Goal: Transaction & Acquisition: Purchase product/service

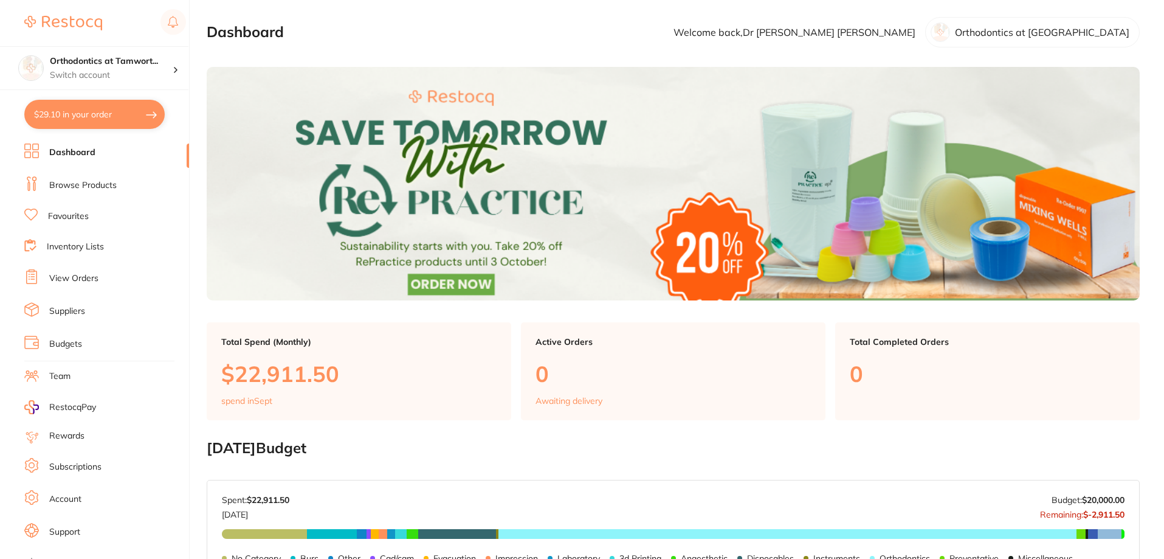
click at [75, 115] on button "$29.10 in your order" at bounding box center [94, 114] width 140 height 29
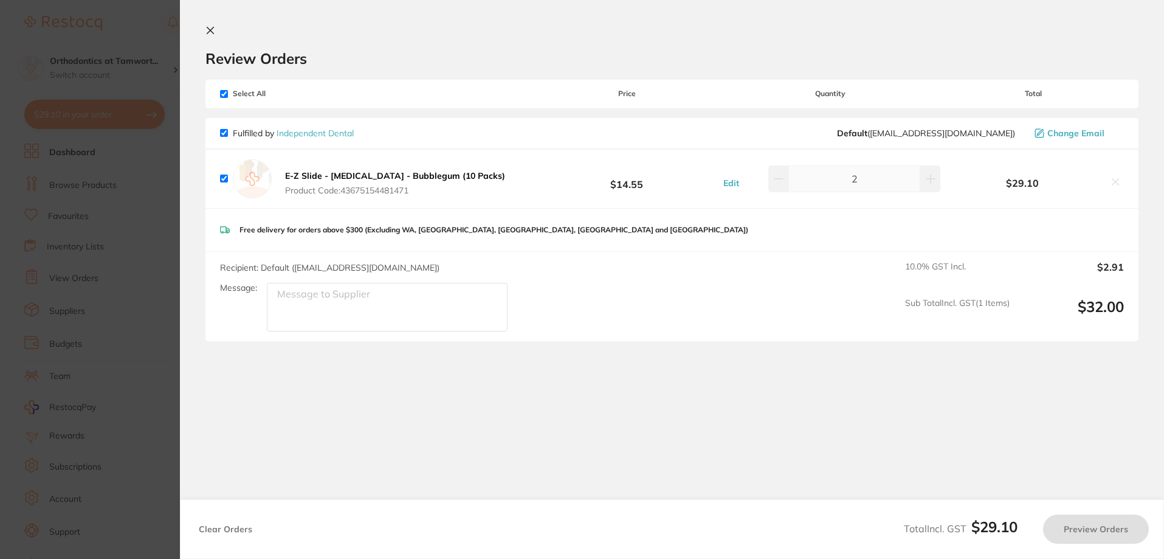
checkbox input "true"
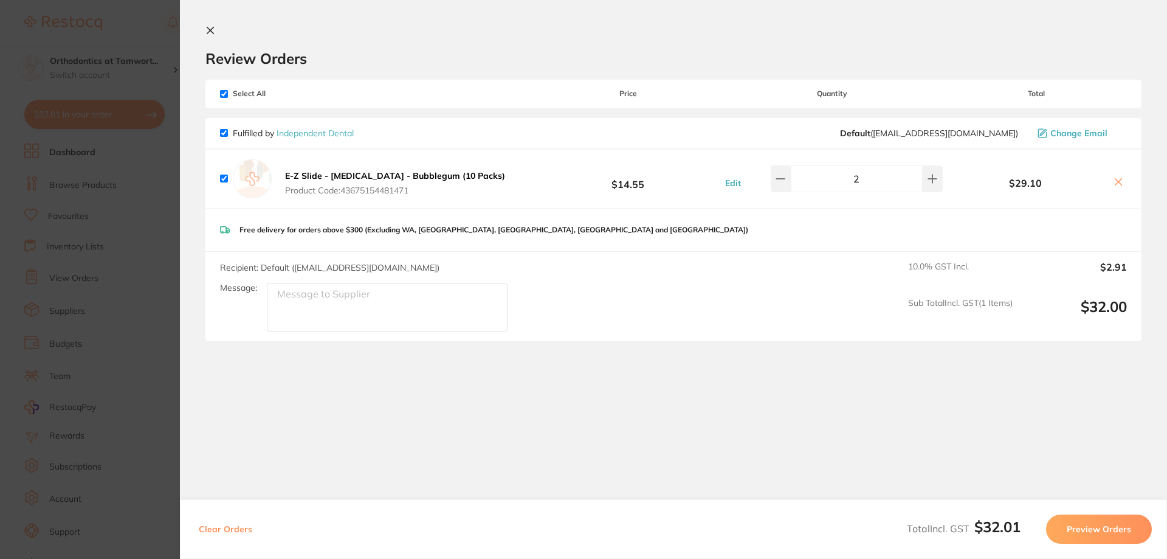
click at [142, 81] on section "Update RRP Set your pre negotiated price for this item. Item Agreed RRP (excl. …" at bounding box center [583, 279] width 1167 height 559
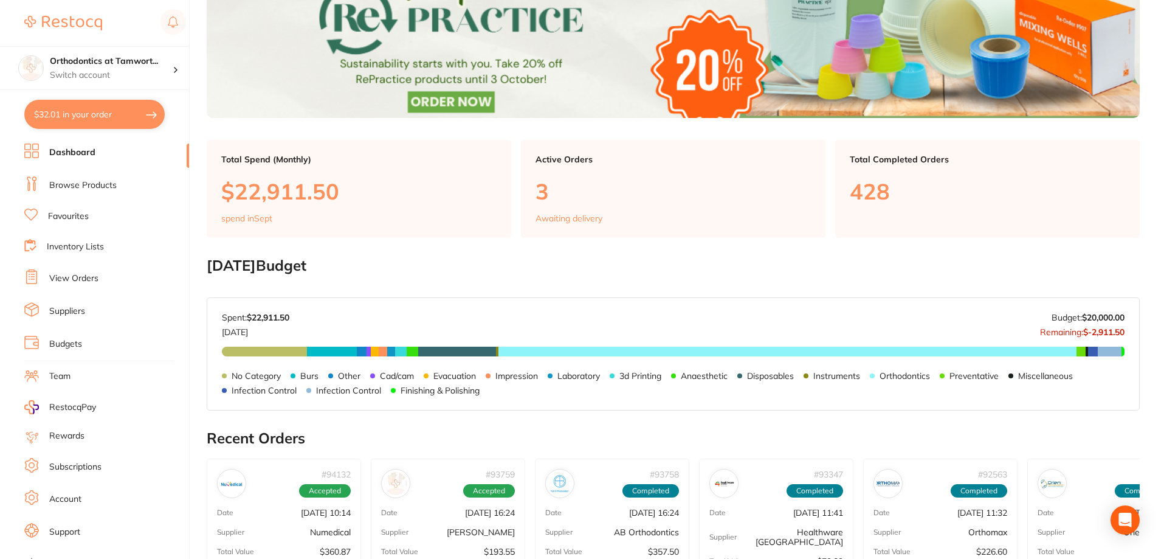
click at [71, 269] on ul "Dashboard Browse Products Favourites Inventory Lists View Orders Suppliers Budg…" at bounding box center [106, 352] width 165 height 419
click at [77, 246] on link "Inventory Lists" at bounding box center [75, 247] width 57 height 12
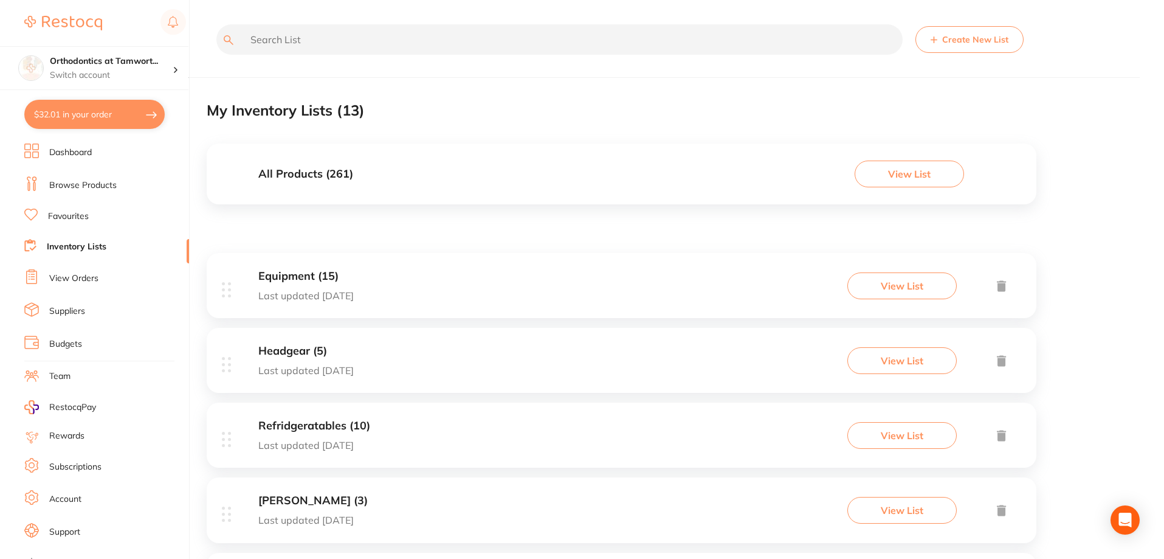
click at [98, 112] on button "$32.01 in your order" at bounding box center [94, 114] width 140 height 29
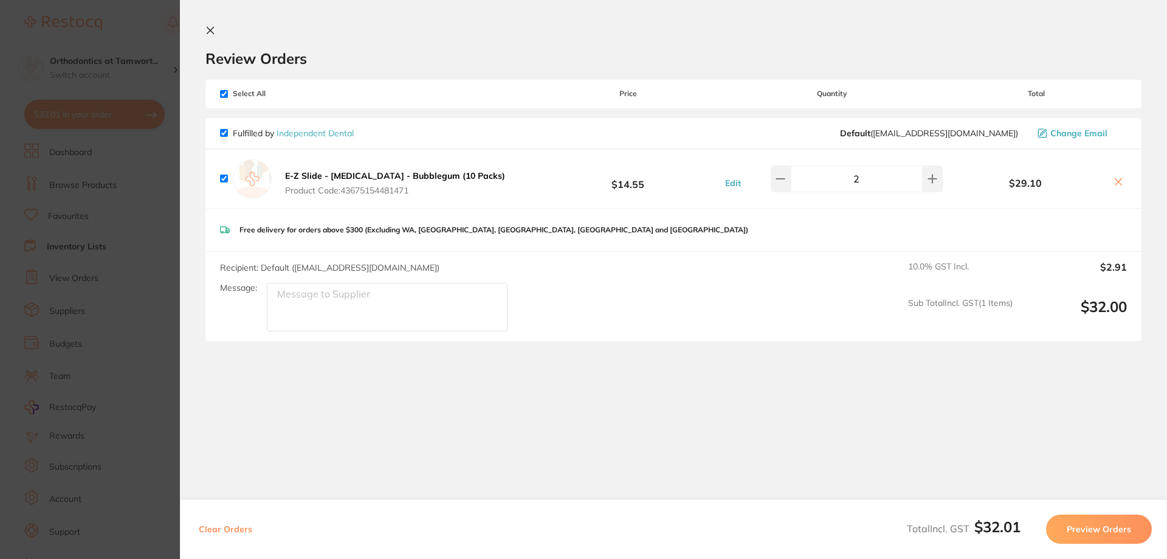
click at [166, 210] on section "Update RRP Set your pre negotiated price for this item. Item Agreed RRP (excl. …" at bounding box center [583, 279] width 1167 height 559
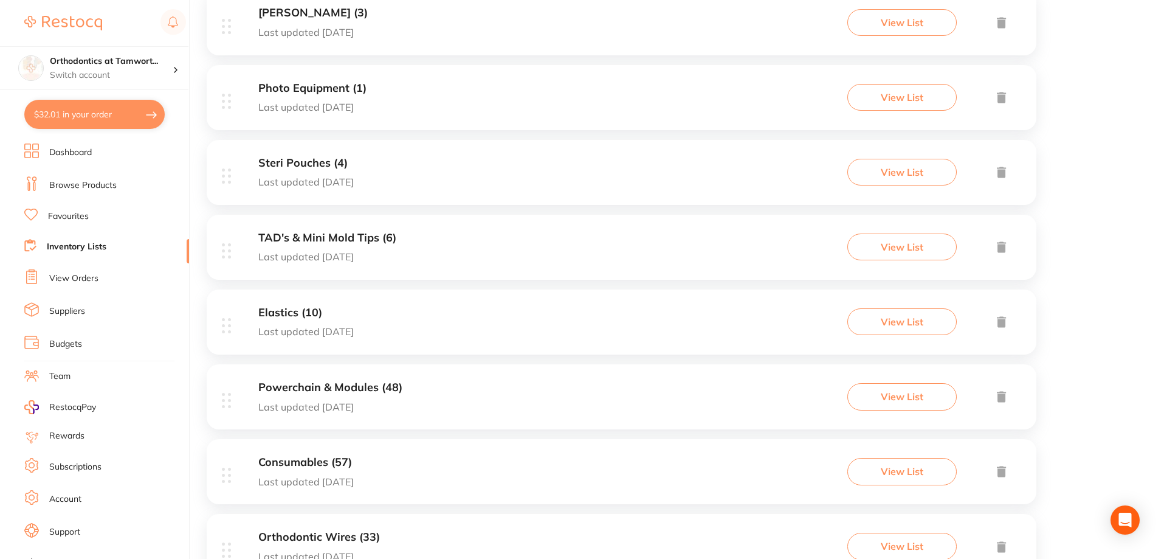
scroll to position [608, 0]
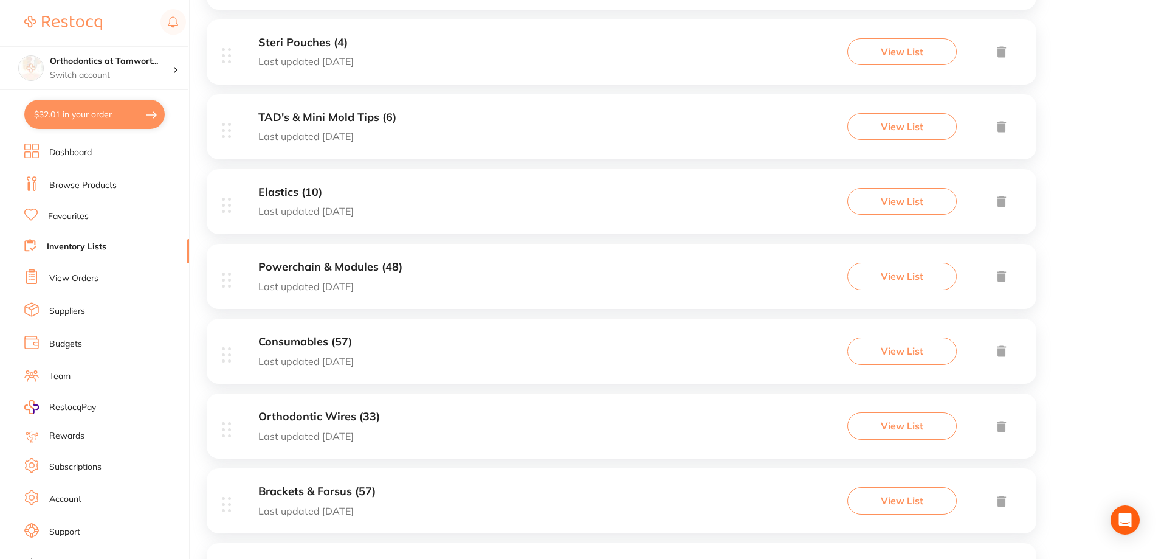
click at [354, 357] on p "Last updated [DATE]" at bounding box center [305, 361] width 95 height 11
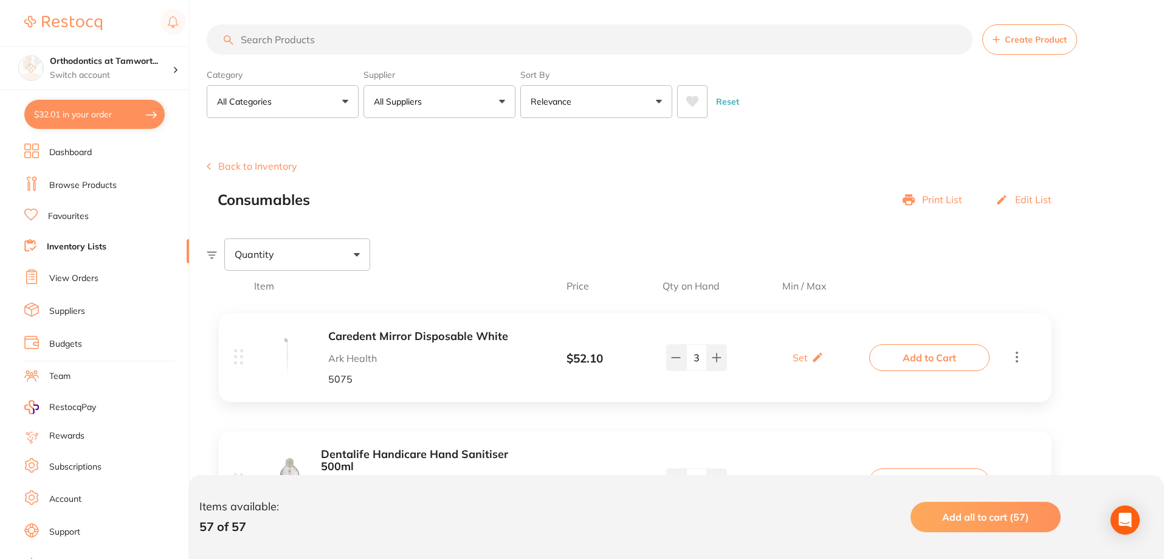
click at [446, 337] on b "Caredent Mirror Disposable White" at bounding box center [424, 336] width 193 height 13
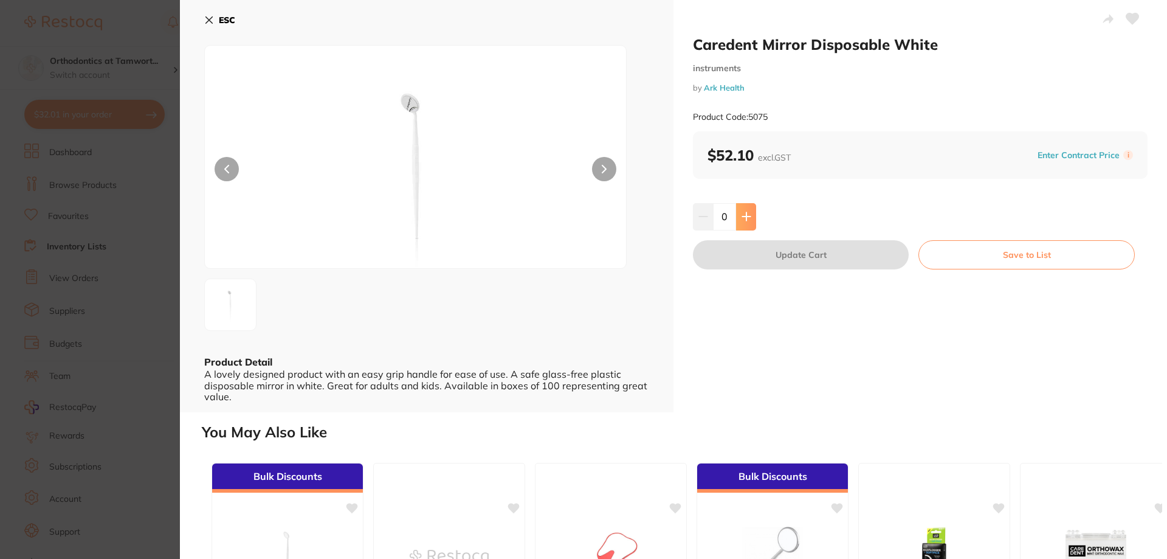
click at [745, 221] on icon at bounding box center [746, 217] width 8 height 8
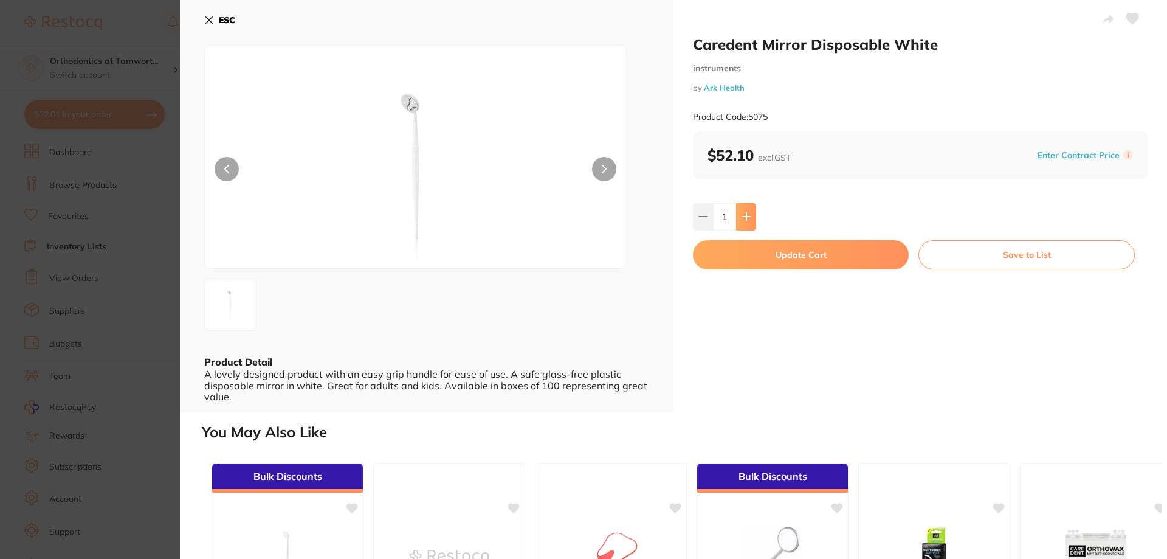
click at [745, 221] on icon at bounding box center [746, 217] width 8 height 8
type input "2"
click at [748, 249] on button "Update Cart" at bounding box center [801, 254] width 216 height 29
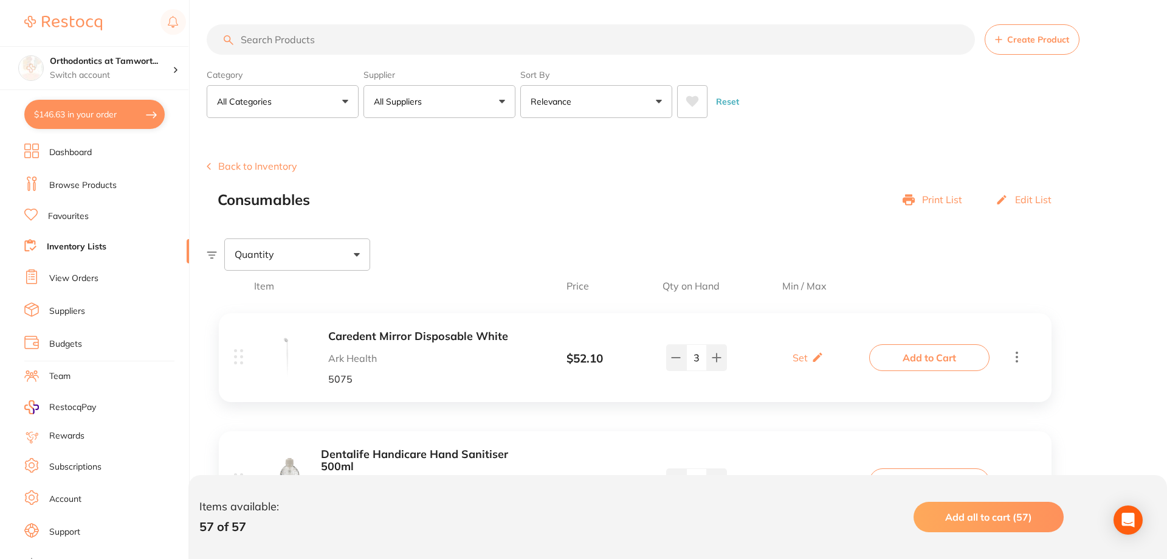
checkbox input "false"
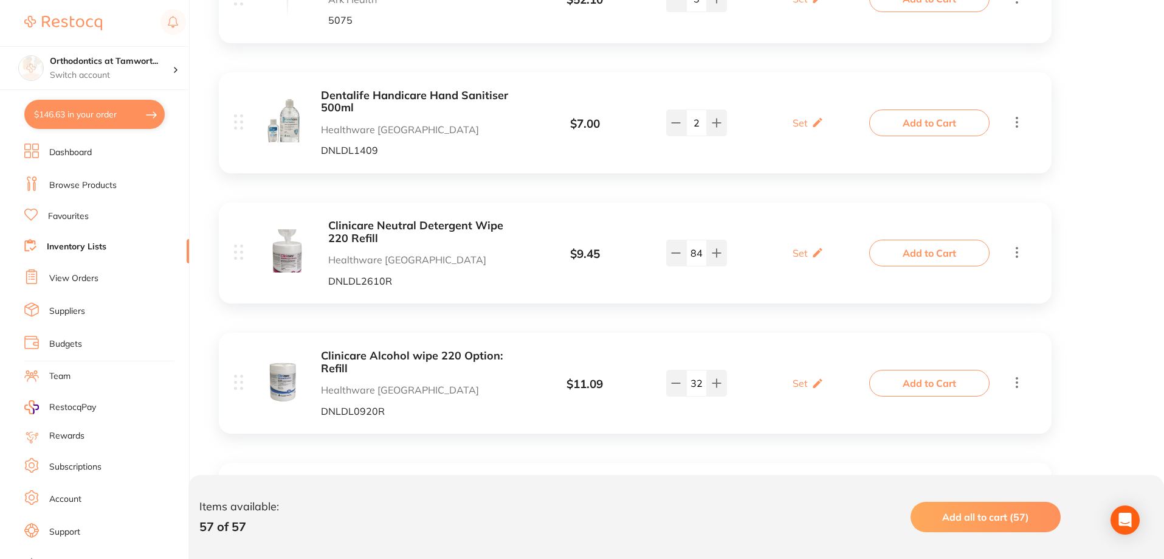
scroll to position [365, 0]
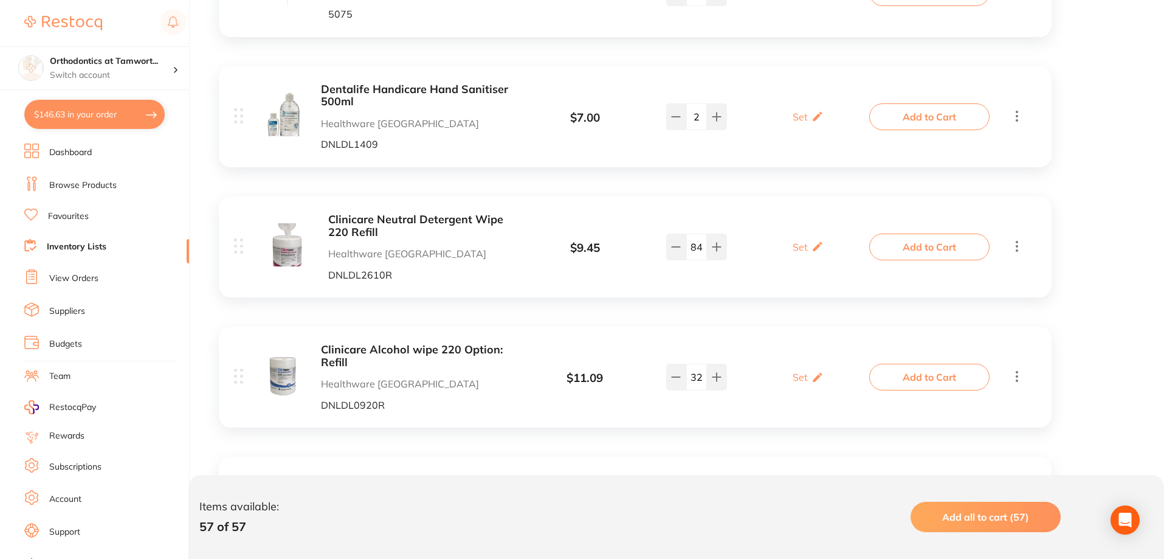
click at [356, 227] on b "Clinicare Neutral Detergent Wipe 220 Refill" at bounding box center [424, 225] width 193 height 25
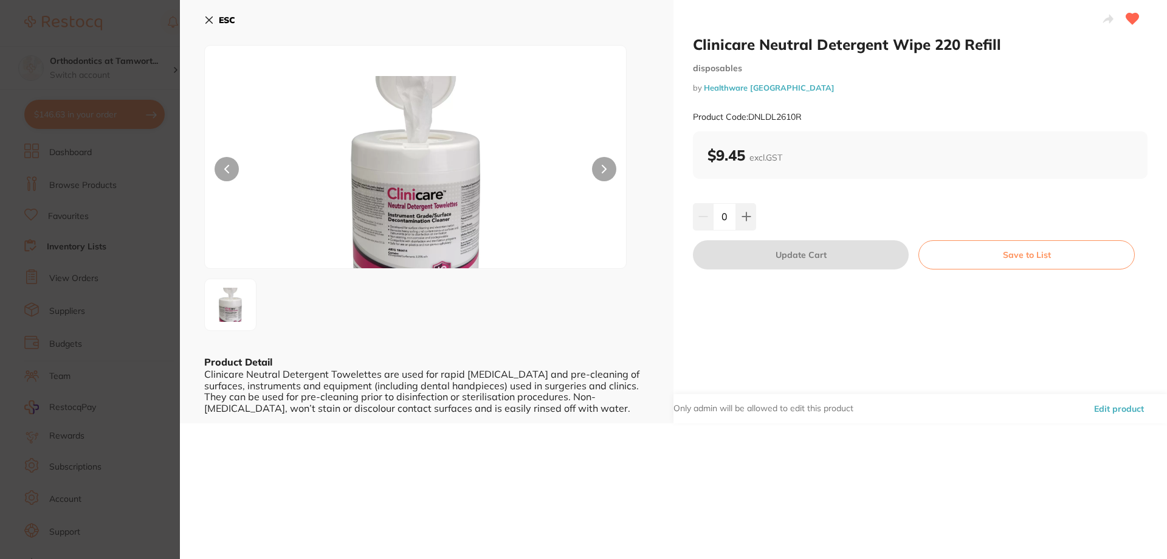
click at [732, 211] on input "0" at bounding box center [724, 216] width 23 height 27
type input "10"
click at [859, 220] on div "10" at bounding box center [920, 216] width 455 height 27
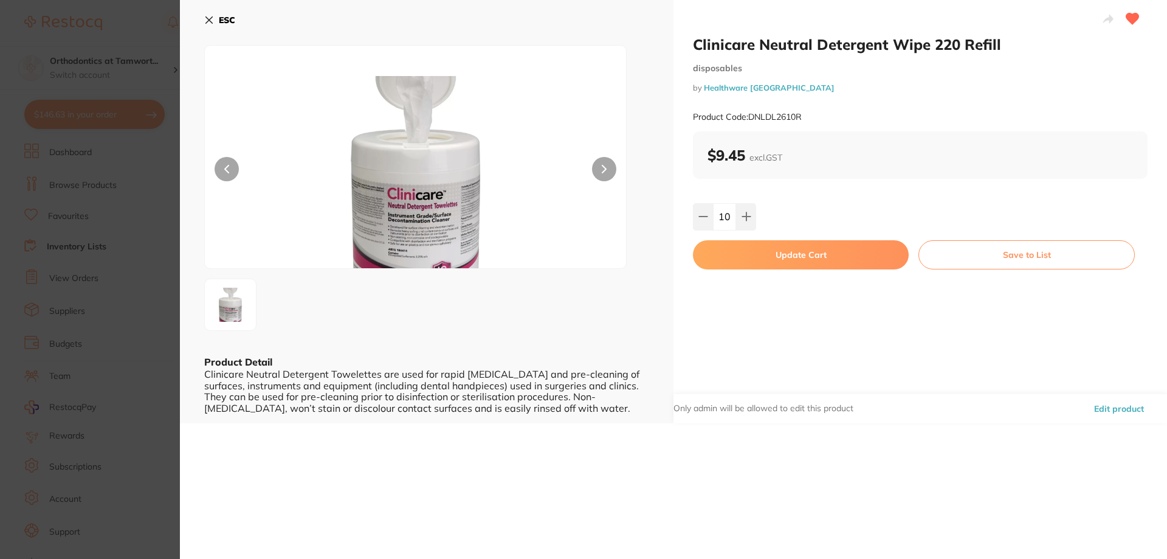
click at [837, 245] on button "Update Cart" at bounding box center [801, 254] width 216 height 29
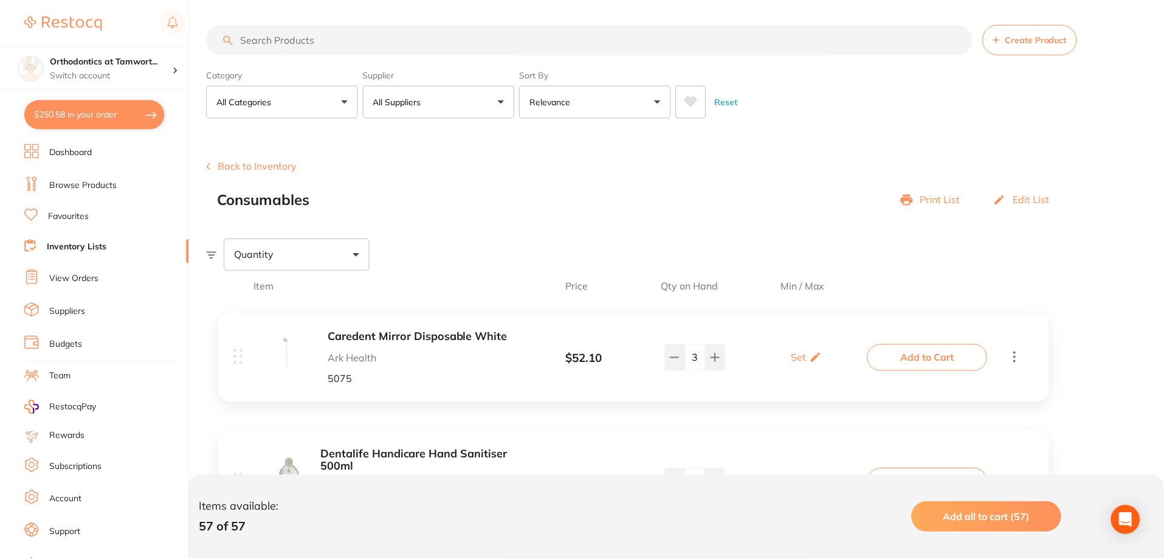
scroll to position [365, 0]
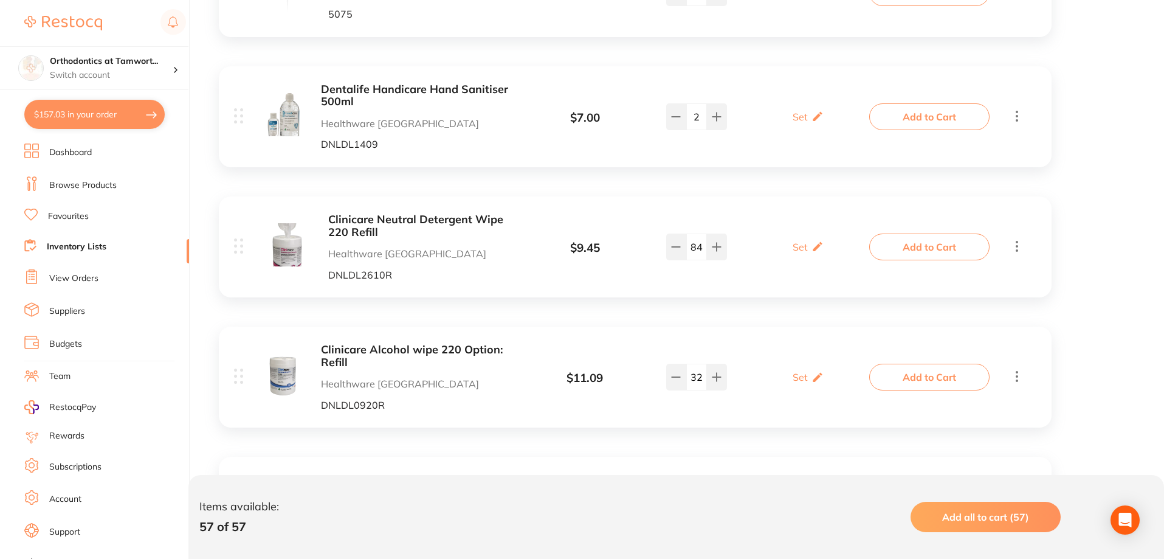
type input "10"
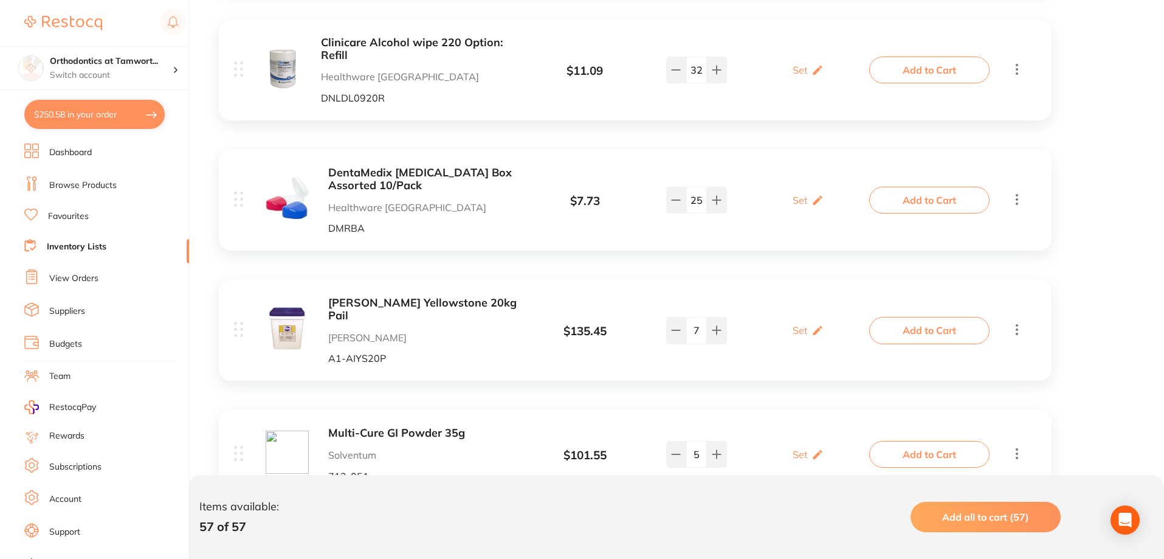
scroll to position [729, 0]
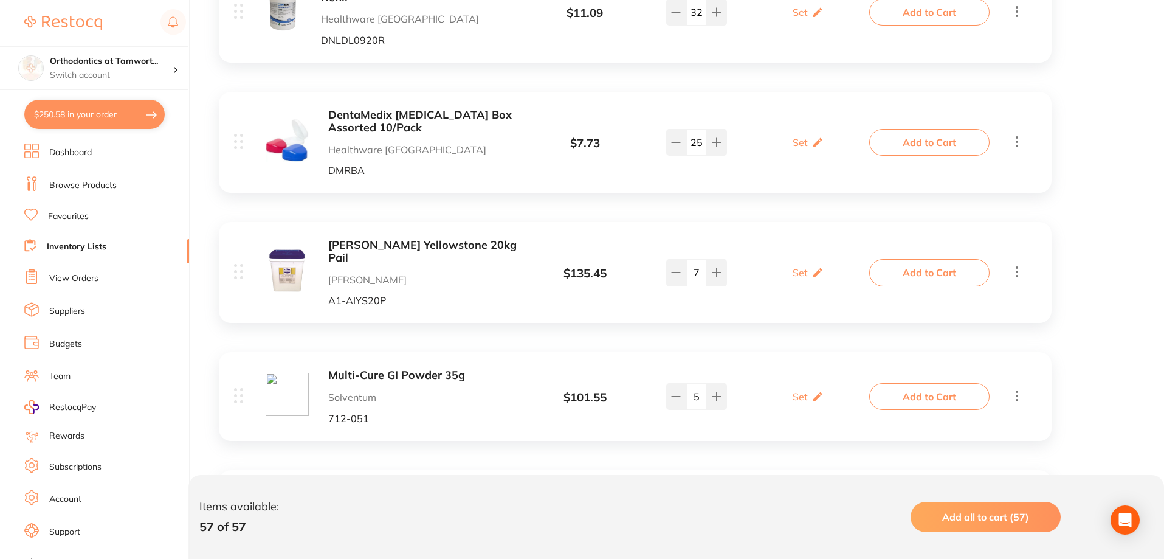
click at [427, 243] on b "[PERSON_NAME] Yellowstone 20kg Pail" at bounding box center [424, 251] width 193 height 25
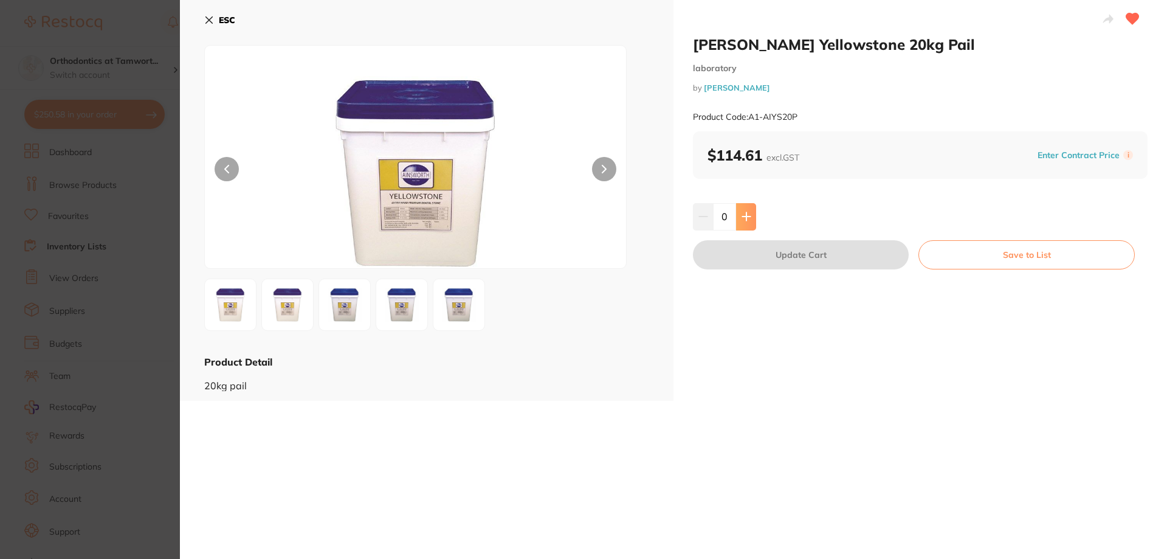
click at [752, 217] on button at bounding box center [746, 216] width 20 height 27
type input "1"
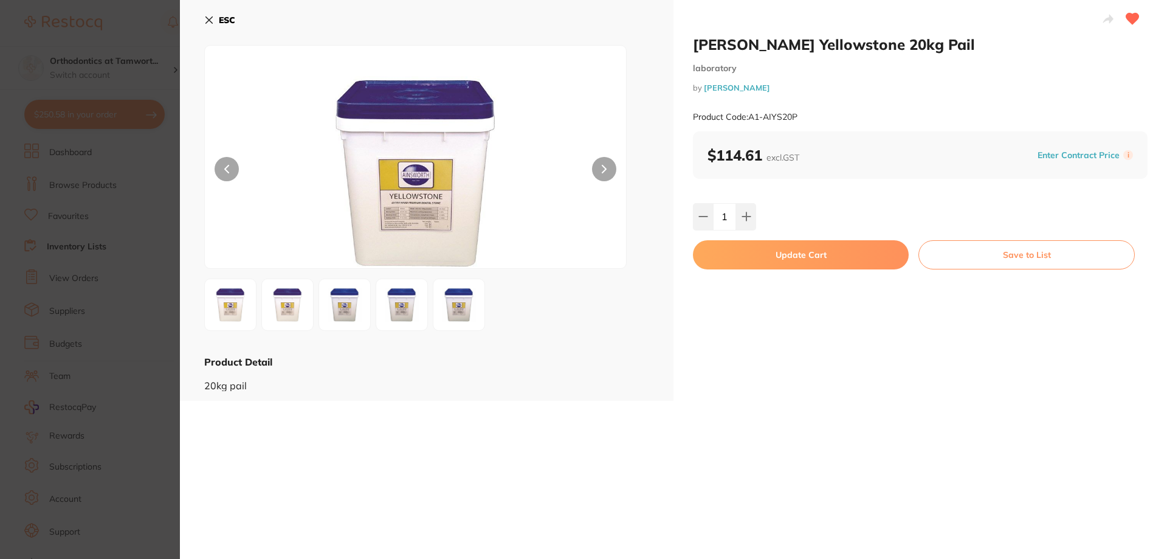
click at [763, 251] on button "Update Cart" at bounding box center [801, 254] width 216 height 29
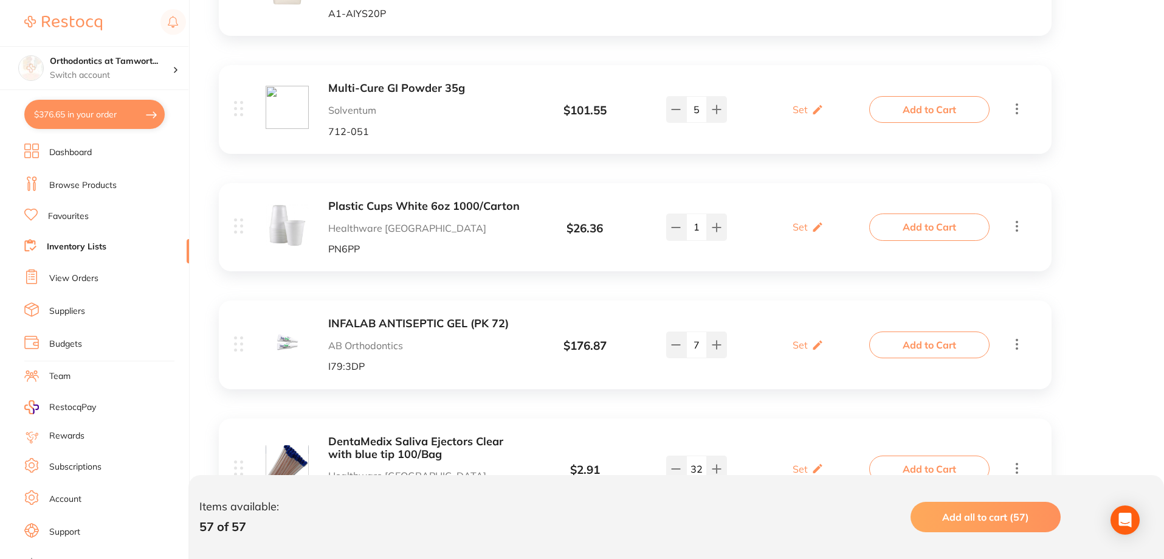
scroll to position [1033, 0]
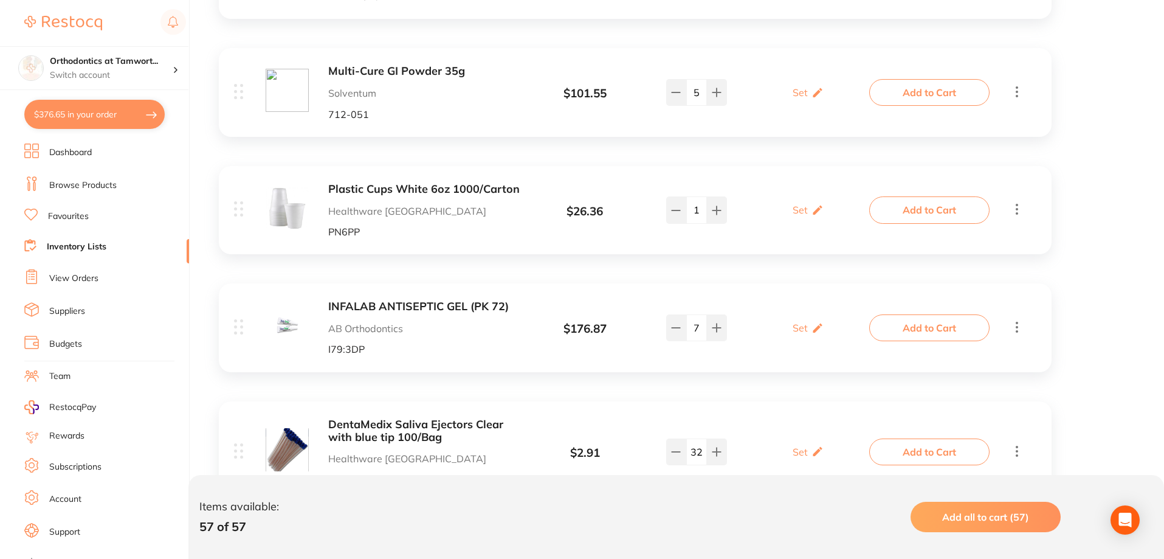
click at [368, 300] on b "INFALAB ANTISEPTIC GEL (PK 72)" at bounding box center [424, 306] width 193 height 13
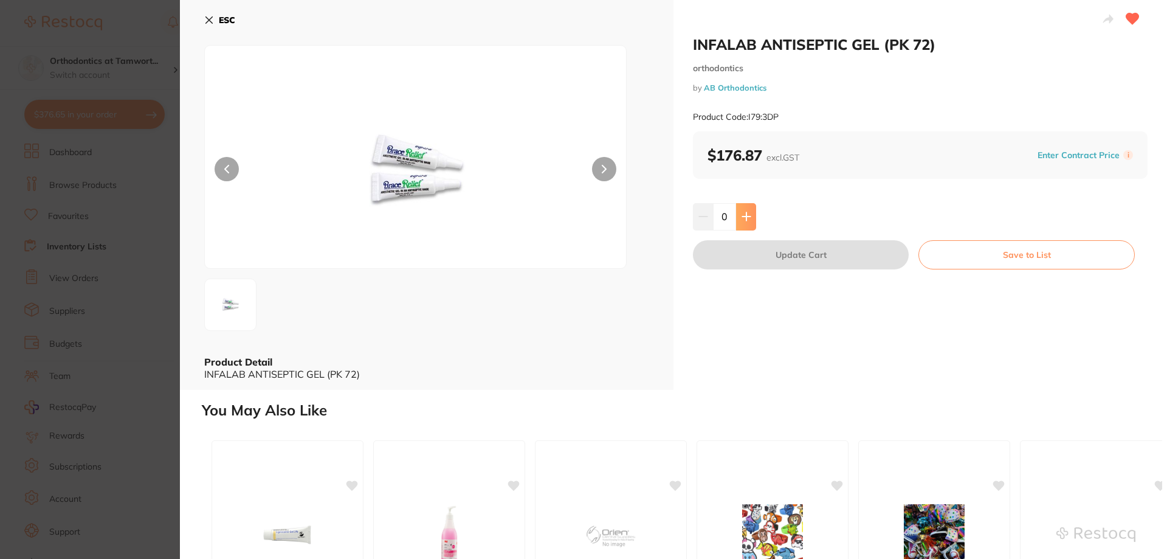
click at [742, 218] on icon at bounding box center [747, 217] width 10 height 10
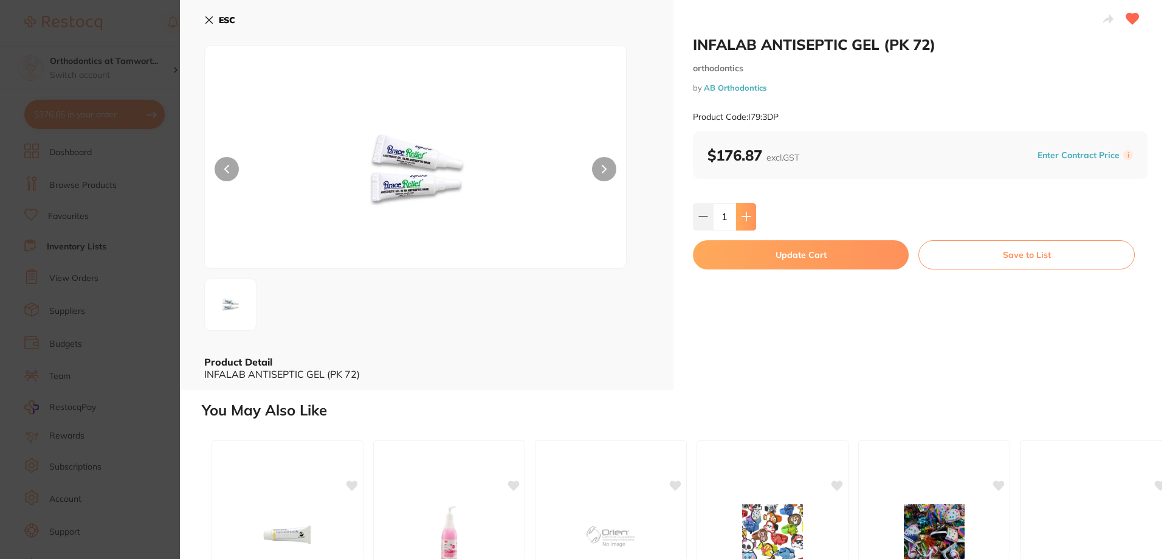
type input "1"
click at [742, 261] on button "Update Cart" at bounding box center [801, 254] width 216 height 29
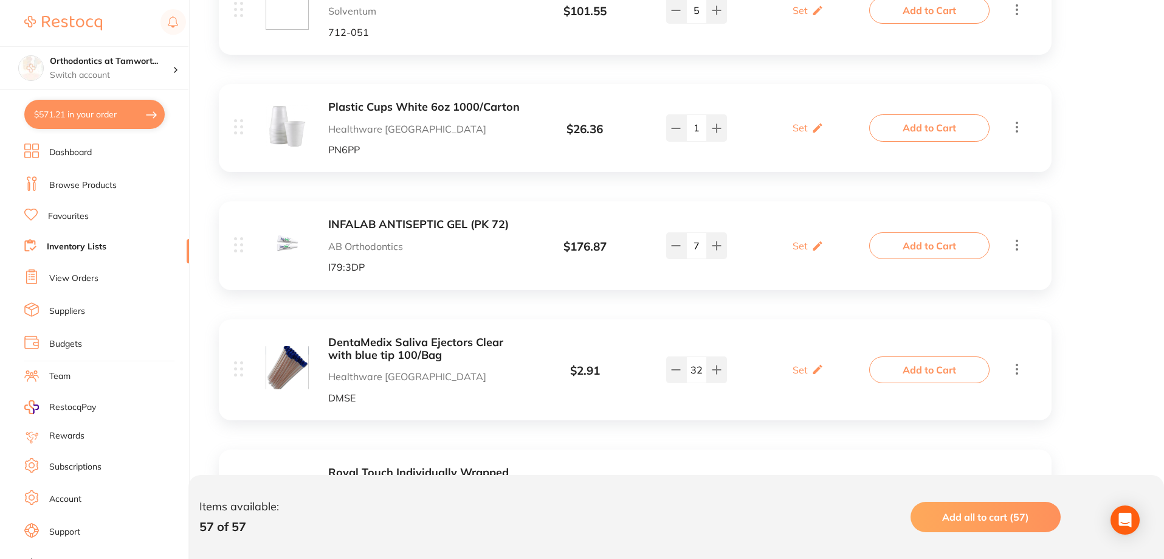
scroll to position [1094, 0]
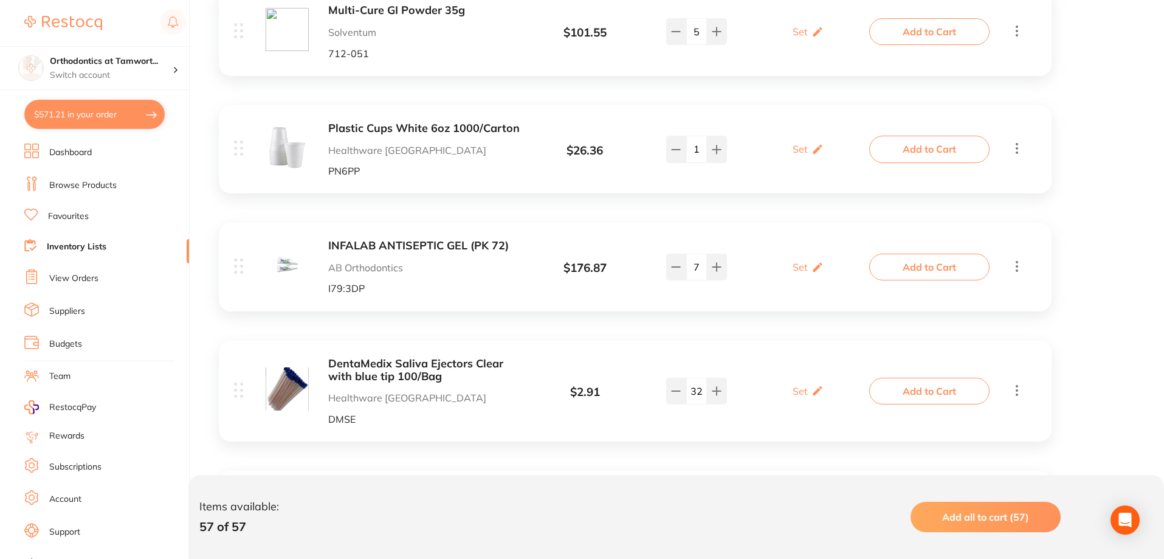
click at [376, 357] on b "DentaMedix Saliva Ejectors Clear with blue tip 100/Bag" at bounding box center [424, 369] width 193 height 25
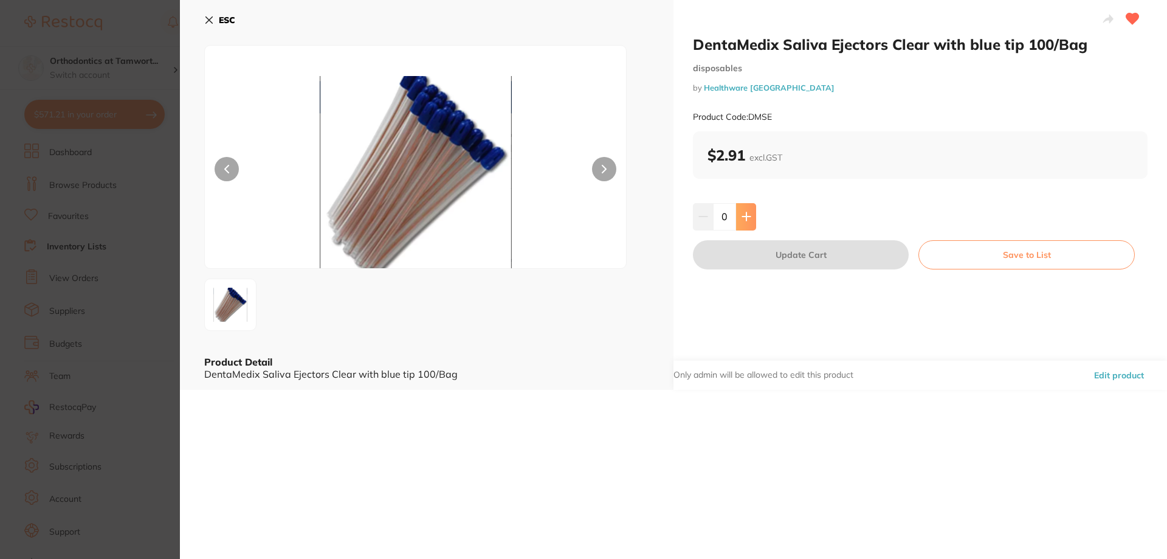
click at [742, 221] on icon at bounding box center [747, 217] width 10 height 10
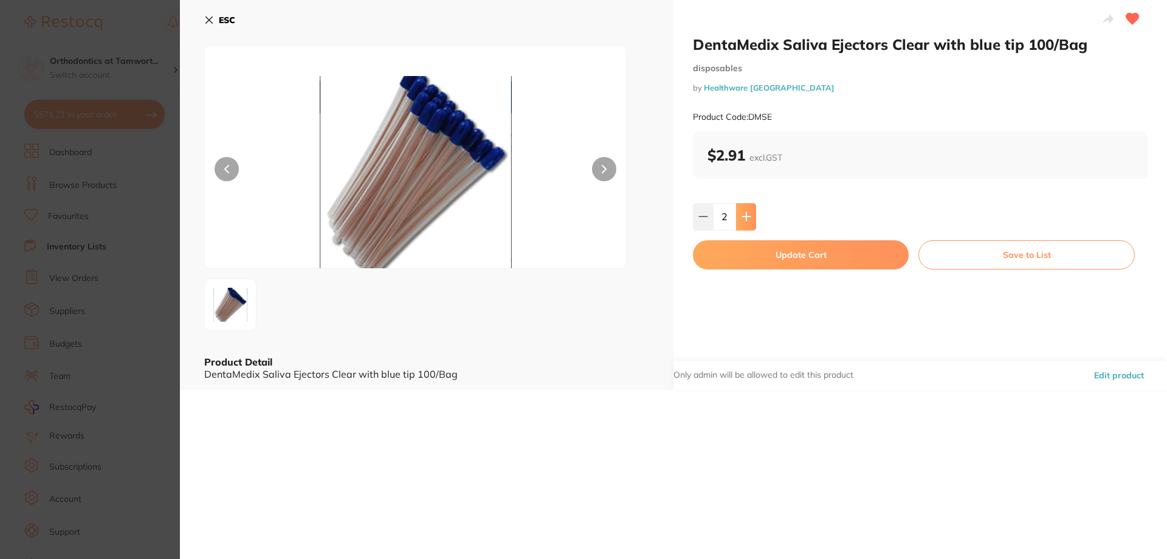
click at [742, 221] on icon at bounding box center [747, 217] width 10 height 10
type input "4"
click at [756, 261] on button "Update Cart" at bounding box center [801, 254] width 216 height 29
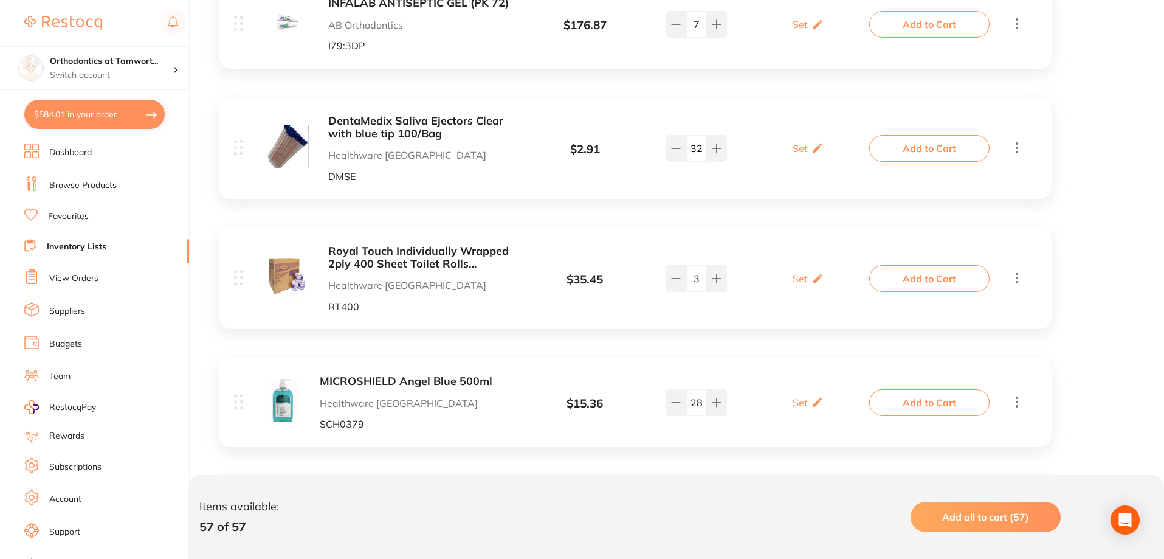
scroll to position [1337, 0]
click at [400, 246] on b "Royal Touch Individually Wrapped 2ply 400 Sheet Toilet Rolls 48/Carton" at bounding box center [424, 256] width 193 height 25
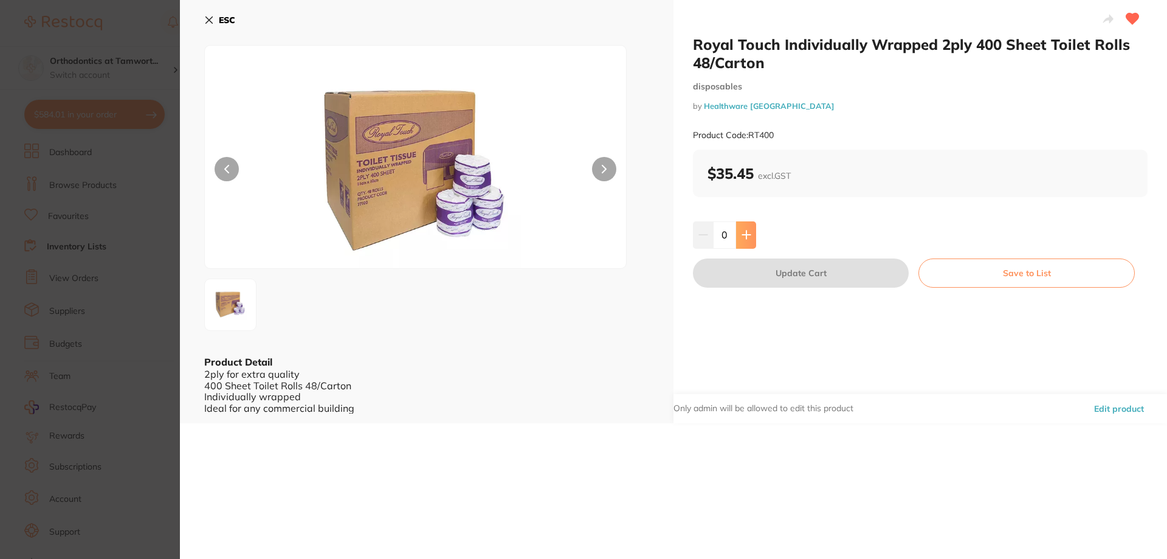
click at [736, 234] on button at bounding box center [746, 234] width 20 height 27
type input "1"
click at [778, 277] on button "Update Cart" at bounding box center [801, 272] width 216 height 29
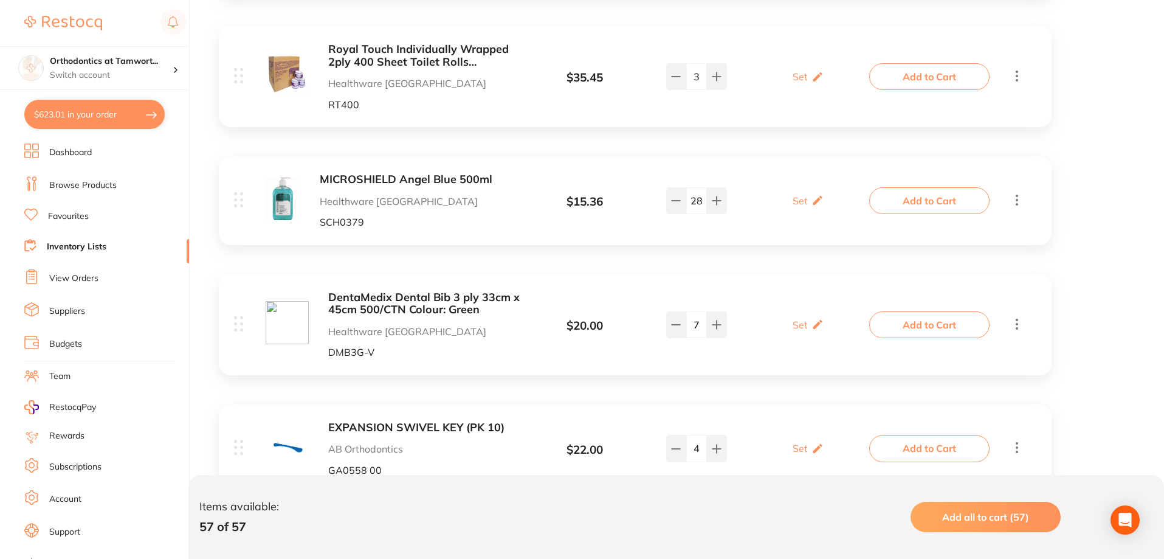
scroll to position [1580, 0]
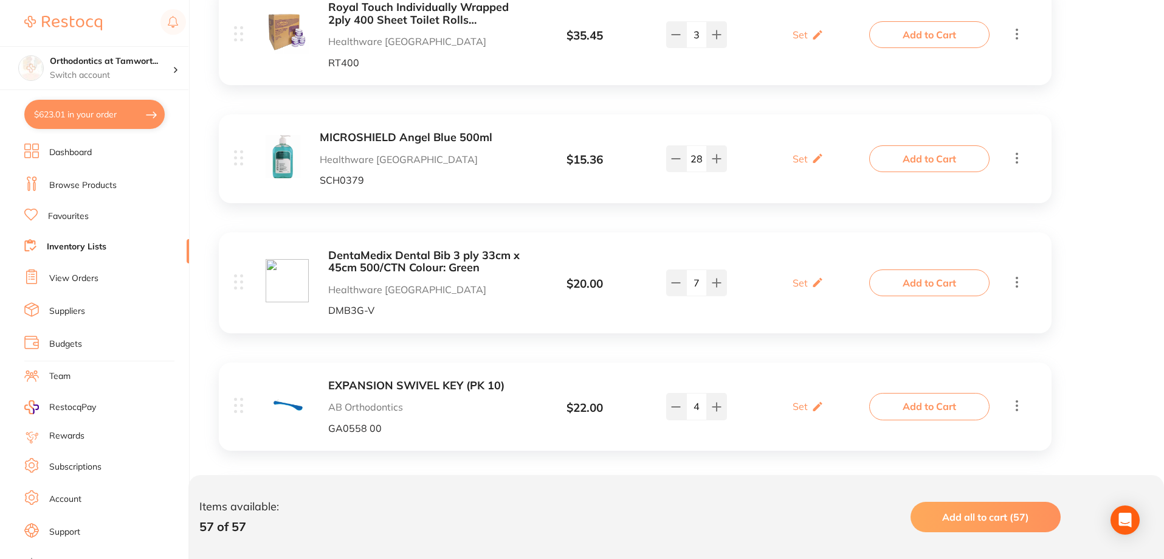
click at [461, 253] on b "DentaMedix Dental Bib 3 ply 33cm x 45cm 500/CTN Colour: Green" at bounding box center [424, 261] width 193 height 25
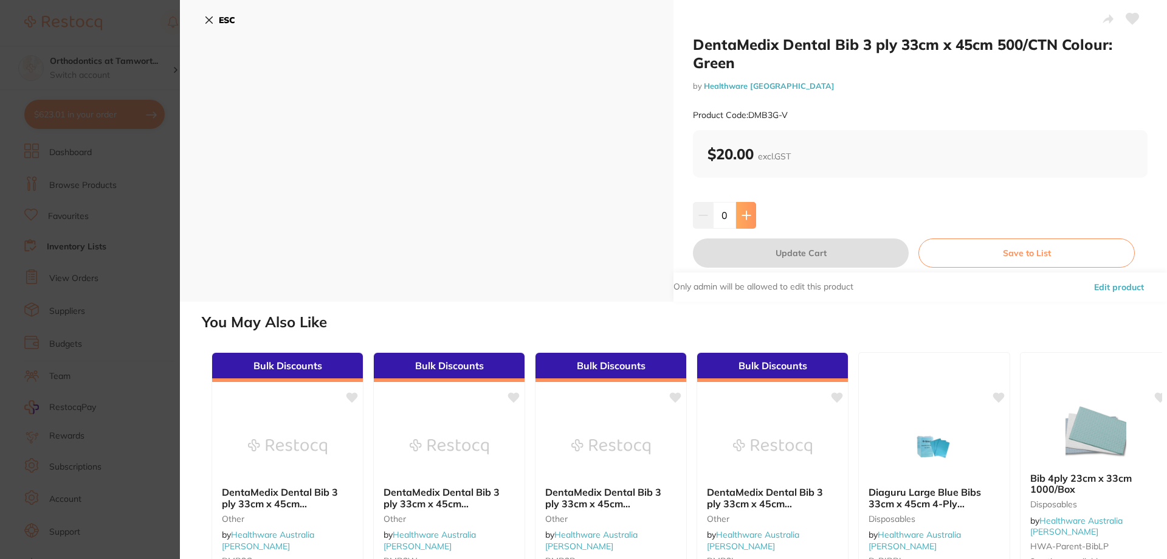
click at [750, 216] on button at bounding box center [746, 215] width 20 height 27
type input "1"
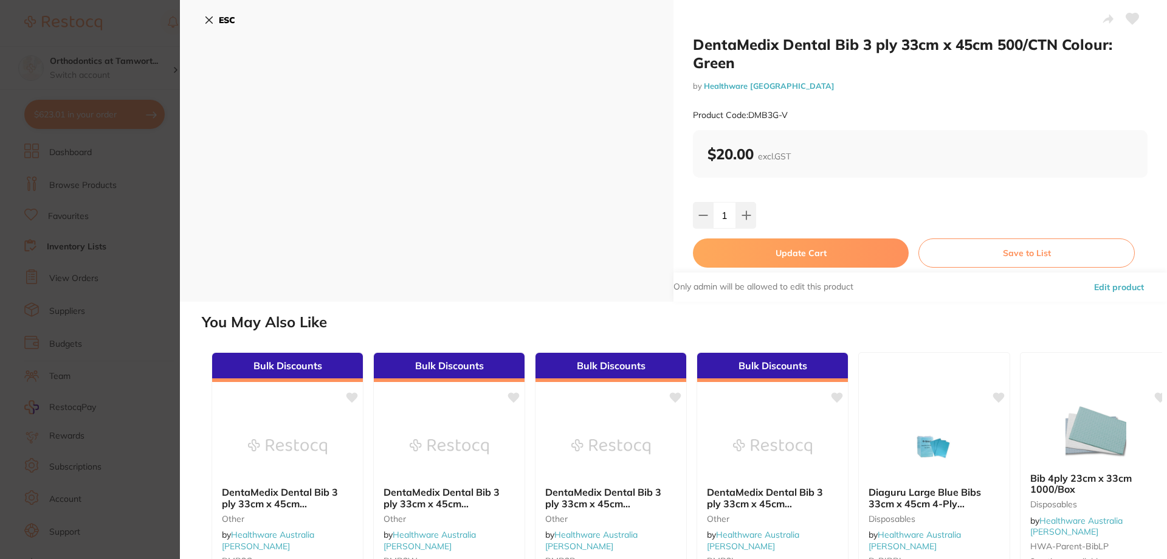
click at [752, 269] on div "DentaMedix Dental Bib 3 ply 33cm x 45cm 500/CTN Colour: Green by Healthware Aus…" at bounding box center [920, 150] width 494 height 301
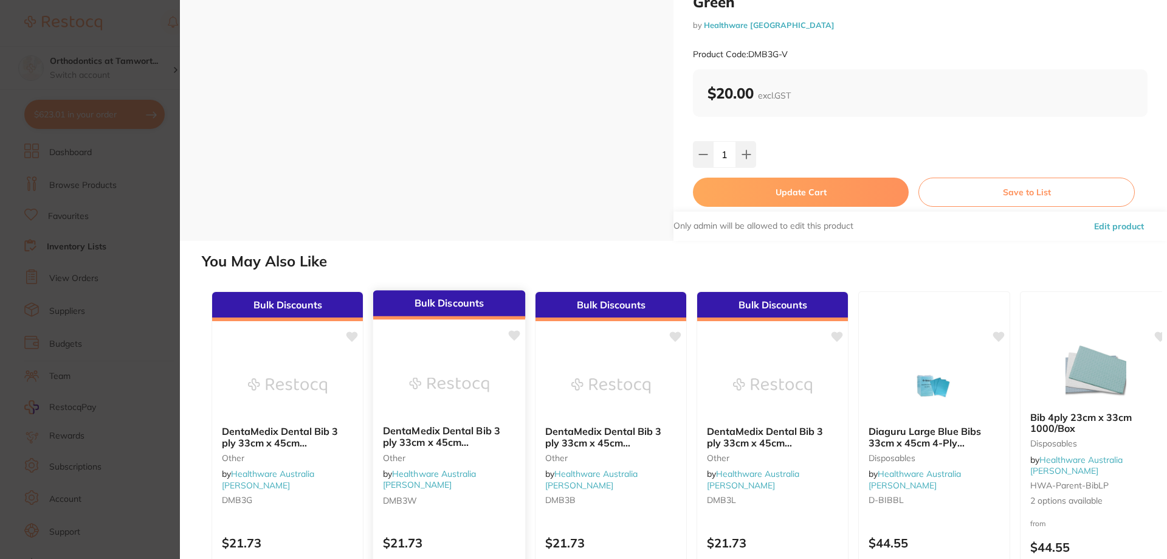
scroll to position [122, 0]
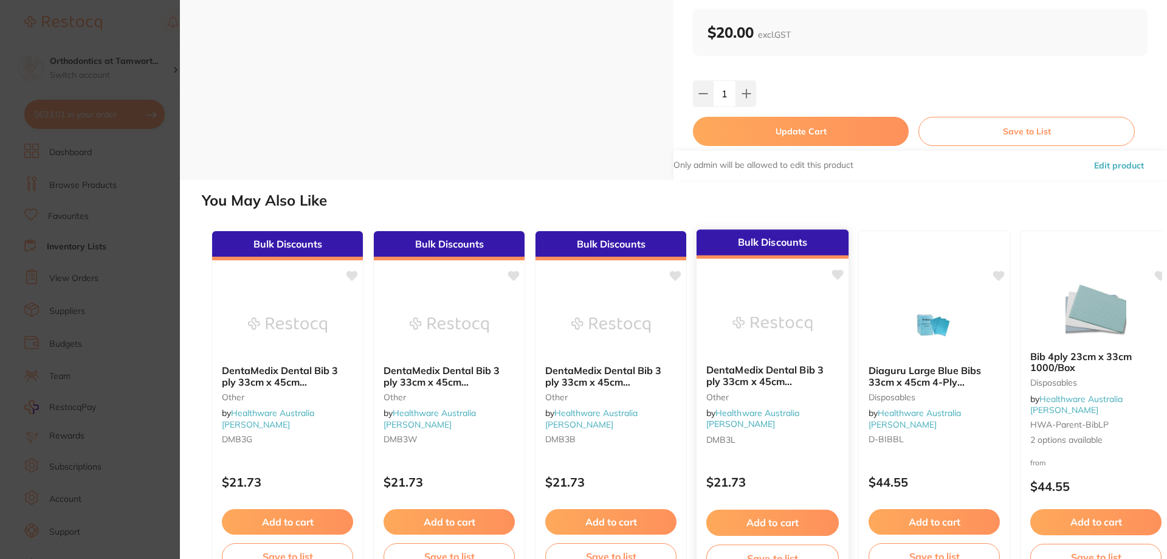
click at [728, 375] on b "DentaMedix Dental Bib 3 ply 33cm x 45cm 500/Carton - Lavender" at bounding box center [772, 376] width 133 height 22
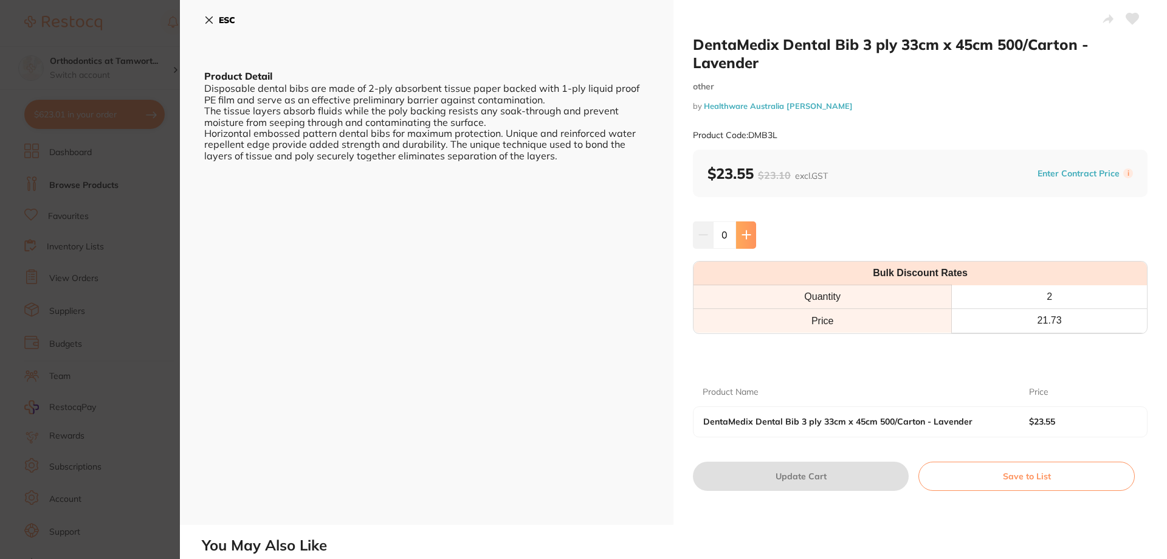
click at [742, 236] on icon at bounding box center [747, 235] width 10 height 10
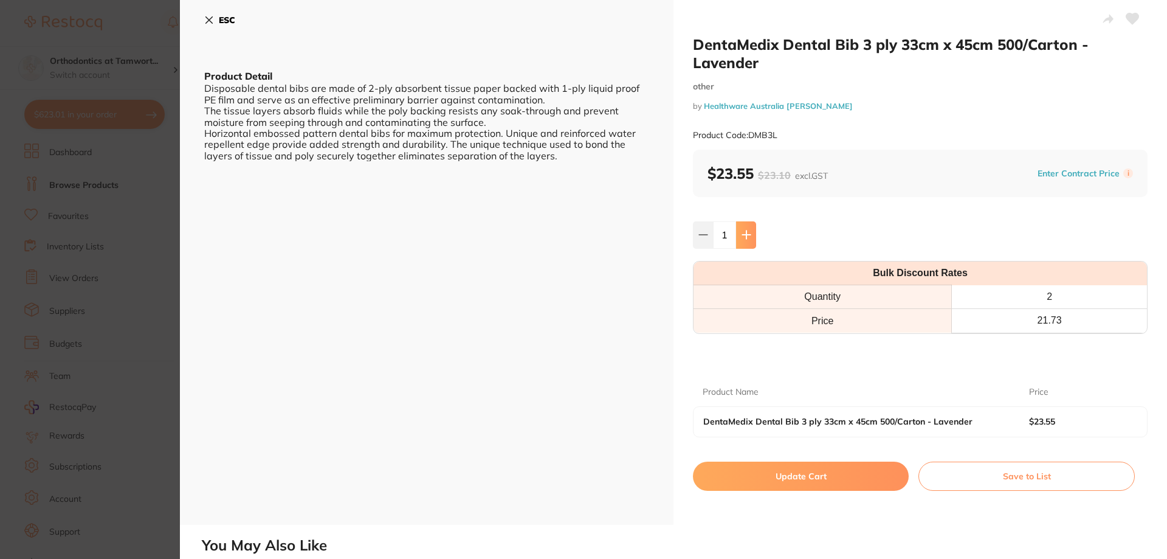
click at [749, 241] on button at bounding box center [746, 234] width 20 height 27
type input "3"
click at [791, 483] on button "Update Cart" at bounding box center [801, 475] width 216 height 29
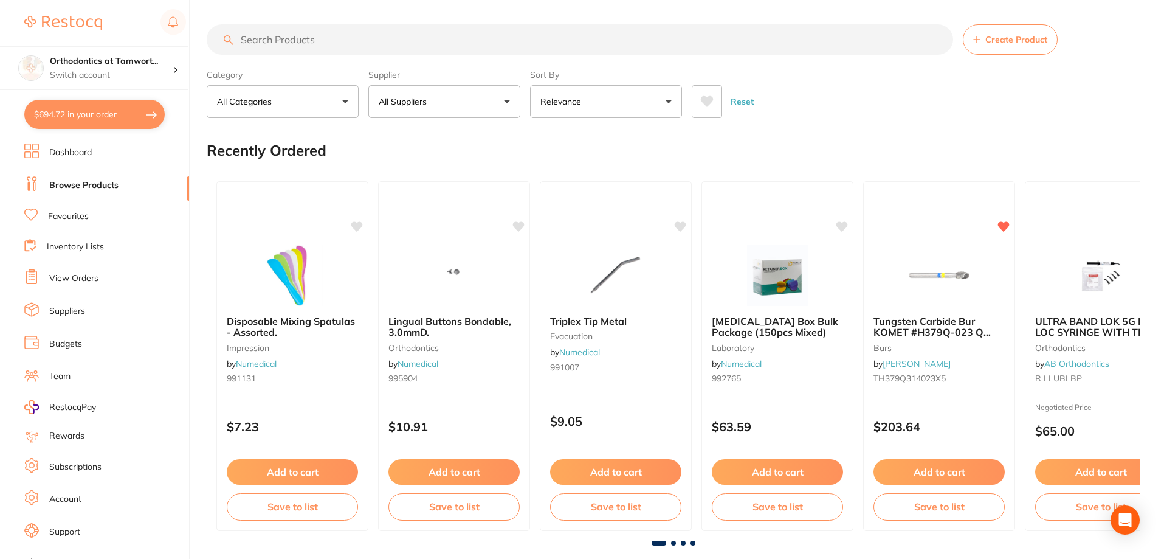
click at [102, 247] on link "Inventory Lists" at bounding box center [75, 247] width 57 height 12
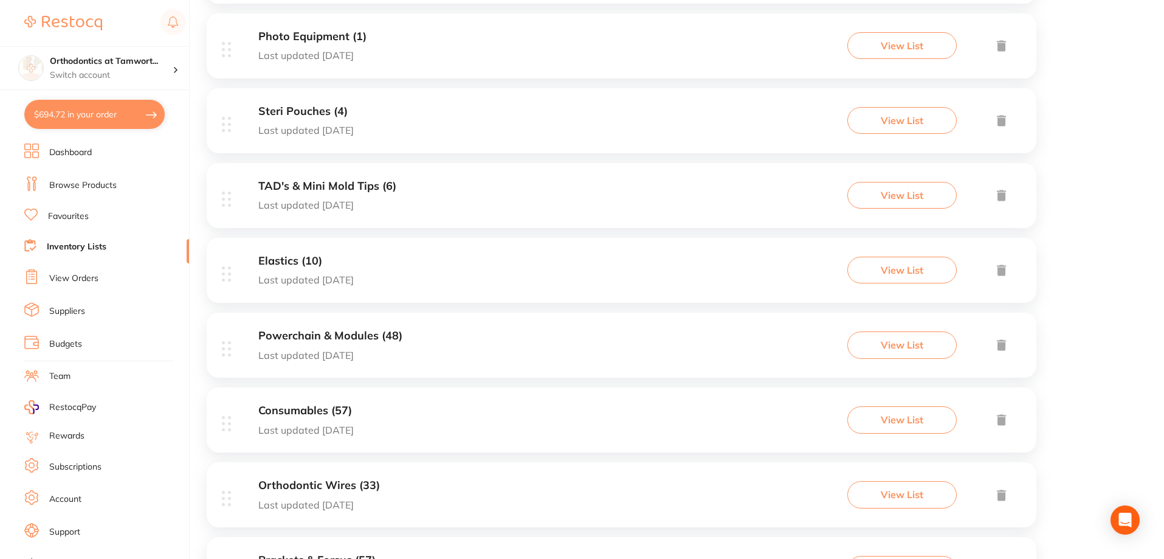
scroll to position [547, 0]
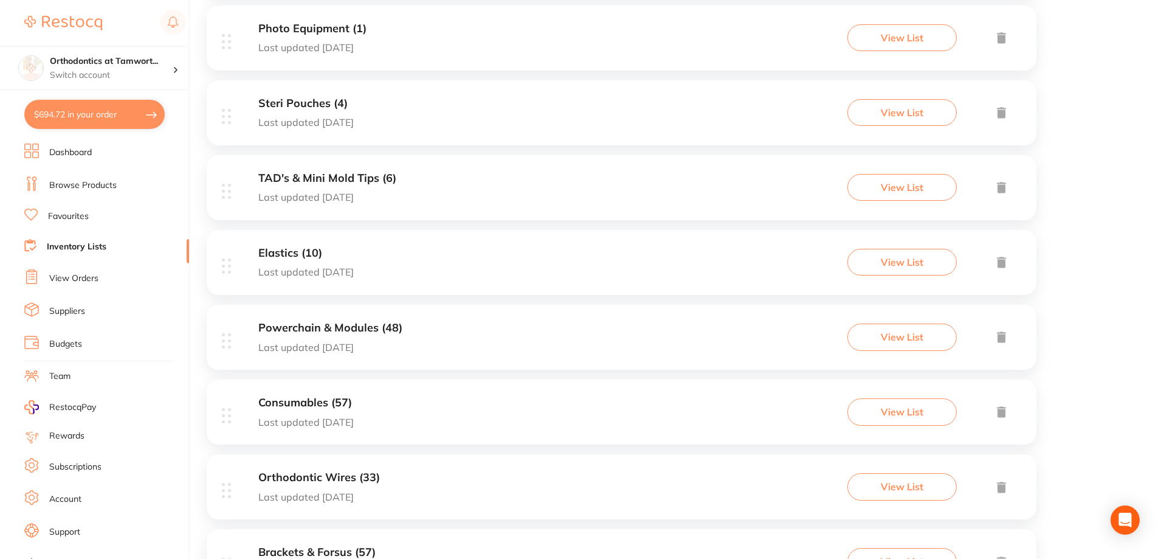
click at [313, 417] on p "Last updated 21 days ago" at bounding box center [305, 421] width 95 height 11
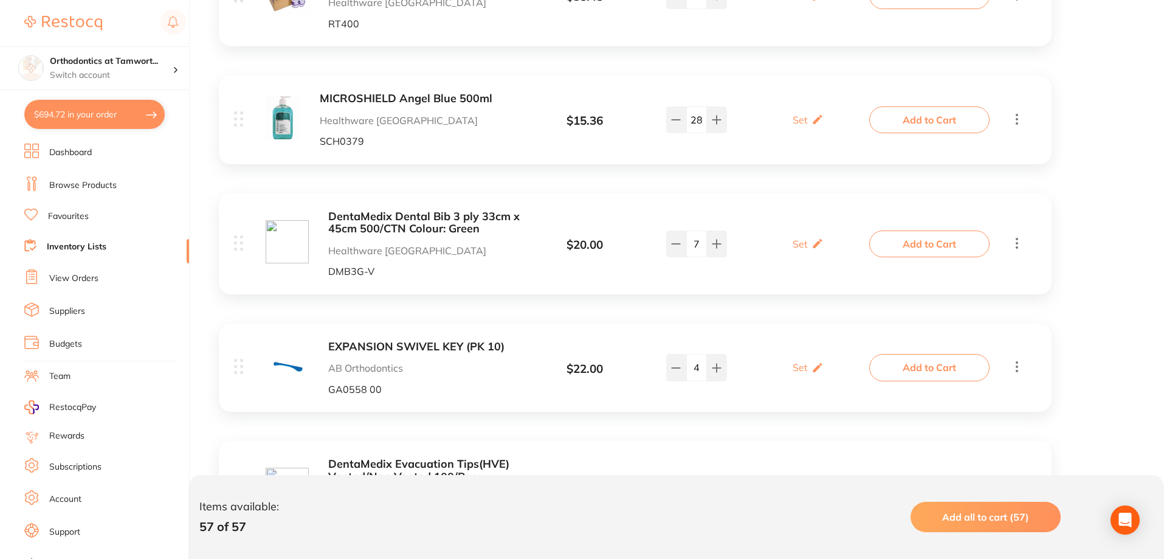
scroll to position [1641, 0]
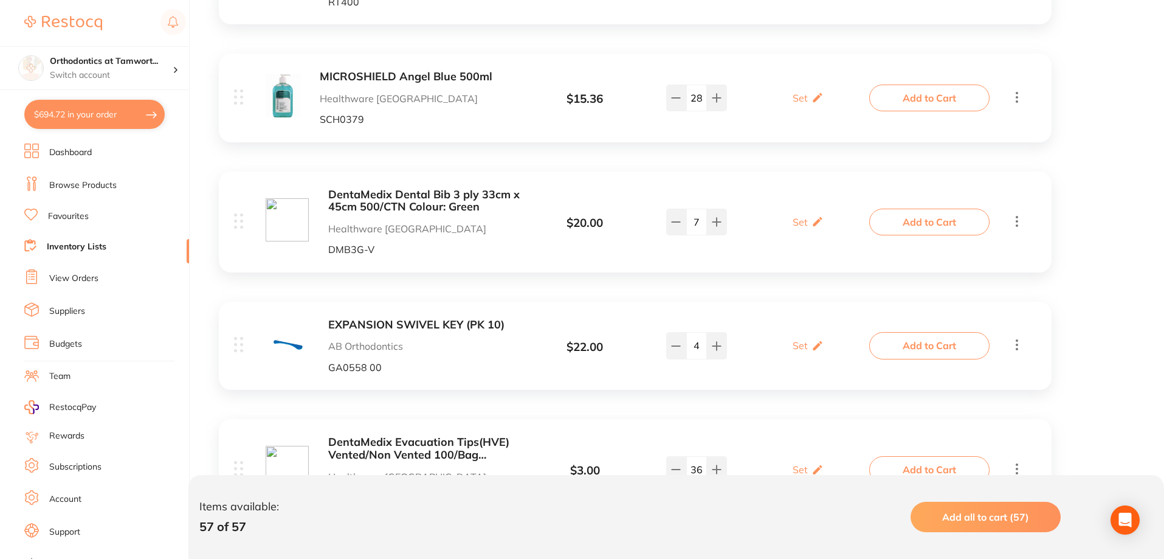
click at [427, 318] on b "EXPANSION SWIVEL KEY (PK 10)" at bounding box center [424, 324] width 193 height 13
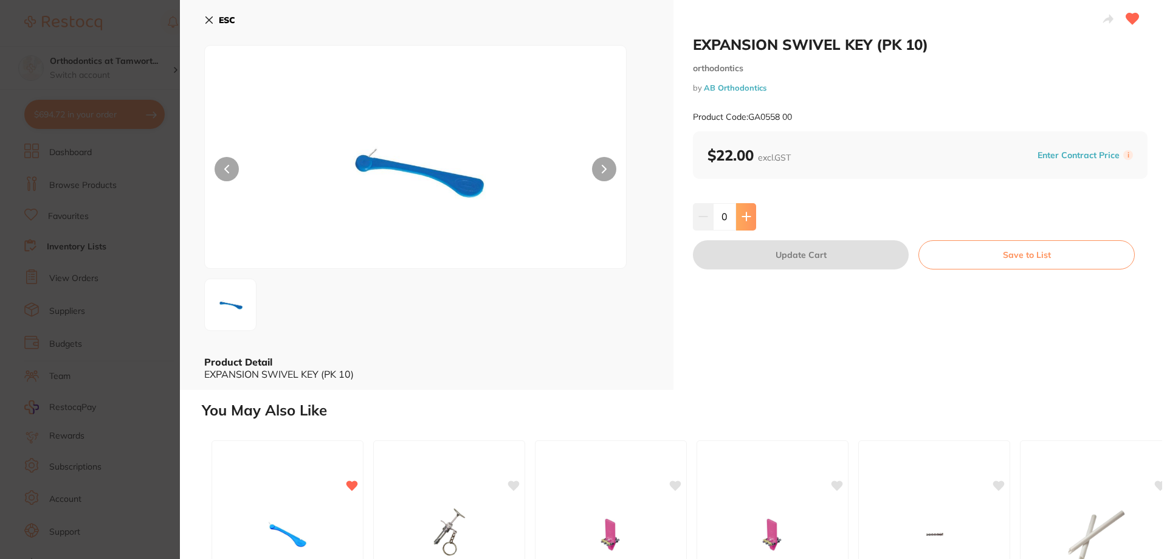
click at [752, 225] on button at bounding box center [746, 216] width 20 height 27
type input "1"
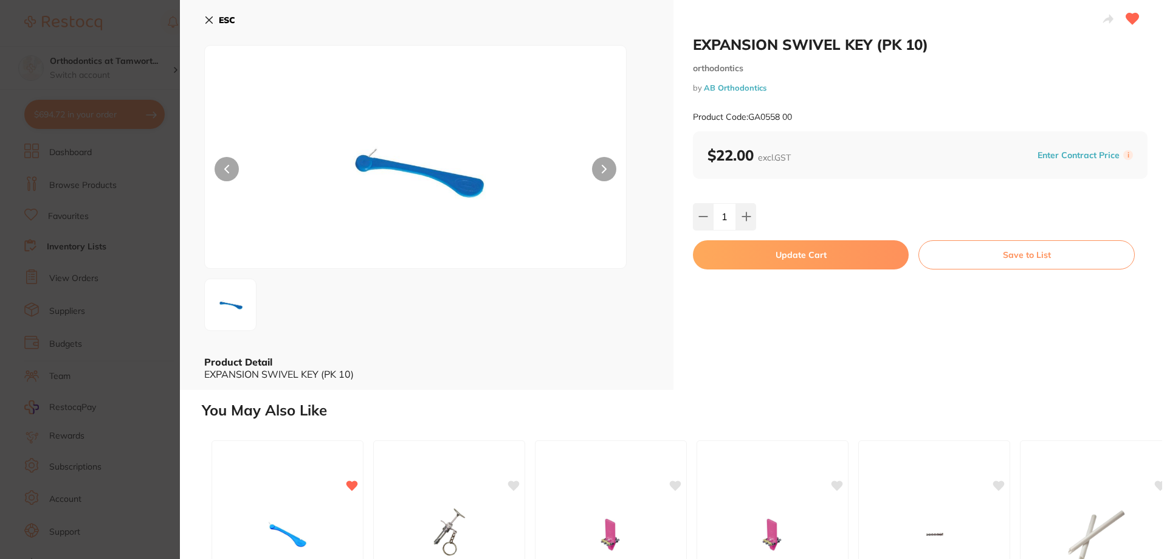
click at [757, 255] on button "Update Cart" at bounding box center [801, 254] width 216 height 29
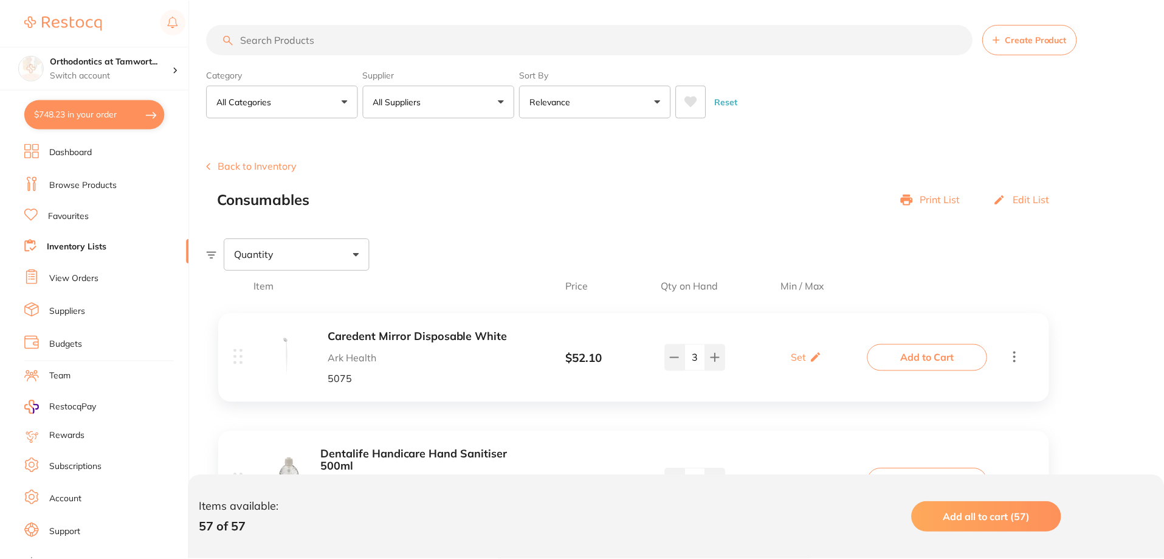
scroll to position [1641, 0]
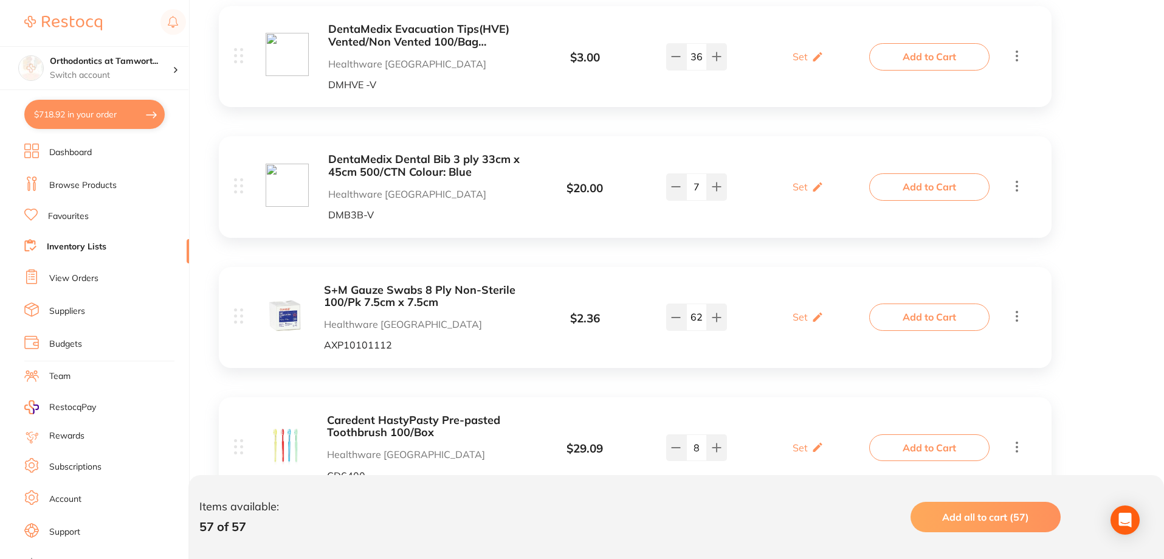
scroll to position [2127, 0]
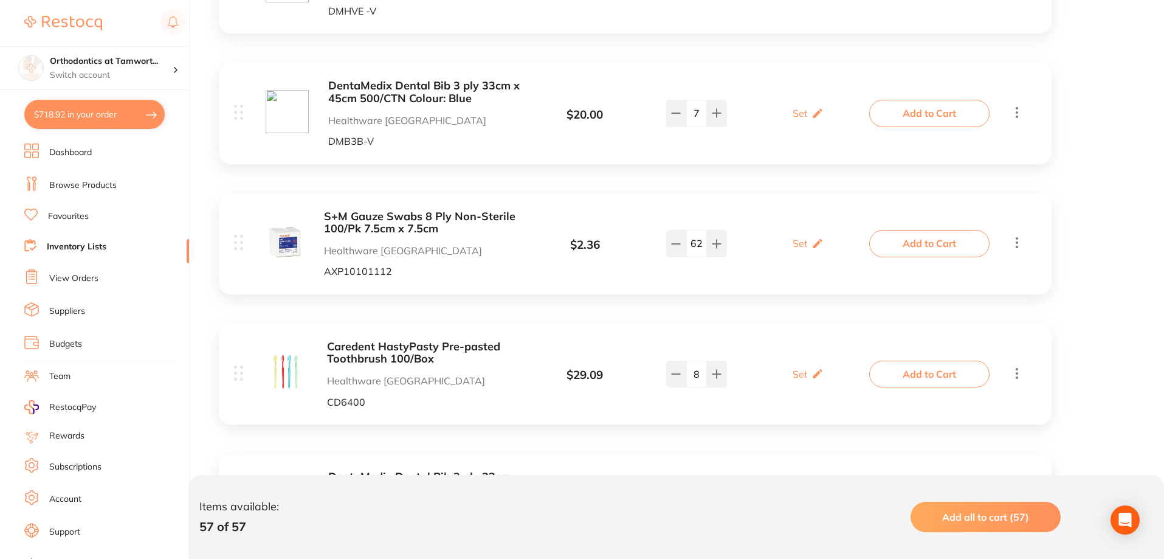
click at [401, 350] on b "Caredent HastyPasty Pre-pasted Toothbrush 100/Box" at bounding box center [424, 352] width 194 height 25
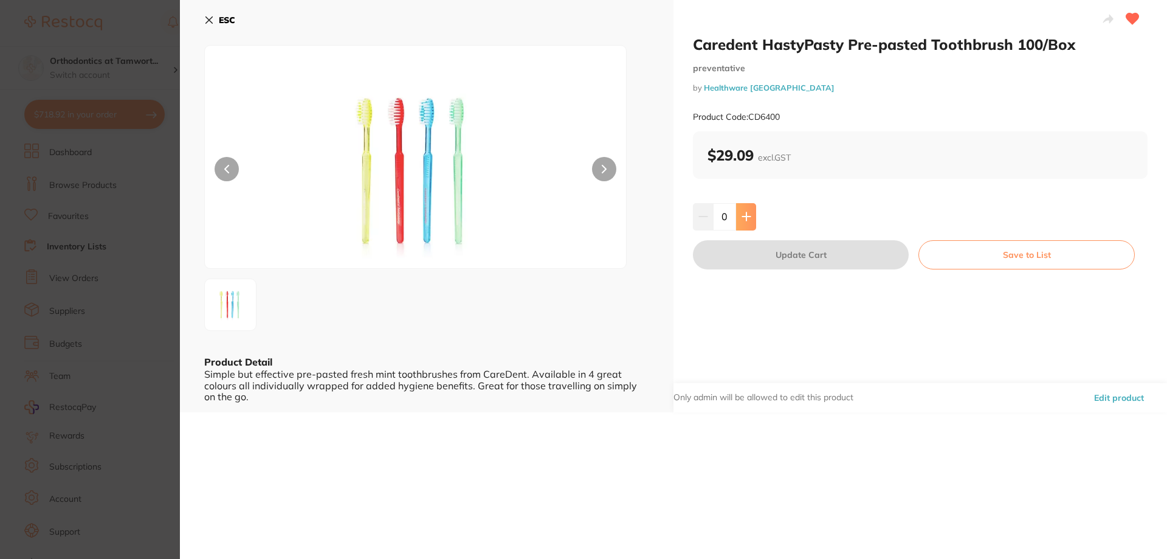
click at [739, 212] on button at bounding box center [746, 216] width 20 height 27
type input "1"
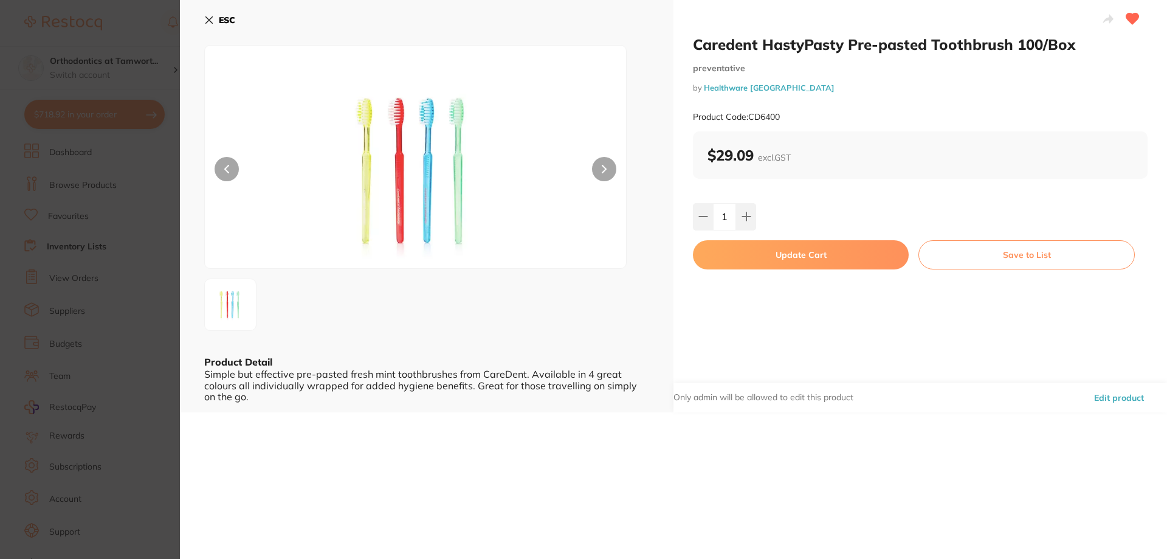
click at [759, 270] on div "Caredent HastyPasty Pre-pasted Toothbrush 100/Box preventative by Healthware Au…" at bounding box center [920, 206] width 494 height 412
click at [772, 262] on button "Update Cart" at bounding box center [801, 254] width 216 height 29
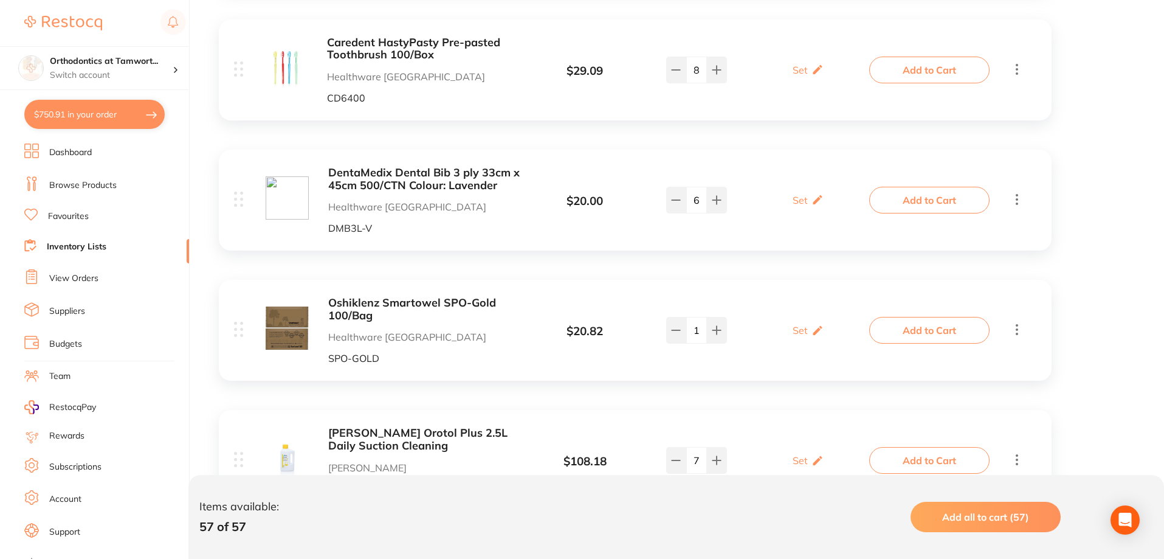
scroll to position [2553, 0]
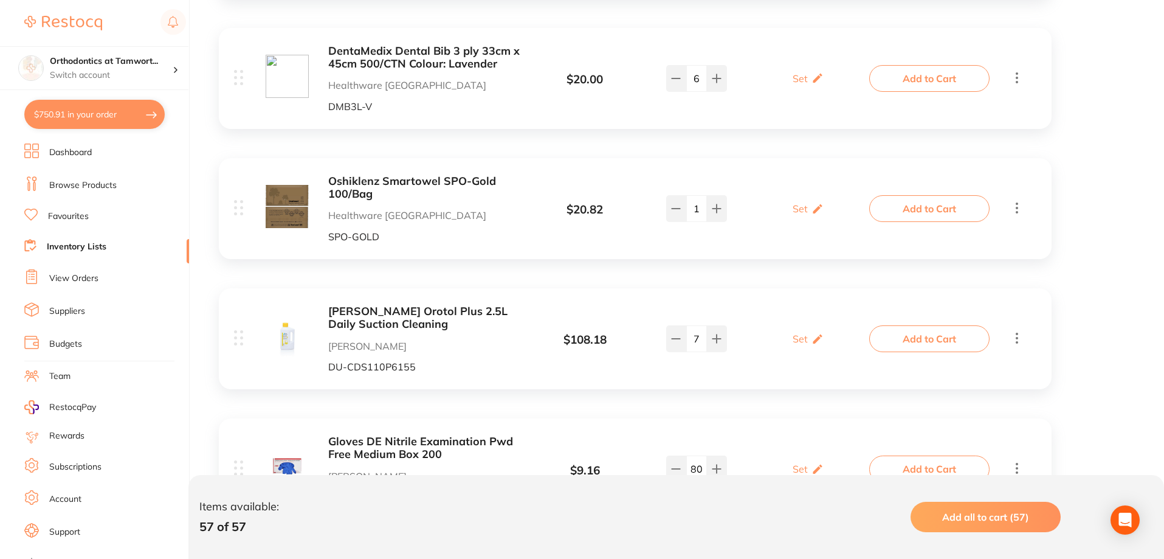
click at [367, 305] on b "[PERSON_NAME] Orotol Plus 2.5L Daily Suction Cleaning" at bounding box center [424, 317] width 193 height 25
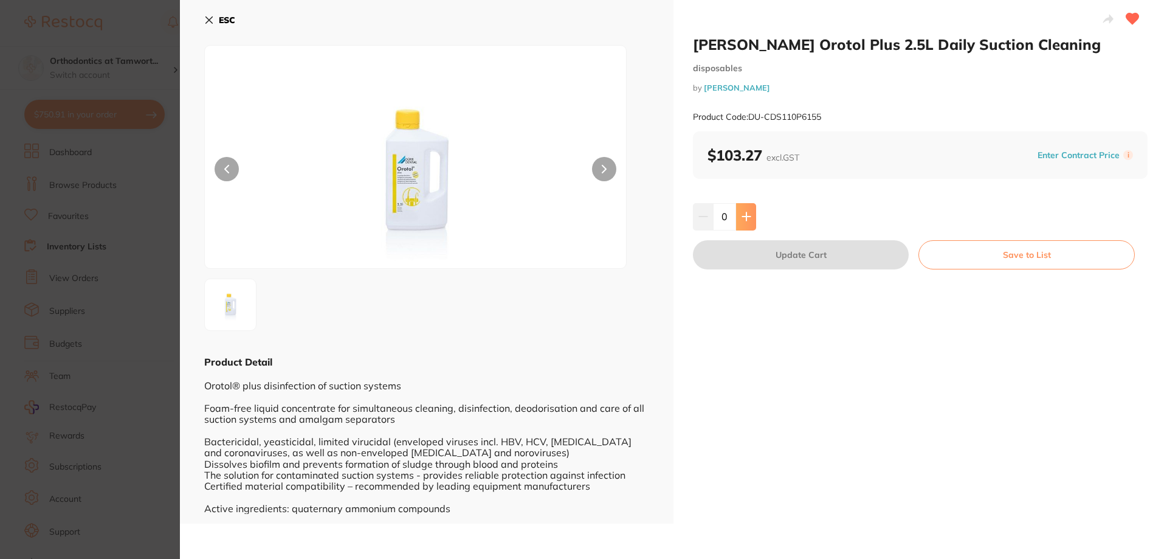
click at [745, 222] on button at bounding box center [746, 216] width 20 height 27
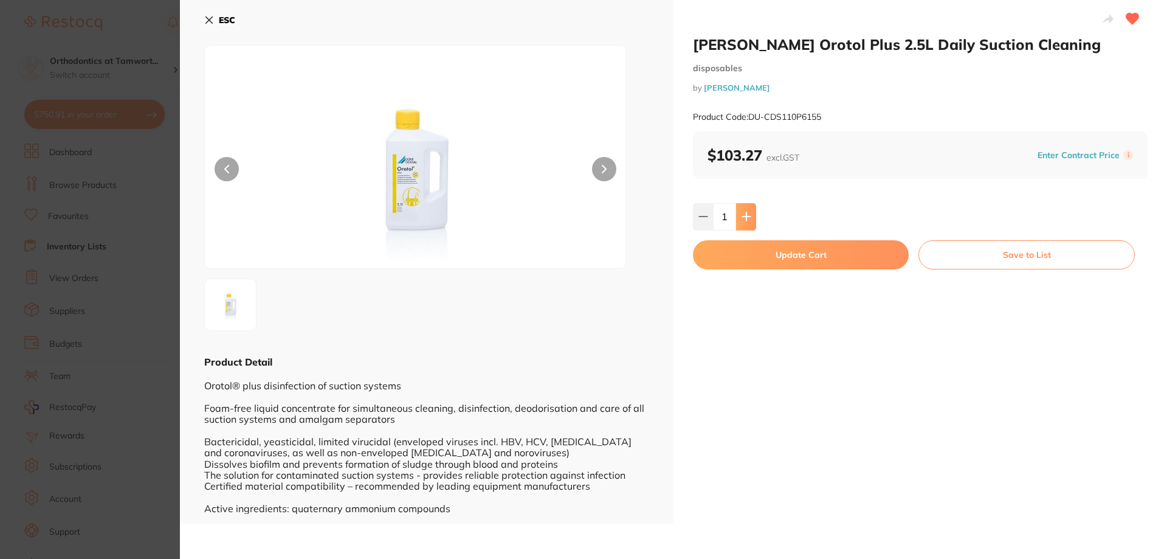
click at [745, 222] on button at bounding box center [746, 216] width 20 height 27
type input "2"
click at [766, 263] on button "Update Cart" at bounding box center [801, 254] width 216 height 29
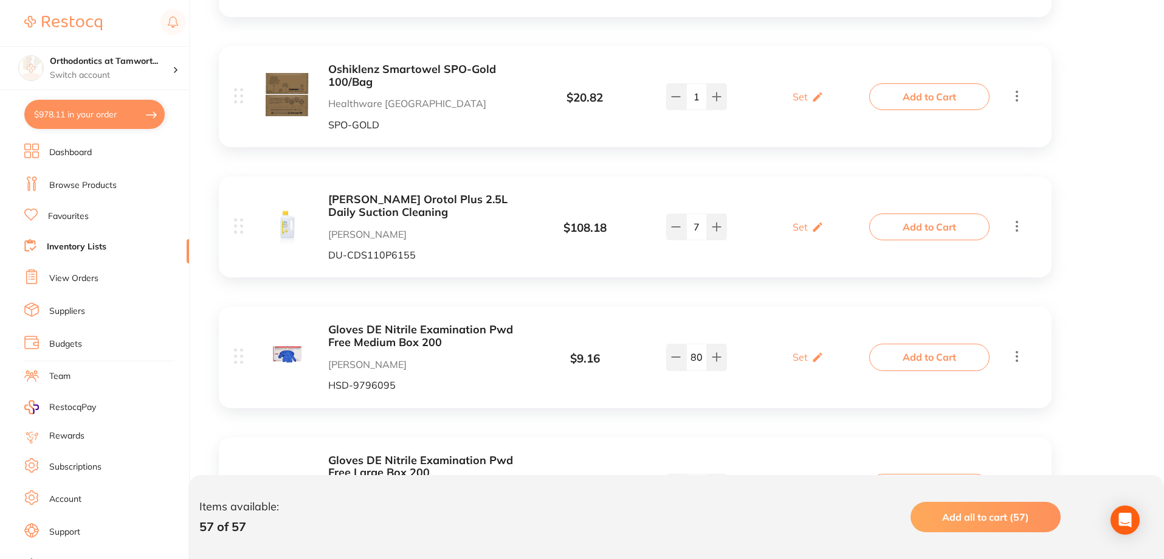
scroll to position [2735, 0]
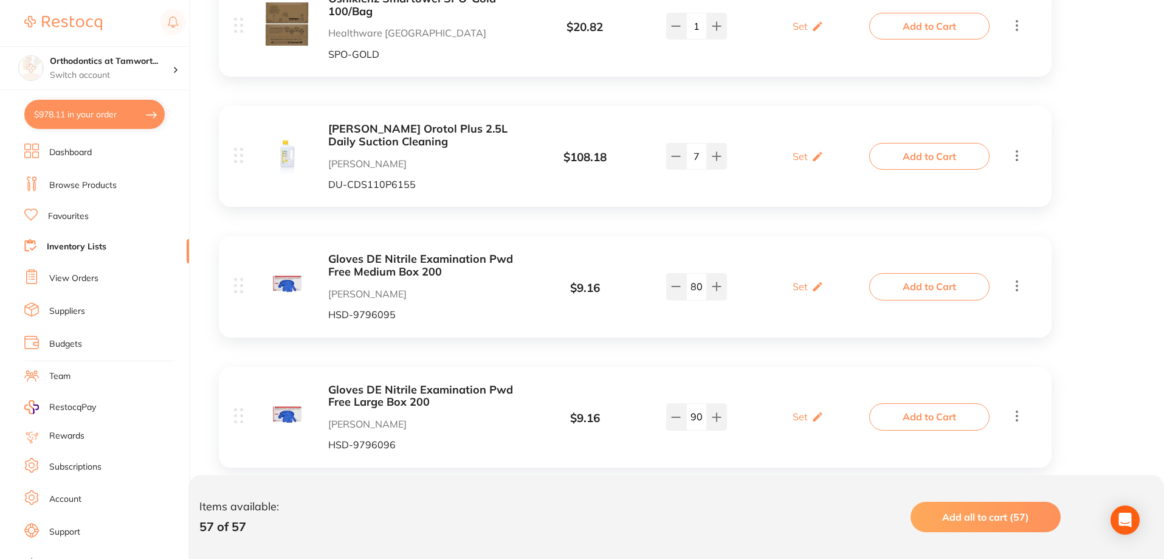
click at [398, 253] on b "Gloves DE Nitrile Examination Pwd Free Medium Box 200" at bounding box center [424, 265] width 193 height 25
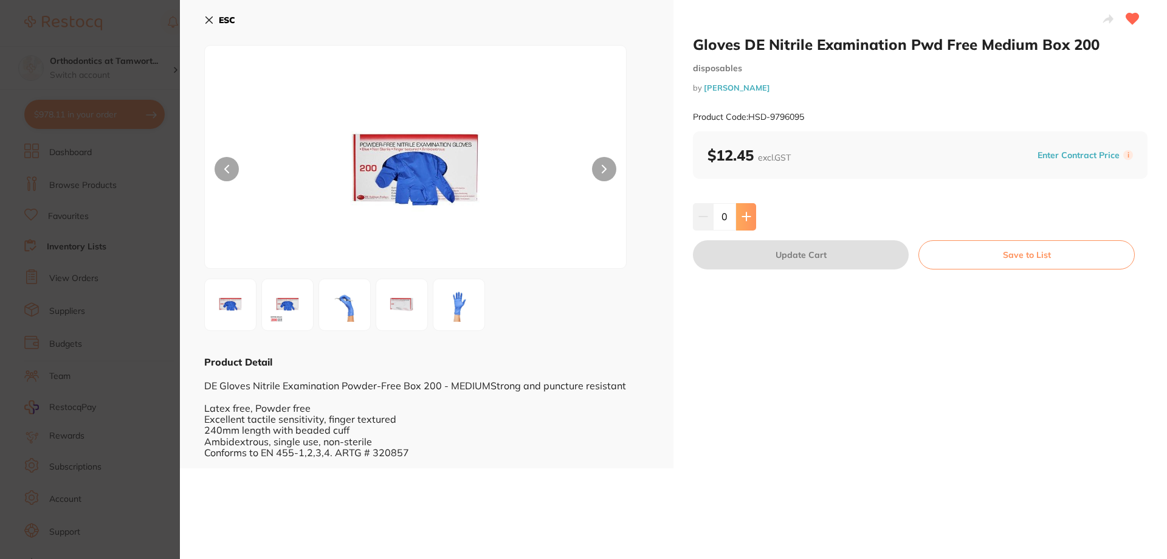
click at [749, 218] on icon at bounding box center [747, 217] width 10 height 10
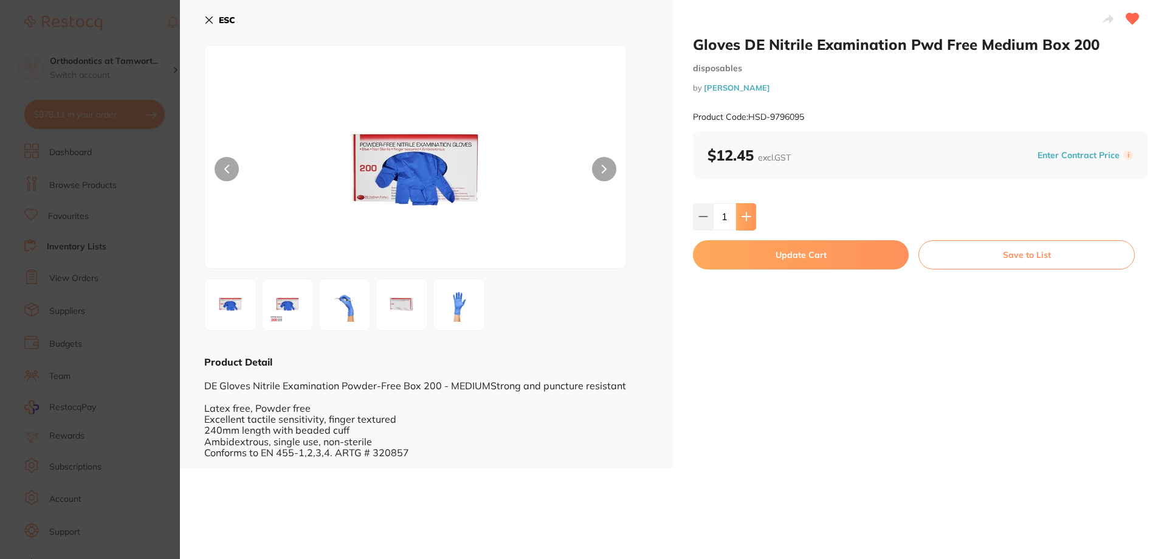
click at [749, 218] on icon at bounding box center [747, 217] width 10 height 10
type input "5"
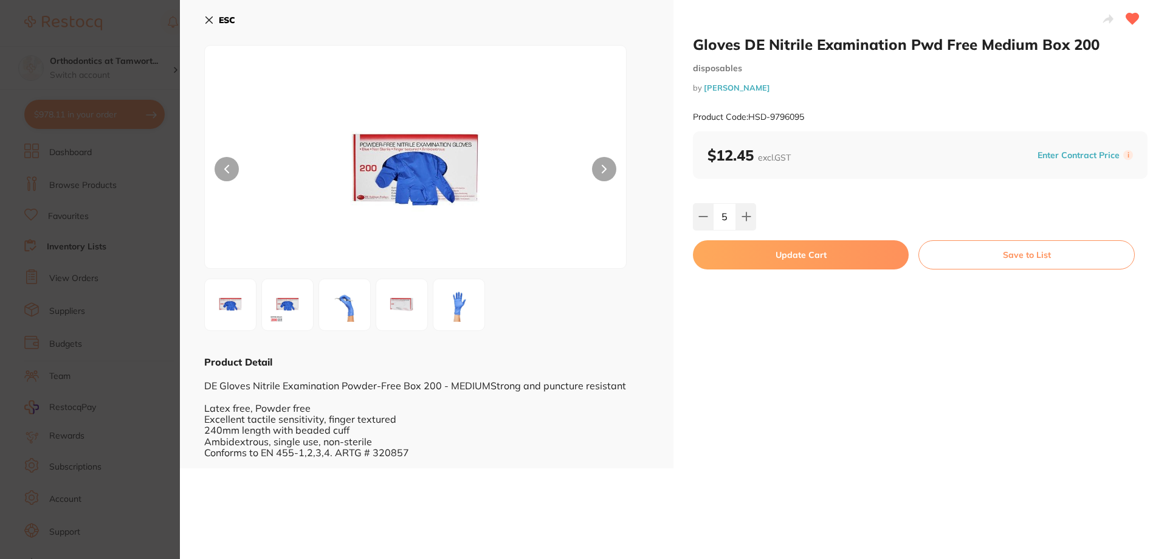
click at [760, 260] on button "Update Cart" at bounding box center [801, 254] width 216 height 29
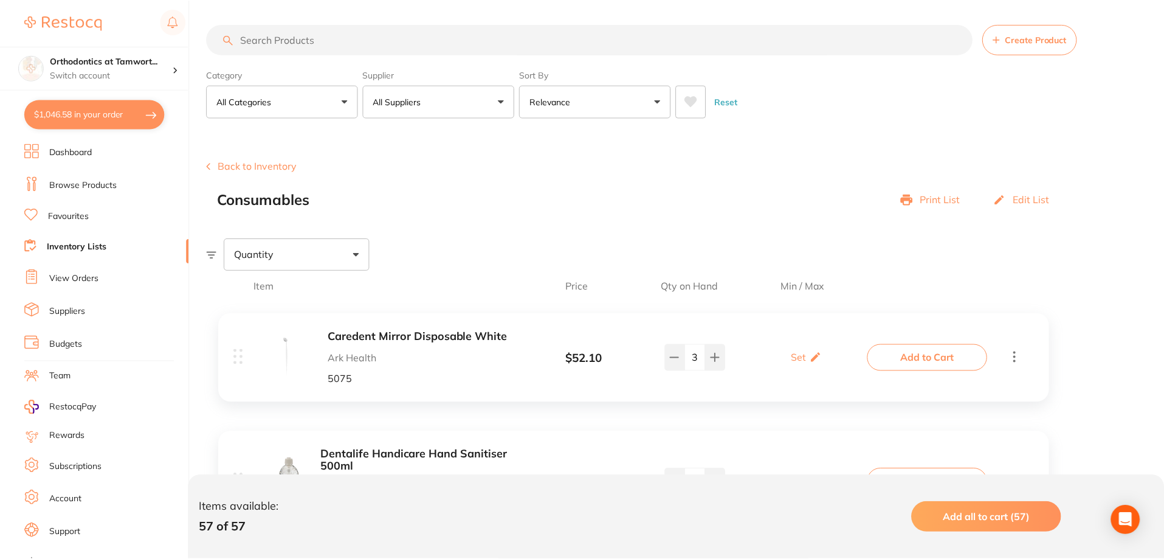
scroll to position [2735, 0]
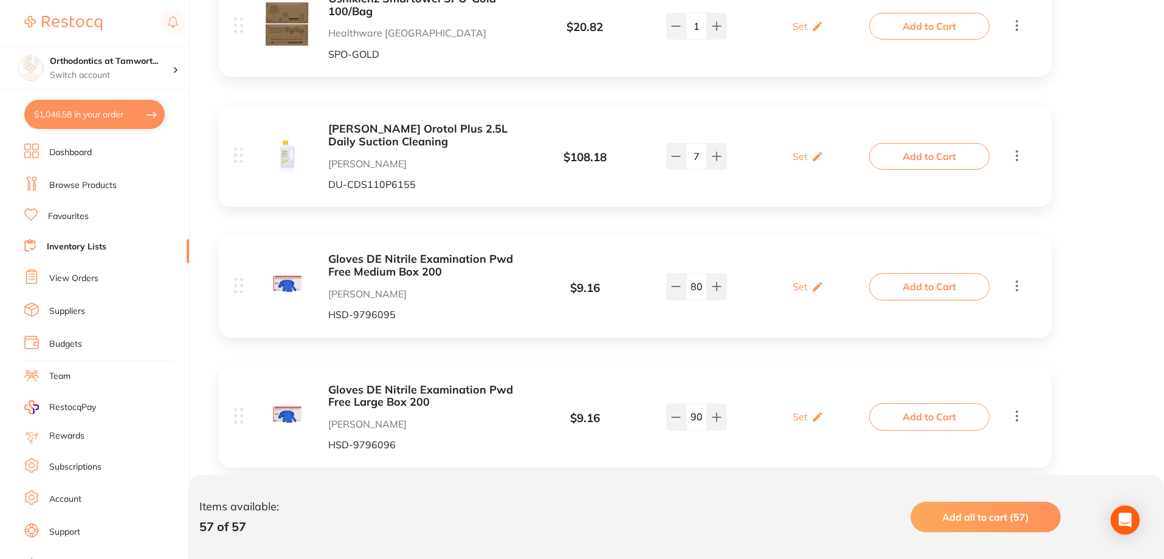
click at [384, 384] on b "Gloves DE Nitrile Examination Pwd Free Large Box 200" at bounding box center [424, 396] width 193 height 25
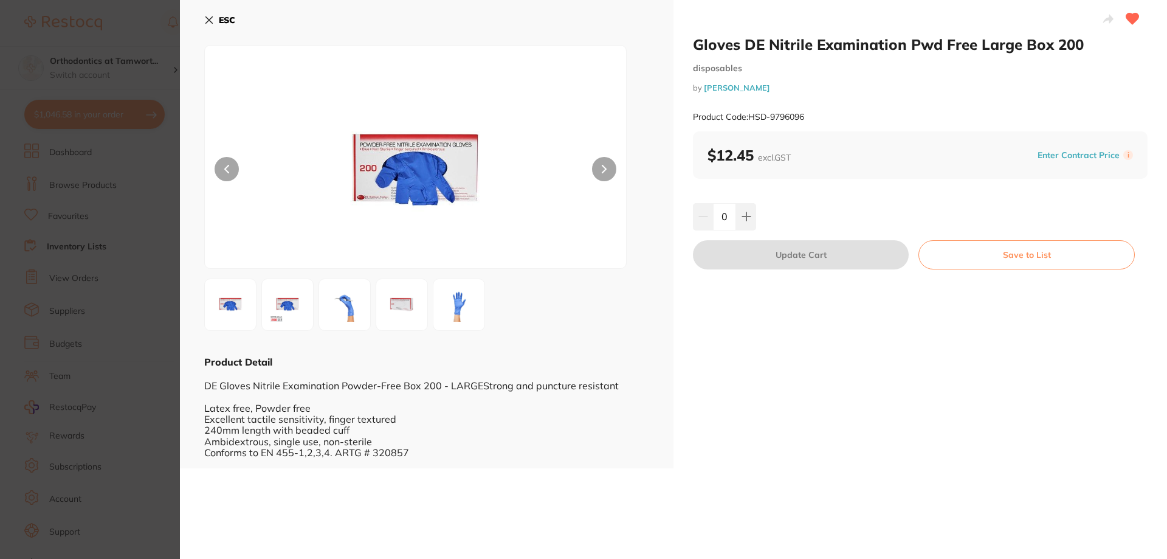
click at [129, 90] on section "Gloves DE Nitrile Examination Pwd Free Large Box 200 disposables by Henry Schei…" at bounding box center [583, 279] width 1167 height 559
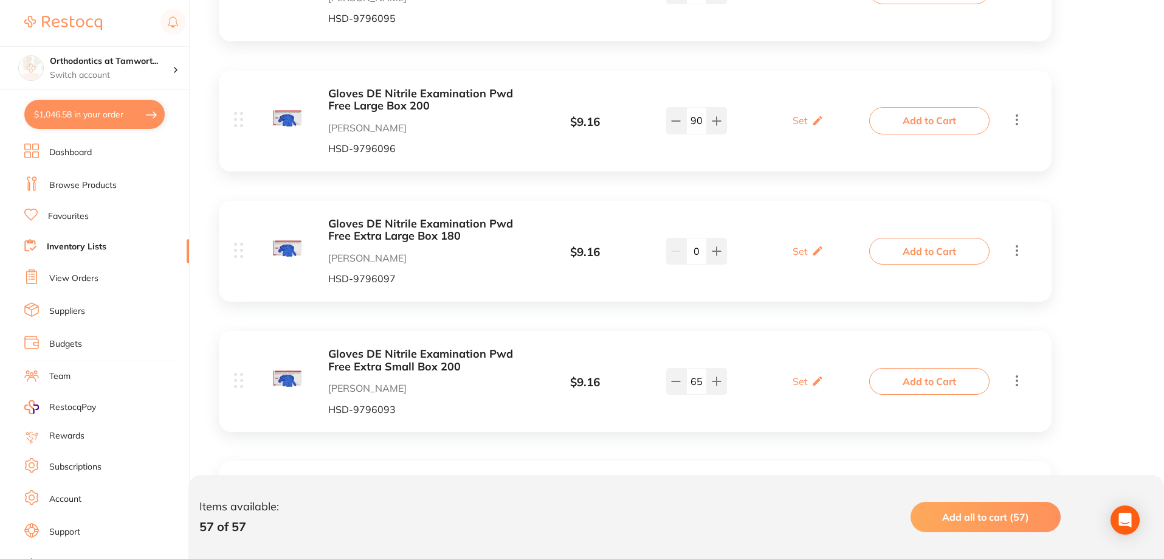
scroll to position [3039, 0]
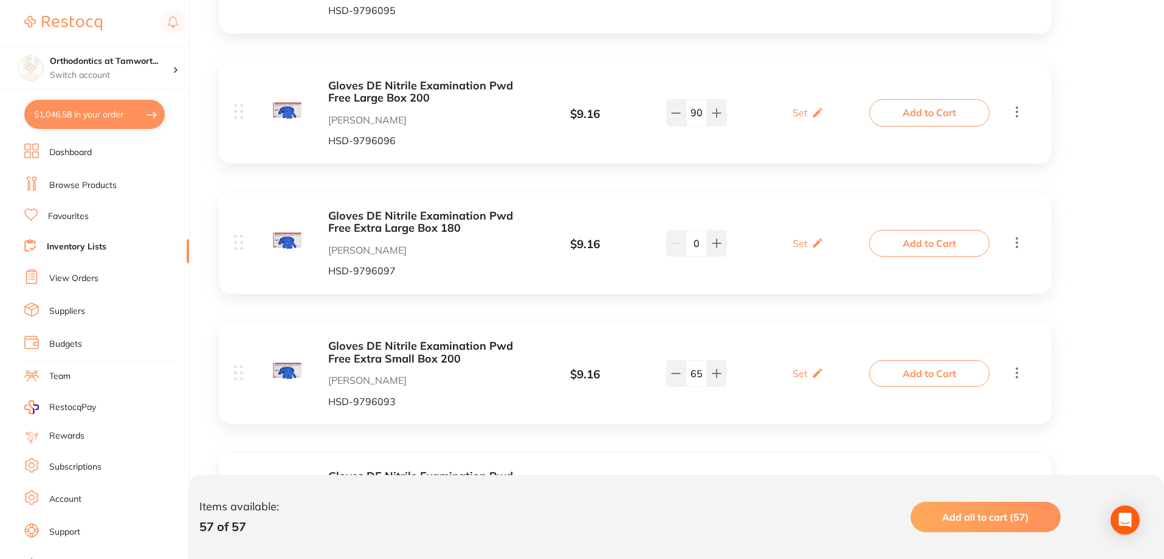
click at [413, 340] on b "Gloves DE Nitrile Examination Pwd Free Extra Small Box 200" at bounding box center [424, 352] width 193 height 25
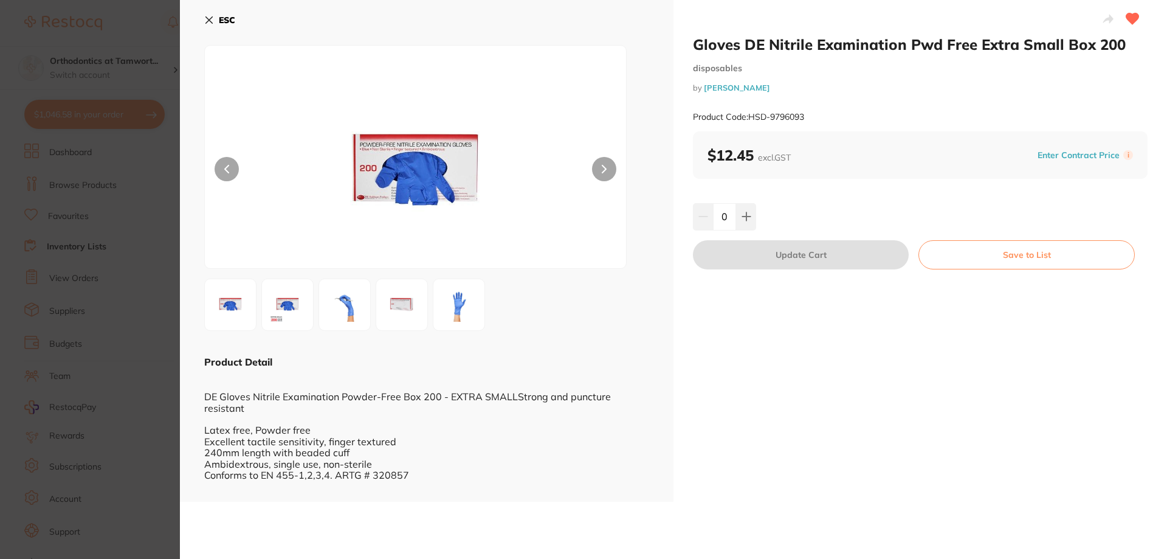
click at [732, 213] on input "0" at bounding box center [724, 216] width 23 height 27
click at [746, 218] on icon at bounding box center [747, 217] width 10 height 10
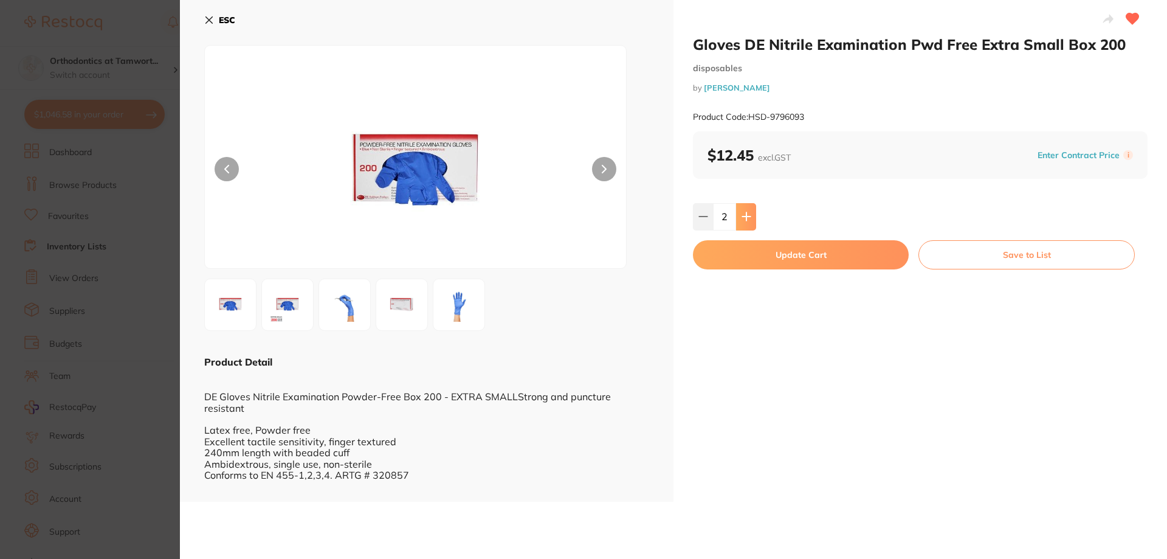
click at [746, 218] on icon at bounding box center [747, 217] width 10 height 10
type input "5"
click at [748, 250] on button "Update Cart" at bounding box center [801, 254] width 216 height 29
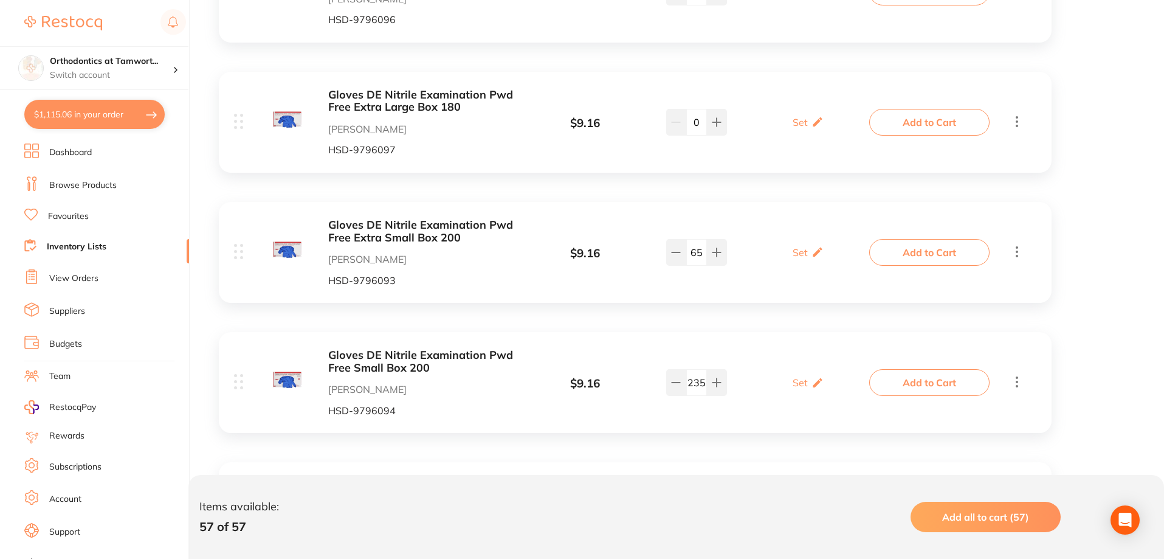
scroll to position [3161, 0]
click at [380, 348] on b "Gloves DE Nitrile Examination Pwd Free Small Box 200" at bounding box center [424, 360] width 193 height 25
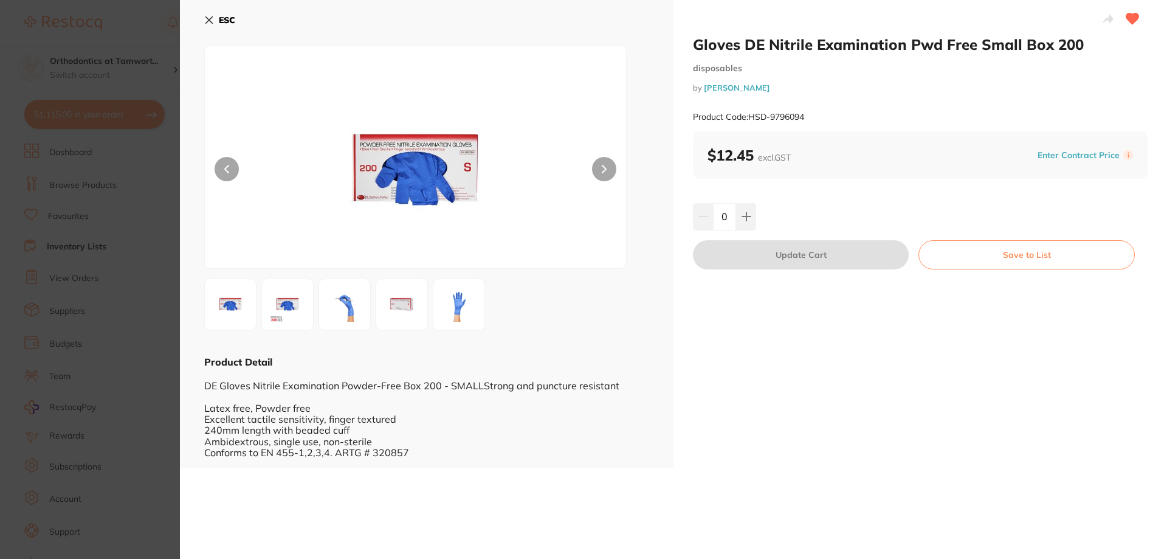
drag, startPoint x: 731, startPoint y: 215, endPoint x: 720, endPoint y: 217, distance: 11.8
click at [720, 217] on input "0" at bounding box center [724, 216] width 23 height 27
type input "60"
click at [816, 212] on div "60" at bounding box center [920, 216] width 455 height 27
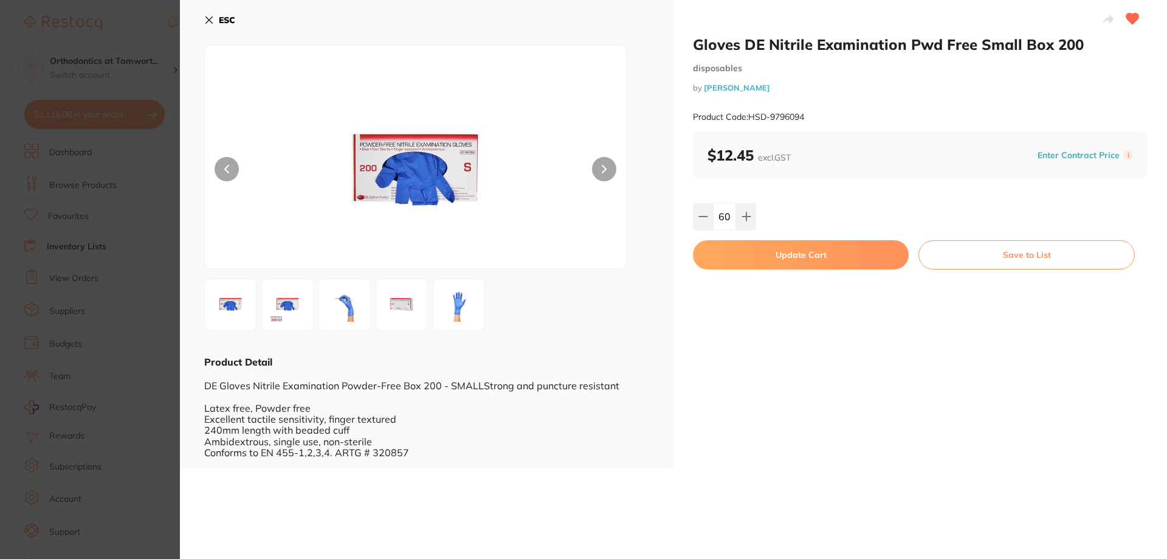
click at [790, 256] on button "Update Cart" at bounding box center [801, 254] width 216 height 29
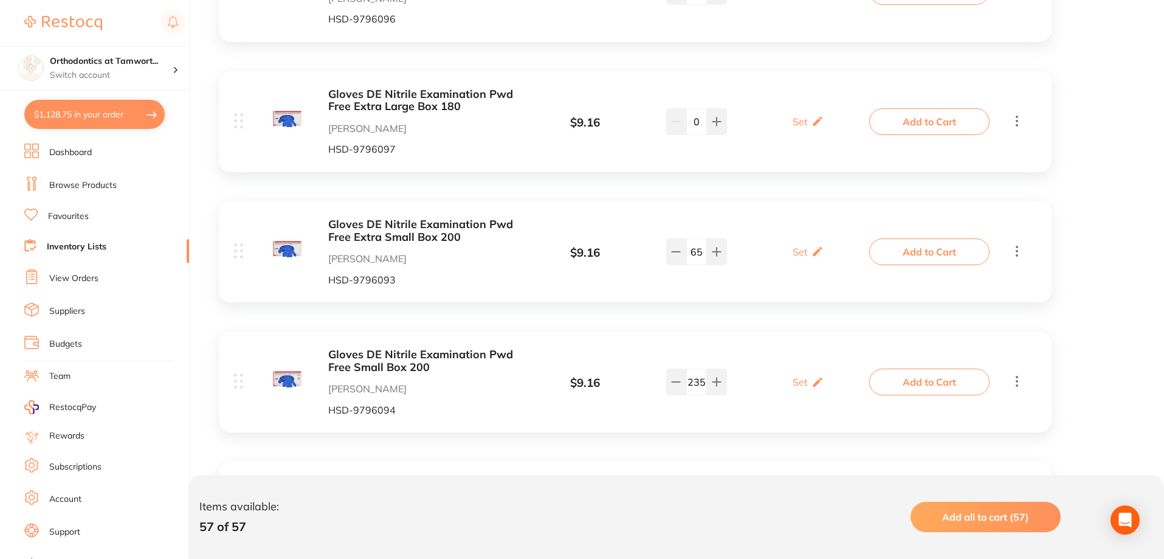
scroll to position [3221, 0]
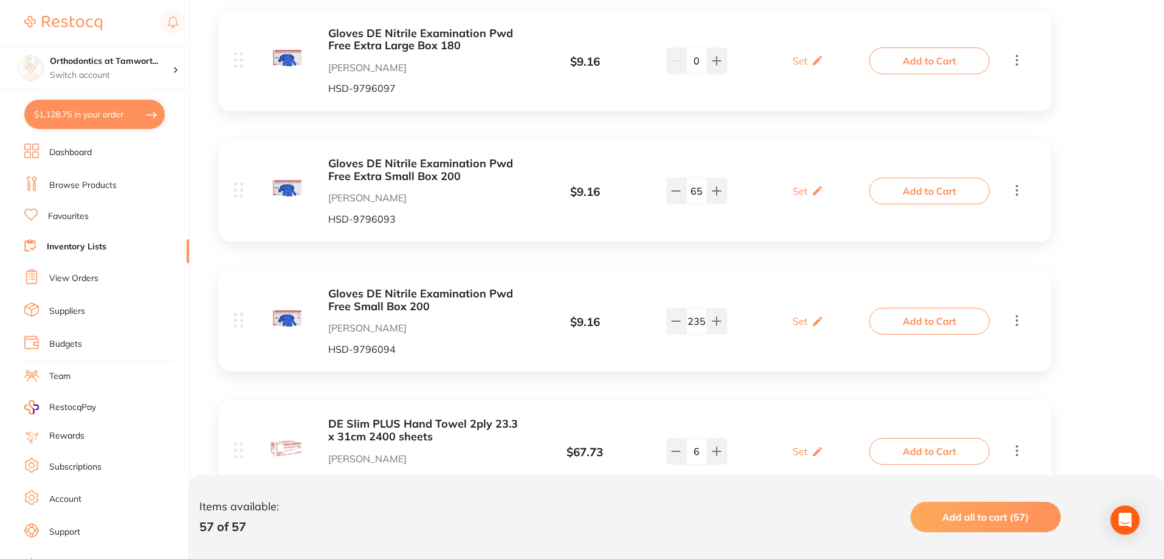
type input "60"
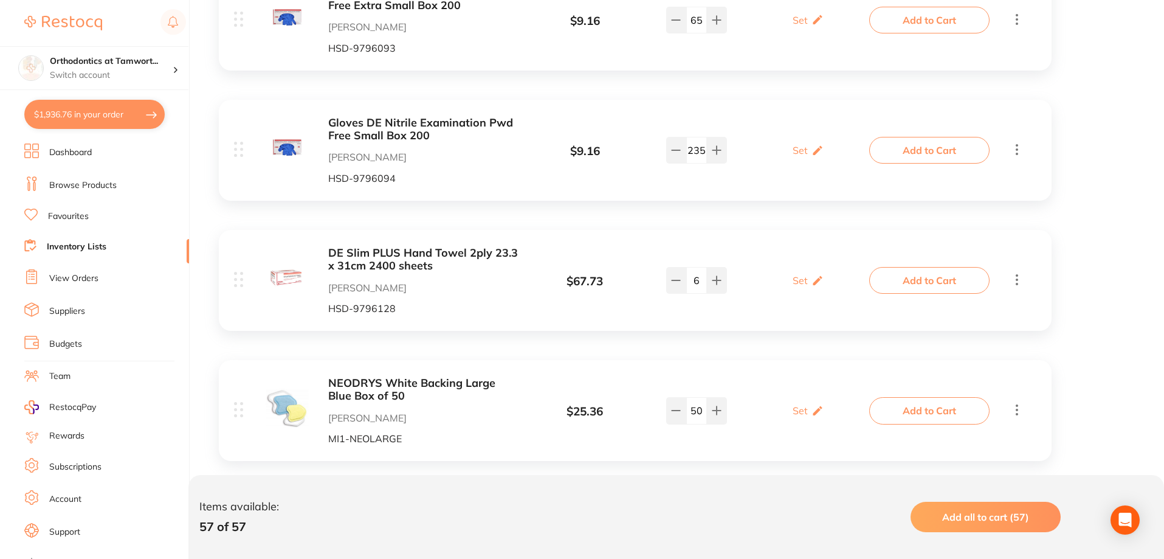
scroll to position [3404, 0]
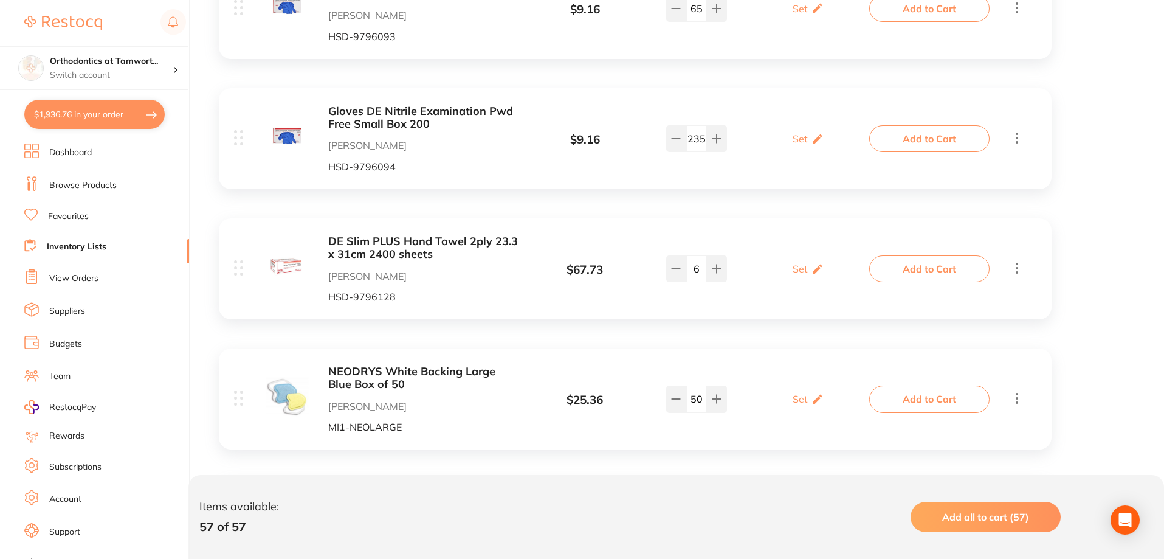
click at [401, 235] on b "DE Slim PLUS Hand Towel 2ply 23.3 x 31cm 2400 sheets" at bounding box center [424, 247] width 193 height 25
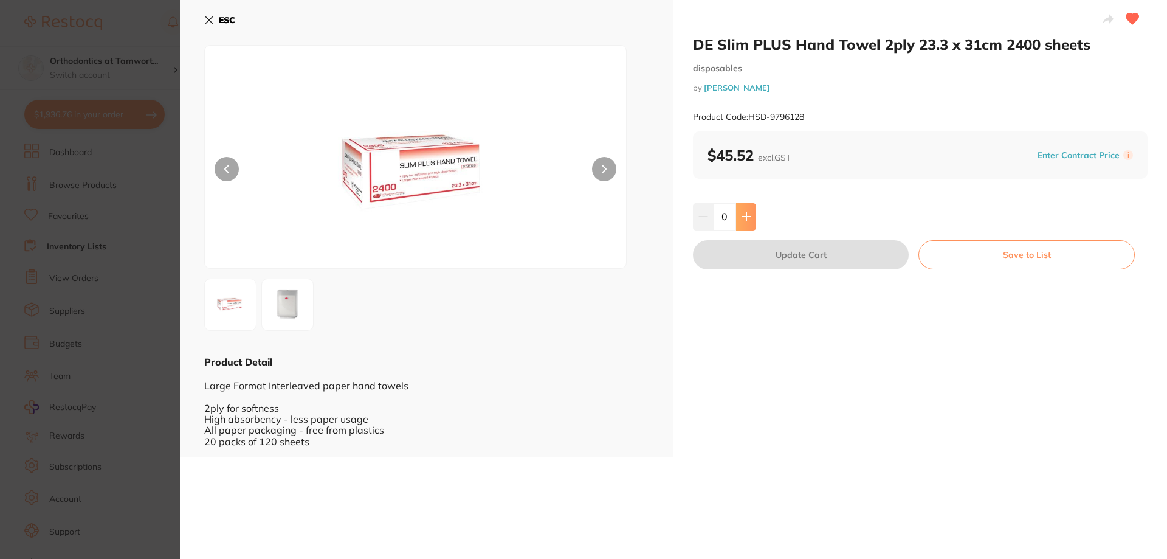
click at [749, 220] on icon at bounding box center [747, 217] width 10 height 10
type input "1"
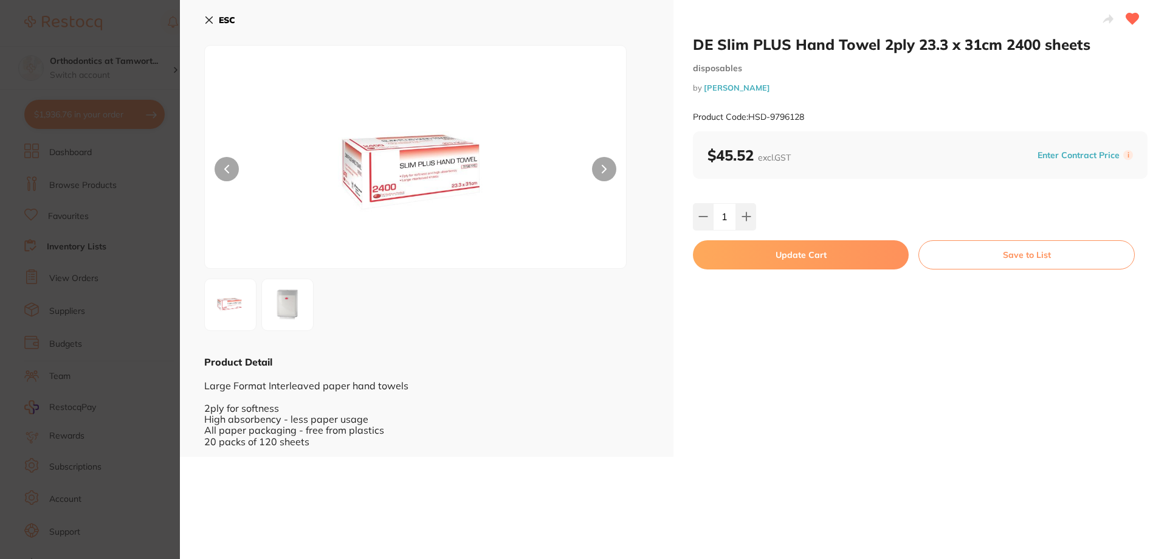
click at [761, 249] on button "Update Cart" at bounding box center [801, 254] width 216 height 29
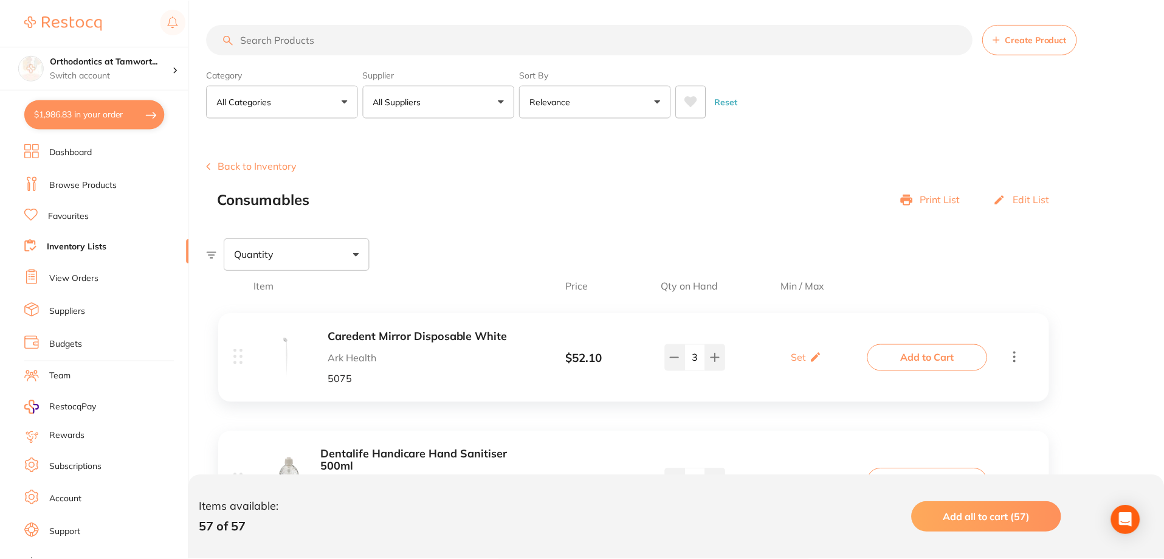
scroll to position [3404, 0]
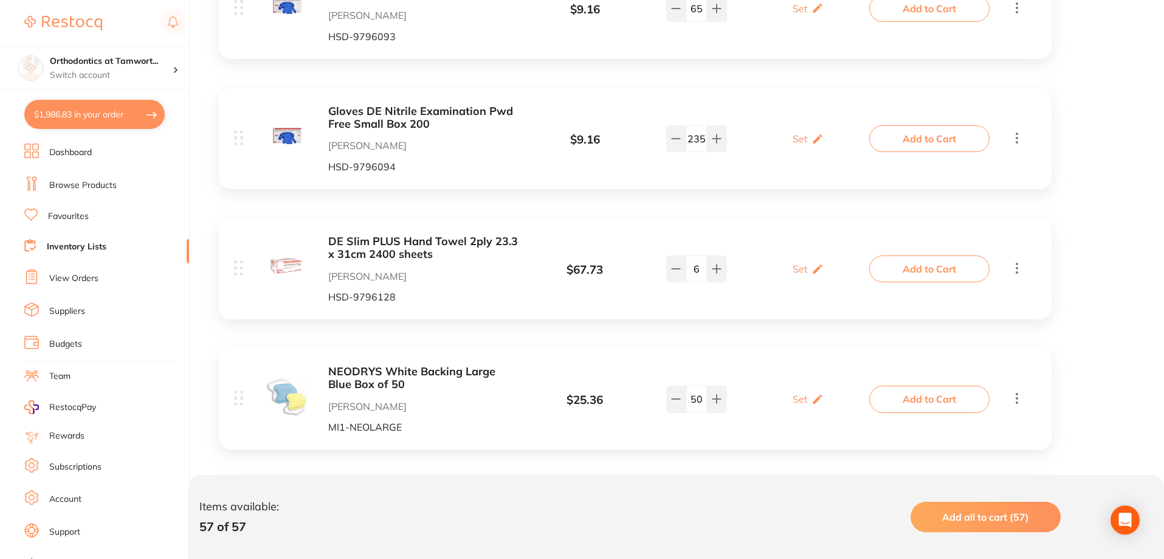
click at [378, 365] on b "NEODRYS White Backing Large Blue Box of 50" at bounding box center [424, 377] width 193 height 25
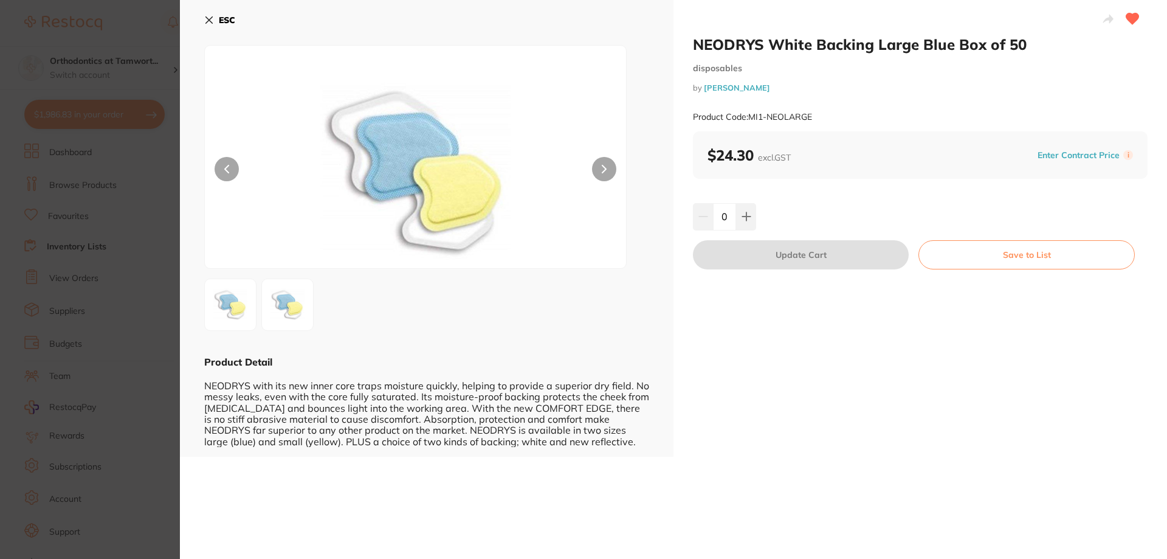
click at [765, 218] on div "0" at bounding box center [920, 216] width 455 height 27
click at [754, 221] on button at bounding box center [746, 216] width 20 height 27
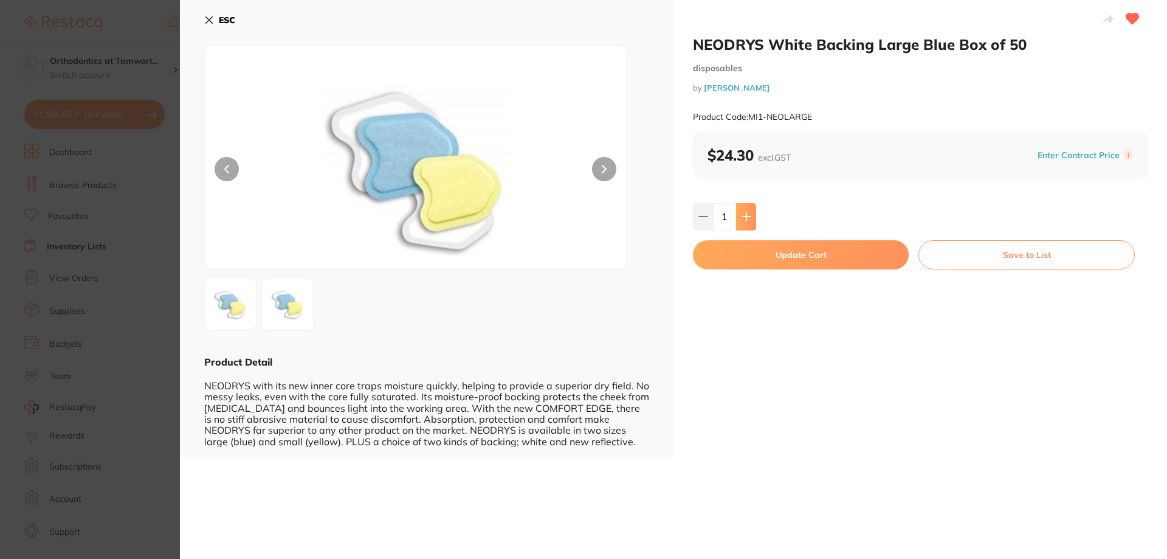
click at [748, 221] on icon at bounding box center [747, 217] width 10 height 10
type input "3"
click at [759, 255] on button "Update Cart" at bounding box center [801, 254] width 216 height 29
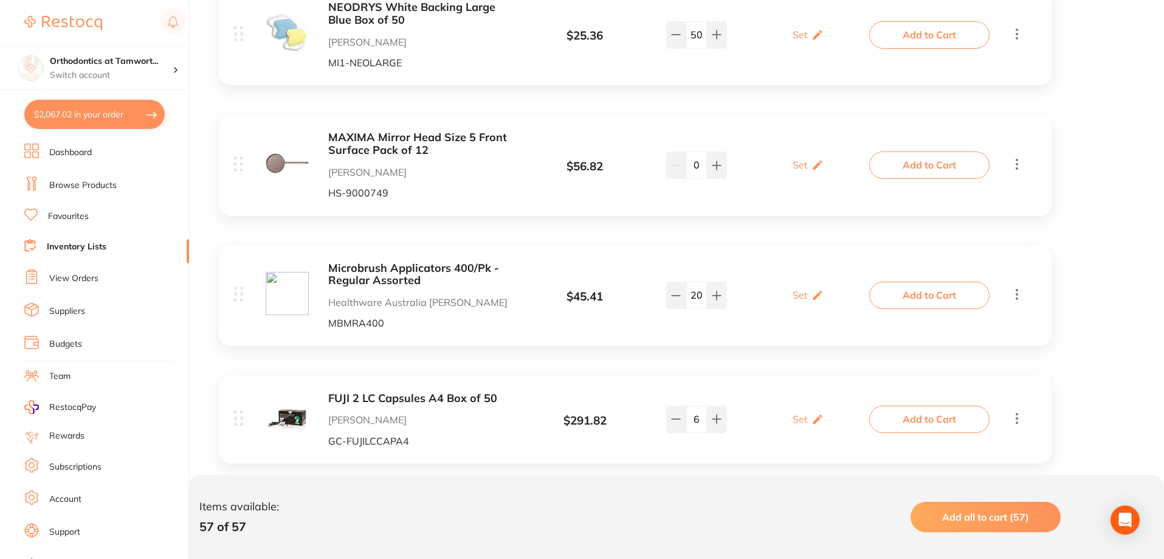
scroll to position [3768, 0]
click at [393, 261] on b "Microbrush Applicators 400/Pk - Regular Assorted" at bounding box center [424, 273] width 193 height 25
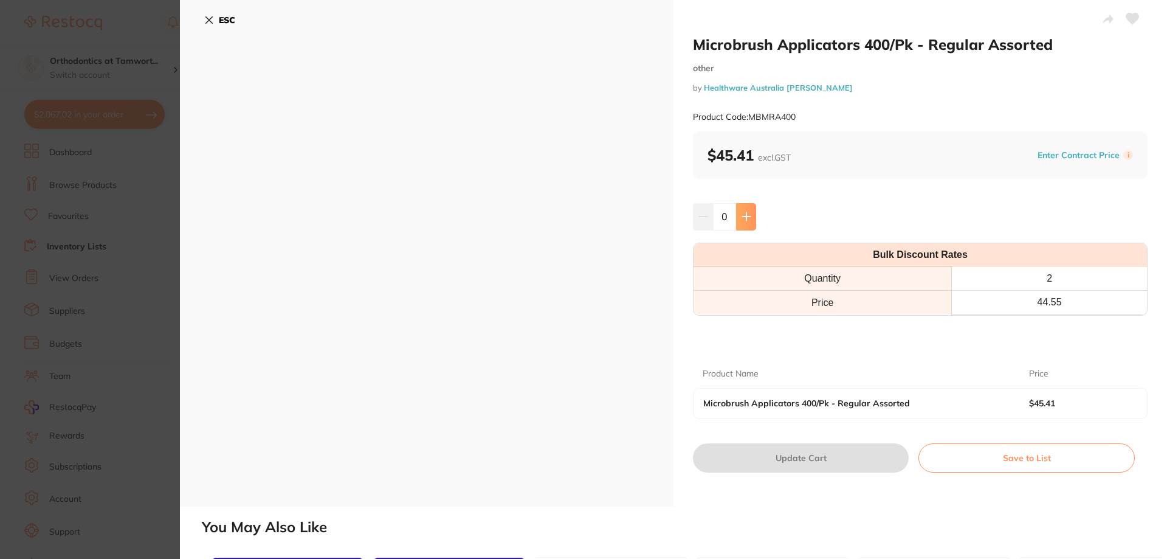
click at [753, 225] on button at bounding box center [746, 216] width 20 height 27
type input "2"
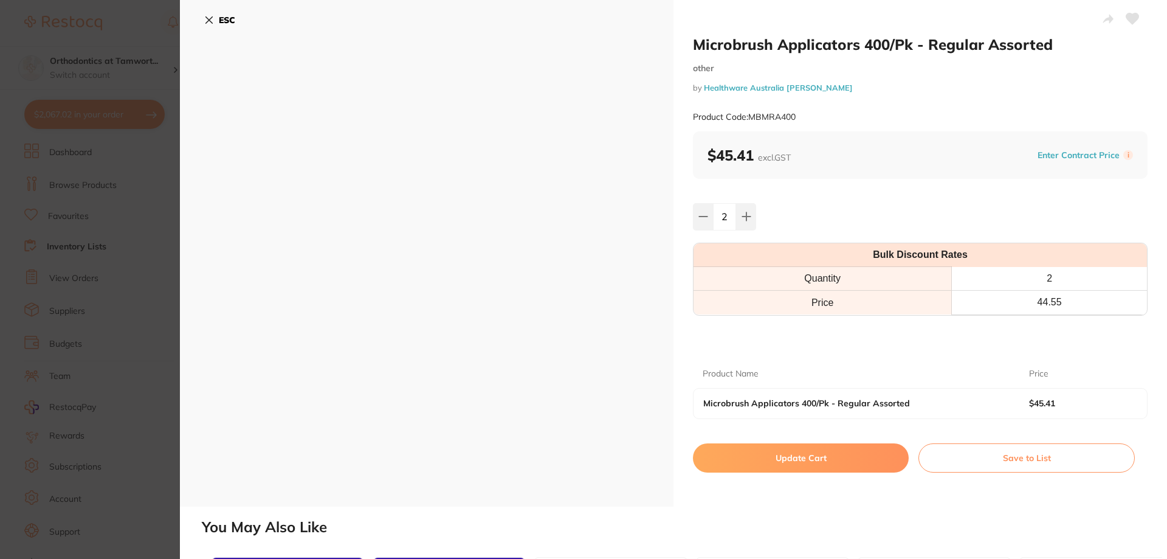
click at [818, 460] on button "Update Cart" at bounding box center [801, 457] width 216 height 29
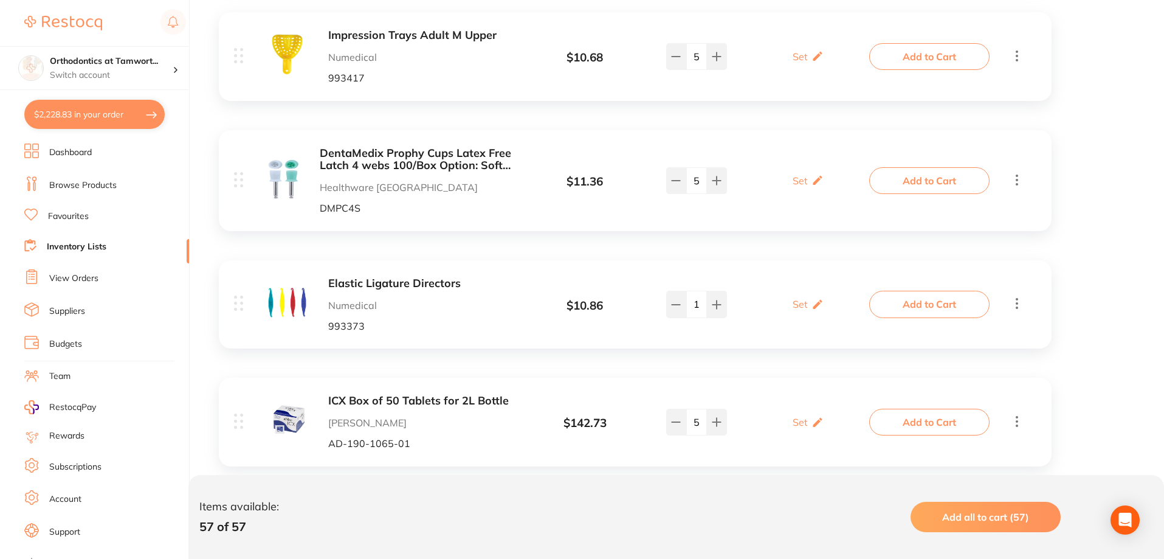
scroll to position [5106, 0]
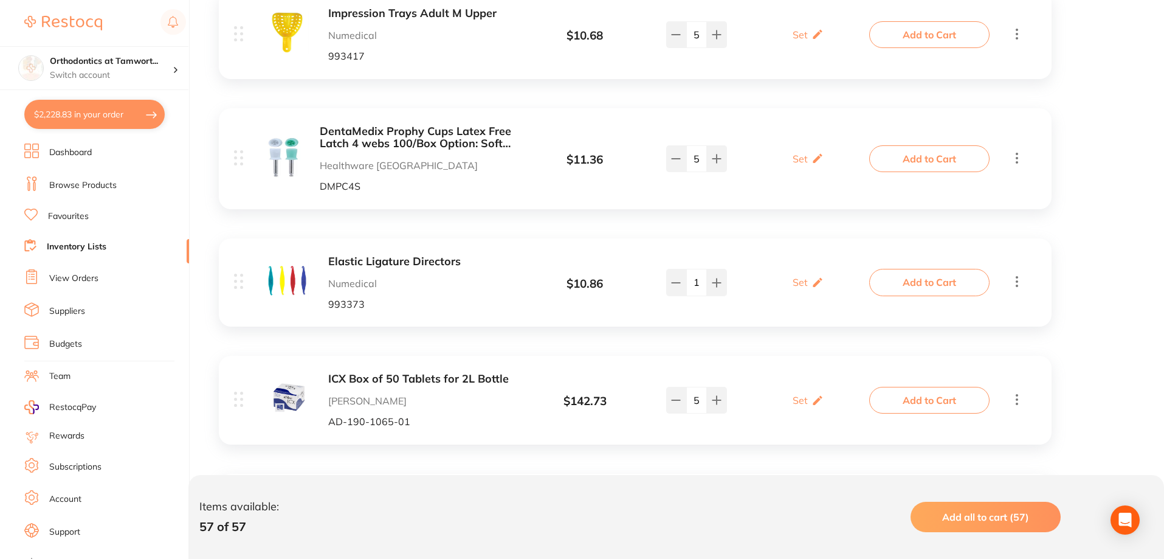
click at [419, 373] on b "ICX Box of 50 Tablets for 2L Bottle" at bounding box center [424, 379] width 193 height 13
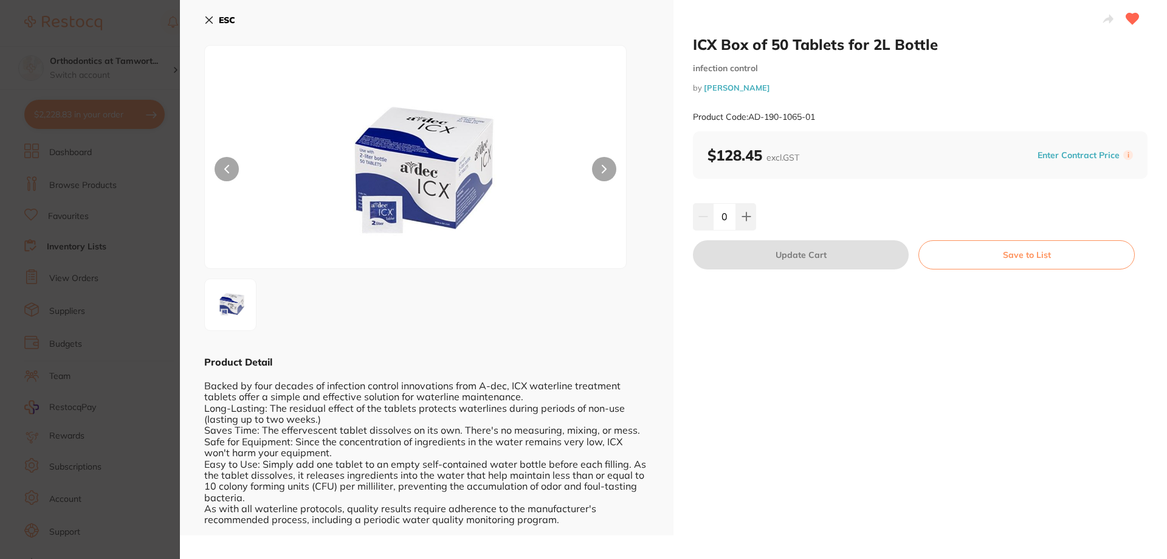
click at [733, 222] on input "0" at bounding box center [724, 216] width 23 height 27
click at [738, 222] on button at bounding box center [746, 216] width 20 height 27
type input "1"
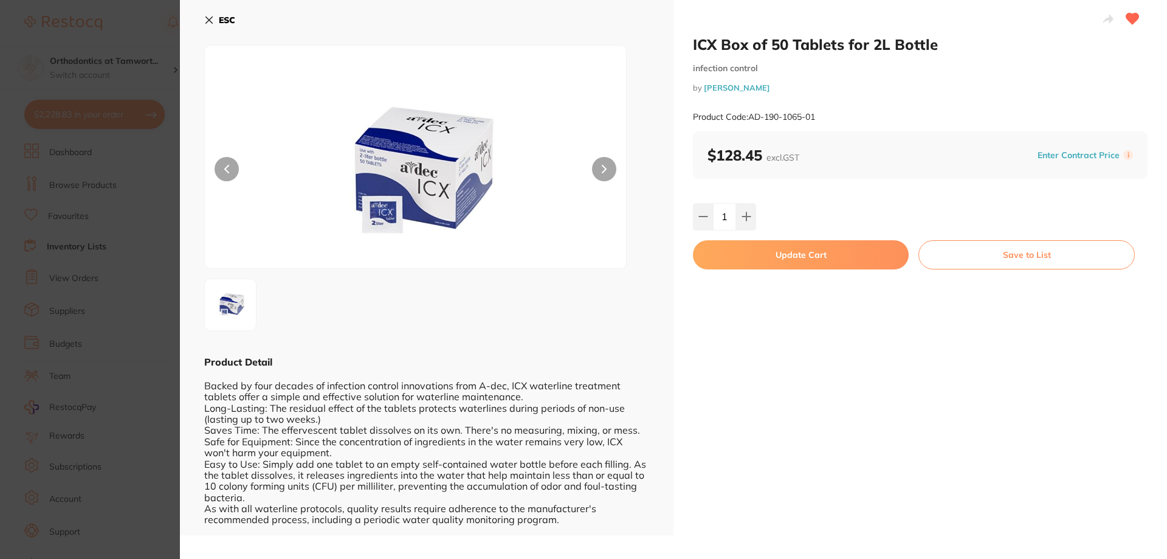
click at [746, 256] on button "Update Cart" at bounding box center [801, 254] width 216 height 29
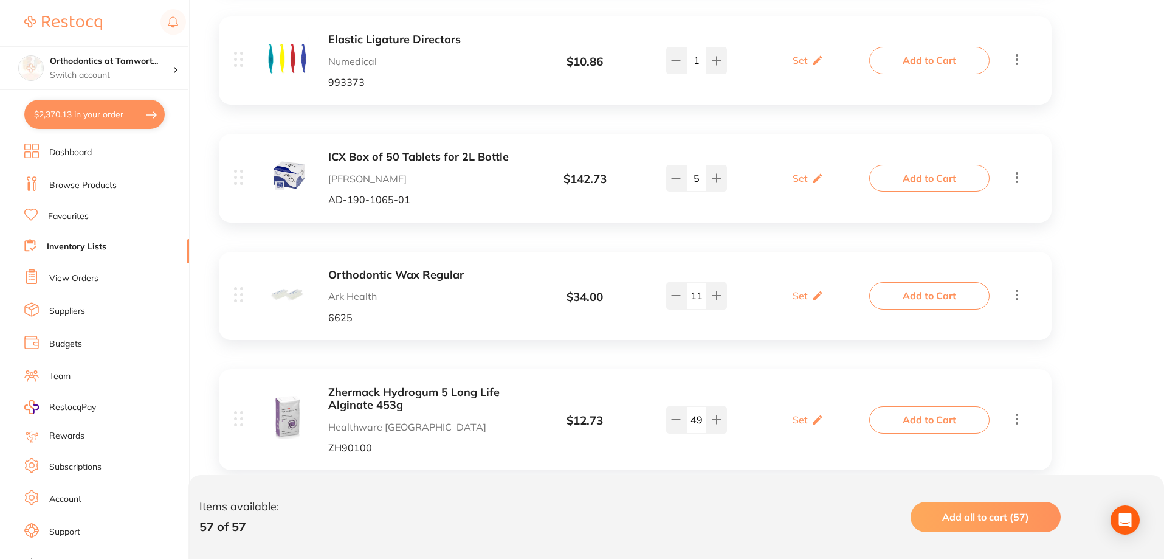
scroll to position [5349, 0]
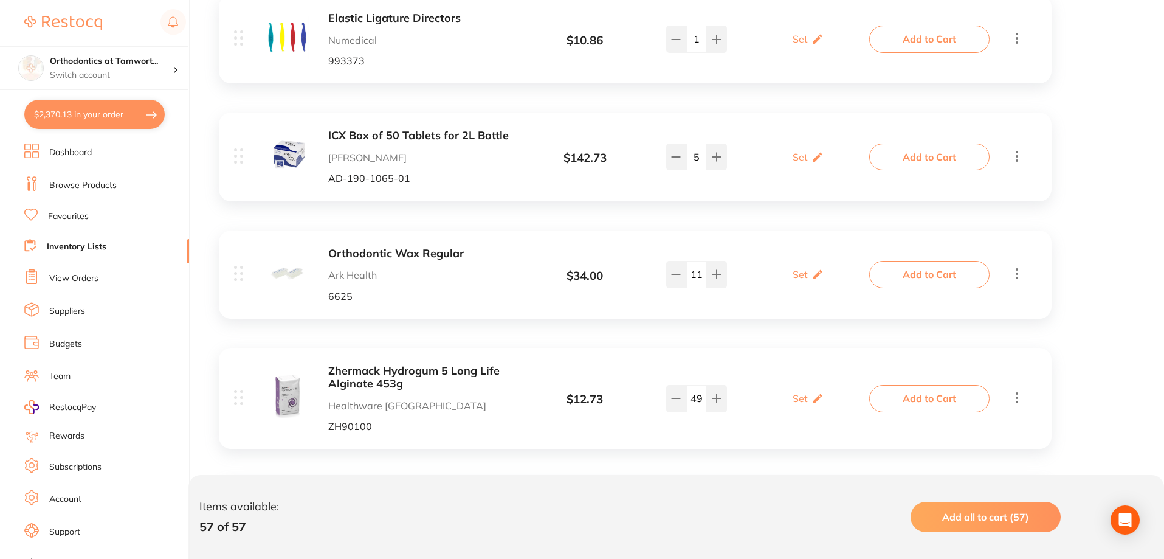
click at [373, 365] on b "Zhermack Hydrogum 5 Long Life Alginate 453g" at bounding box center [424, 377] width 193 height 25
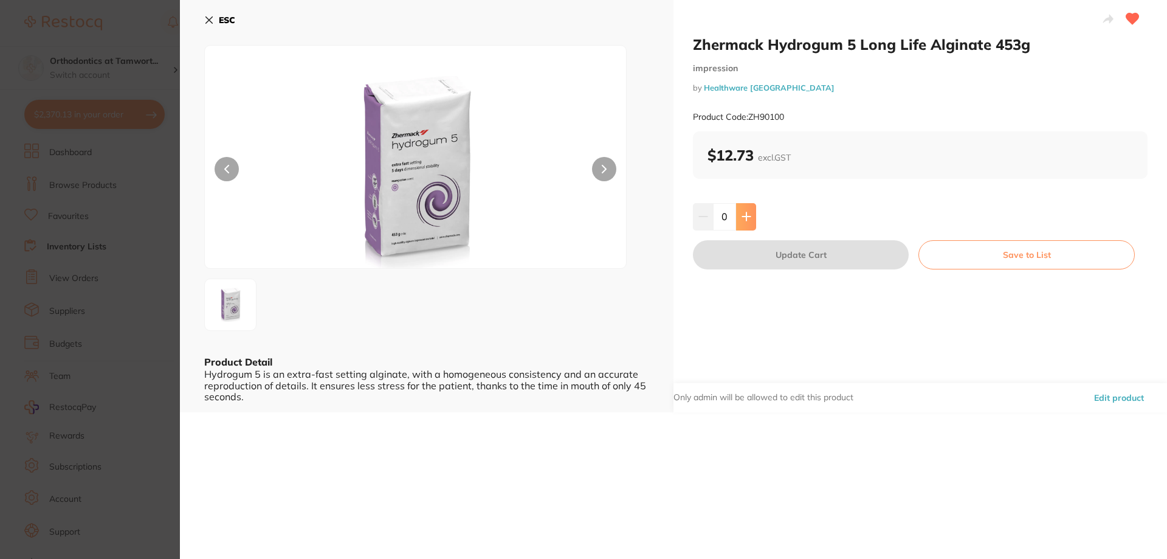
click at [747, 221] on icon at bounding box center [747, 217] width 10 height 10
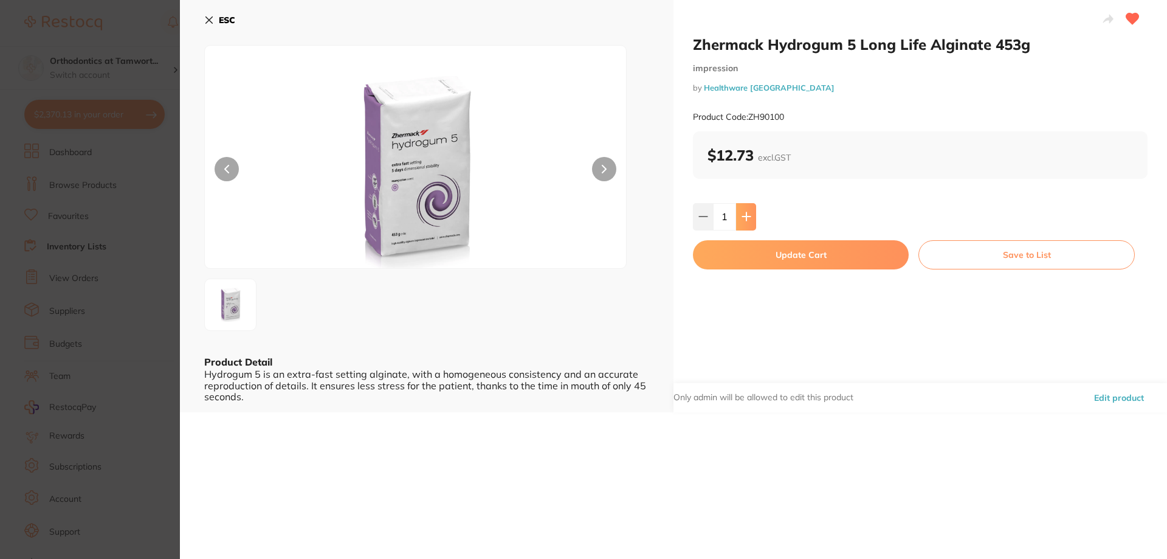
click at [747, 221] on icon at bounding box center [747, 217] width 10 height 10
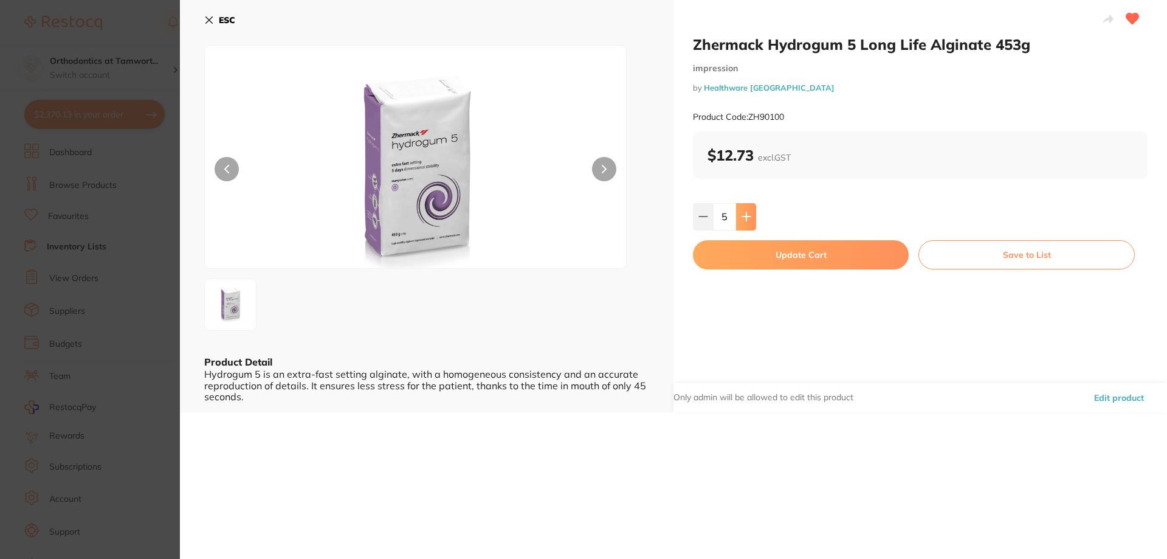
type input "6"
click at [754, 255] on button "Update Cart" at bounding box center [801, 254] width 216 height 29
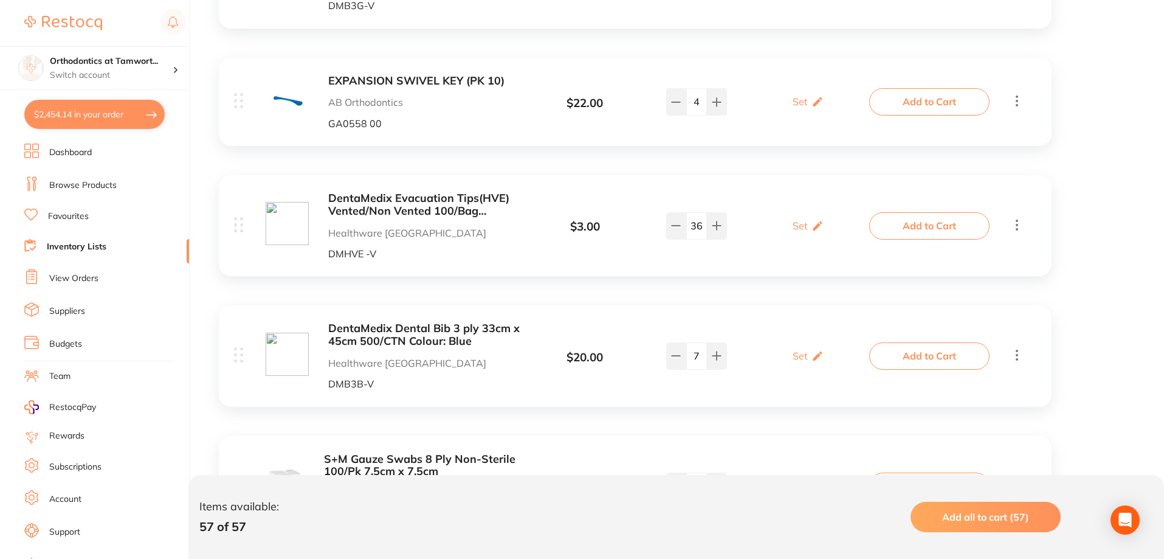
scroll to position [1884, 0]
click at [83, 119] on button "$2,454.14 in your order" at bounding box center [94, 114] width 140 height 29
checkbox input "true"
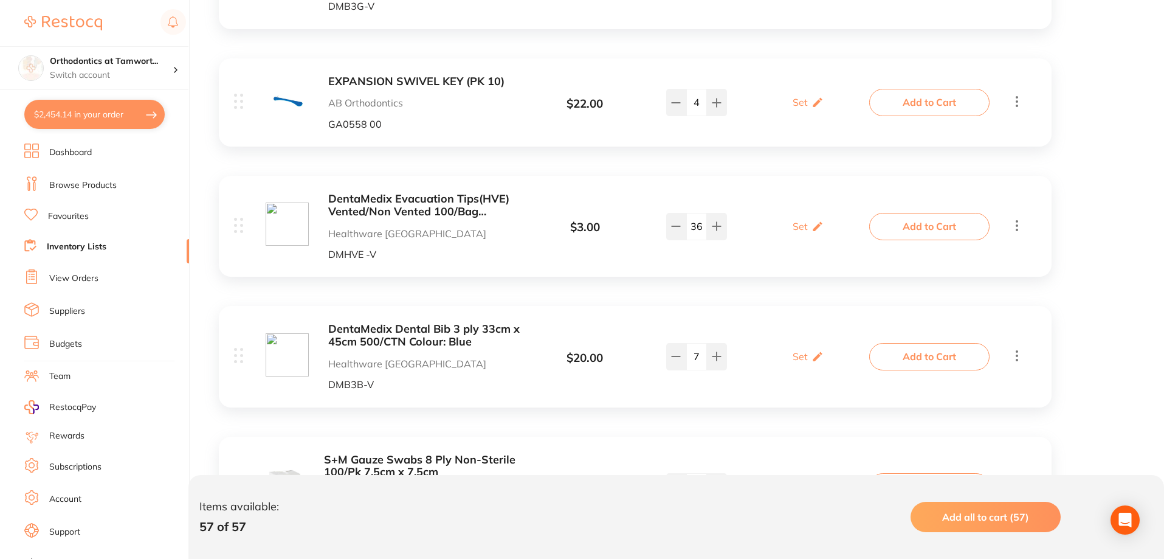
checkbox input "true"
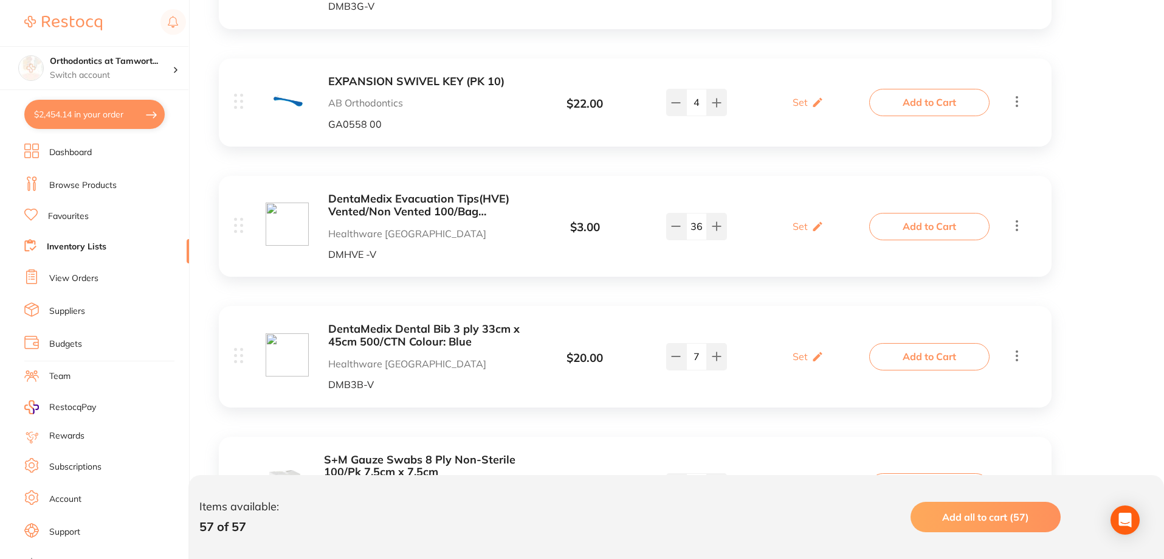
checkbox input "true"
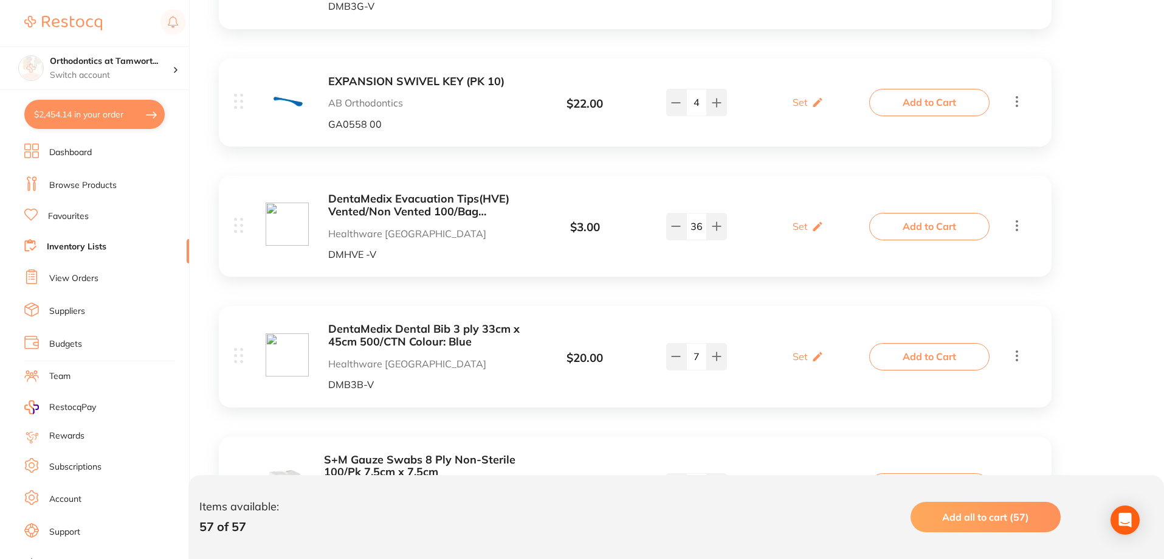
checkbox input "true"
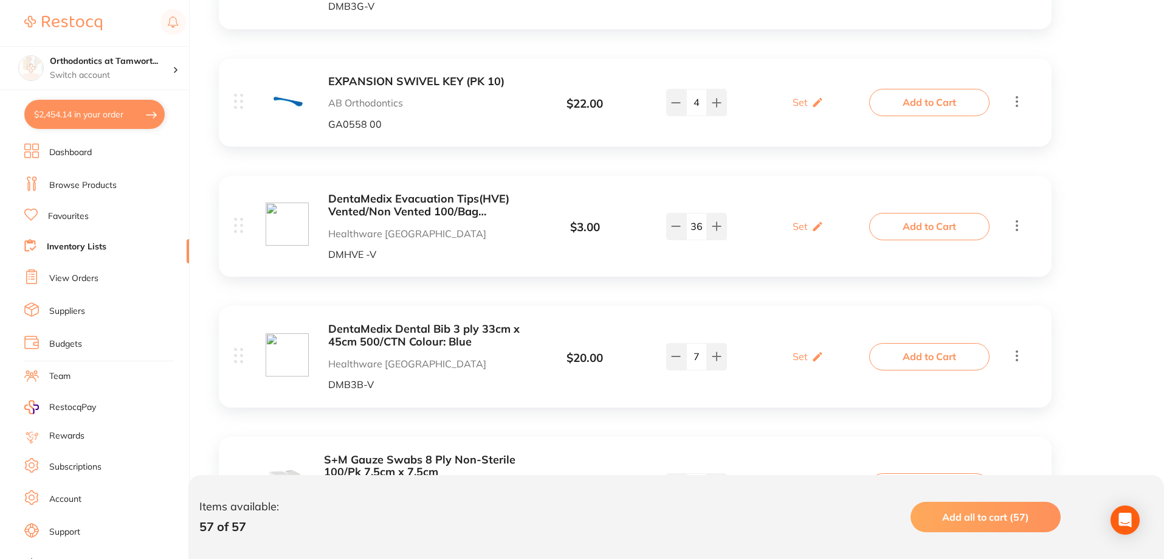
checkbox input "true"
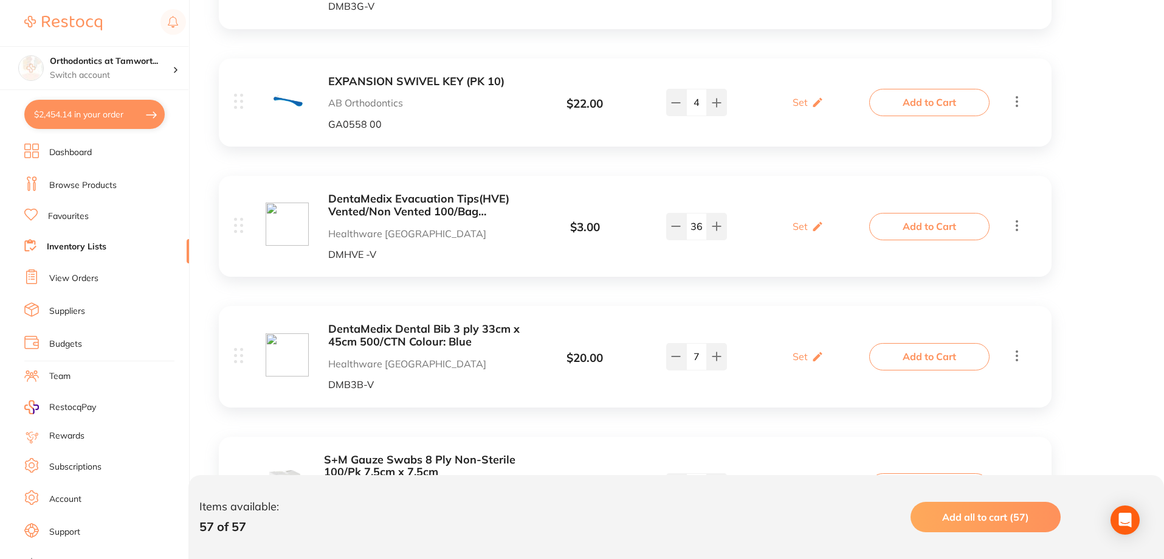
checkbox input "true"
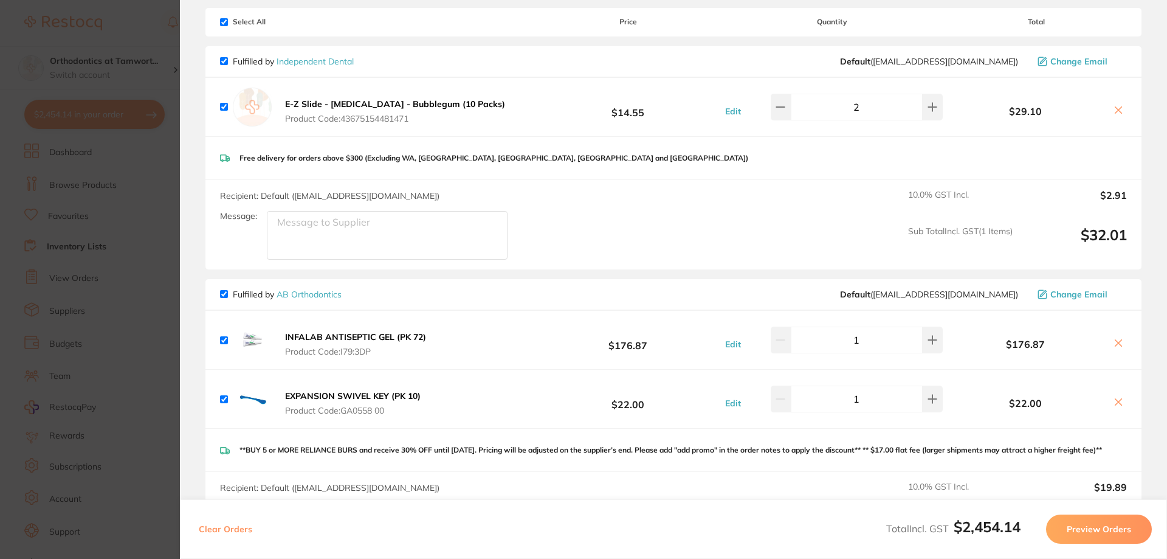
scroll to position [0, 0]
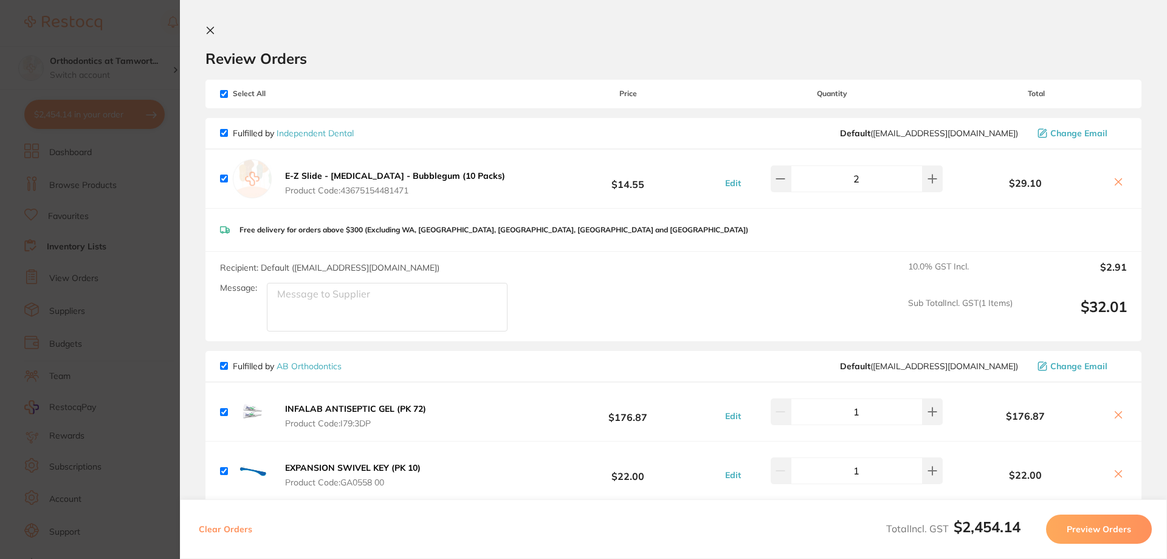
click at [120, 302] on section "Update RRP Set your pre negotiated price for this item. Item Agreed RRP (excl. …" at bounding box center [583, 279] width 1167 height 559
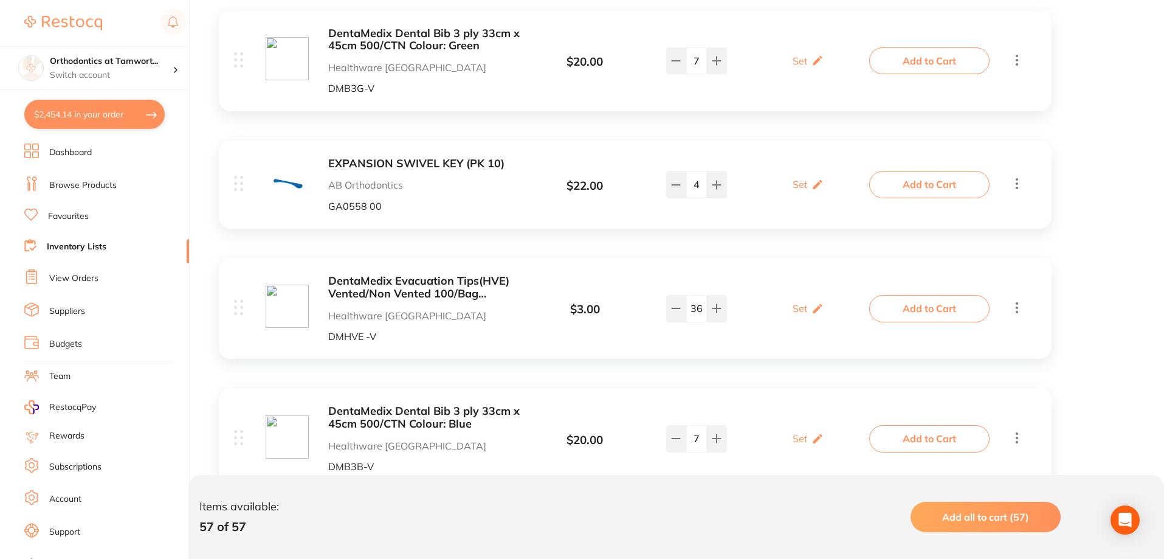
scroll to position [1823, 0]
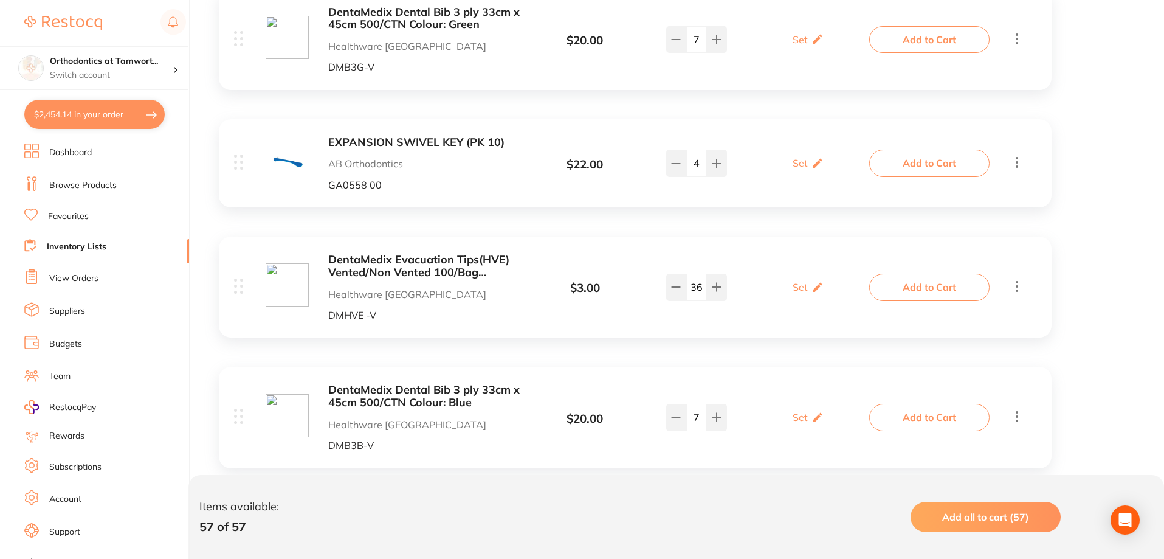
click at [390, 253] on b "DentaMedix Evacuation Tips(HVE) Vented/Non Vented 100/Bag DentaMedix Evacuation…" at bounding box center [424, 265] width 193 height 25
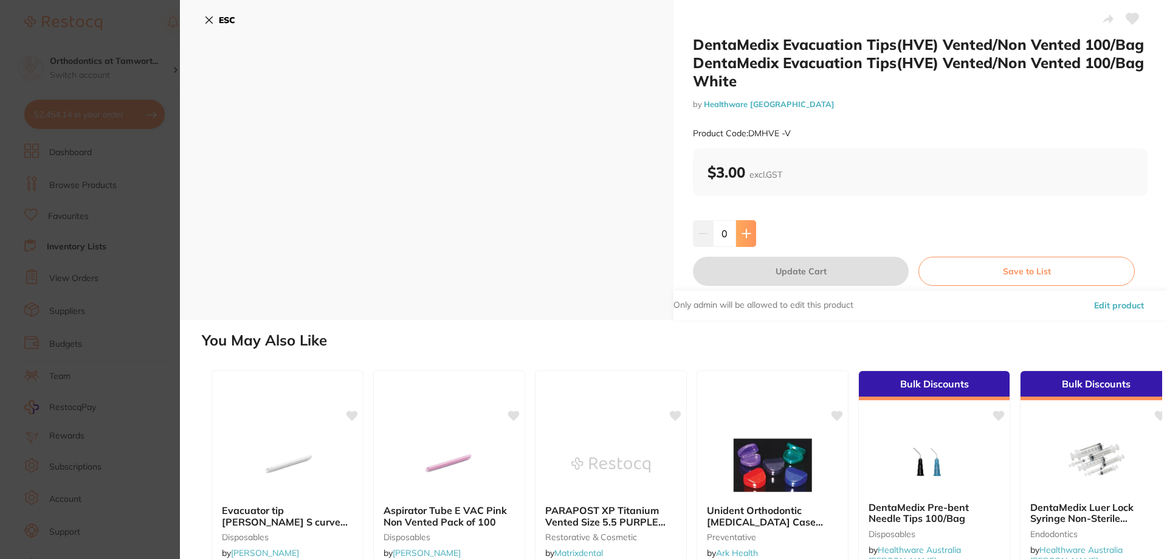
click at [746, 237] on icon at bounding box center [747, 234] width 10 height 10
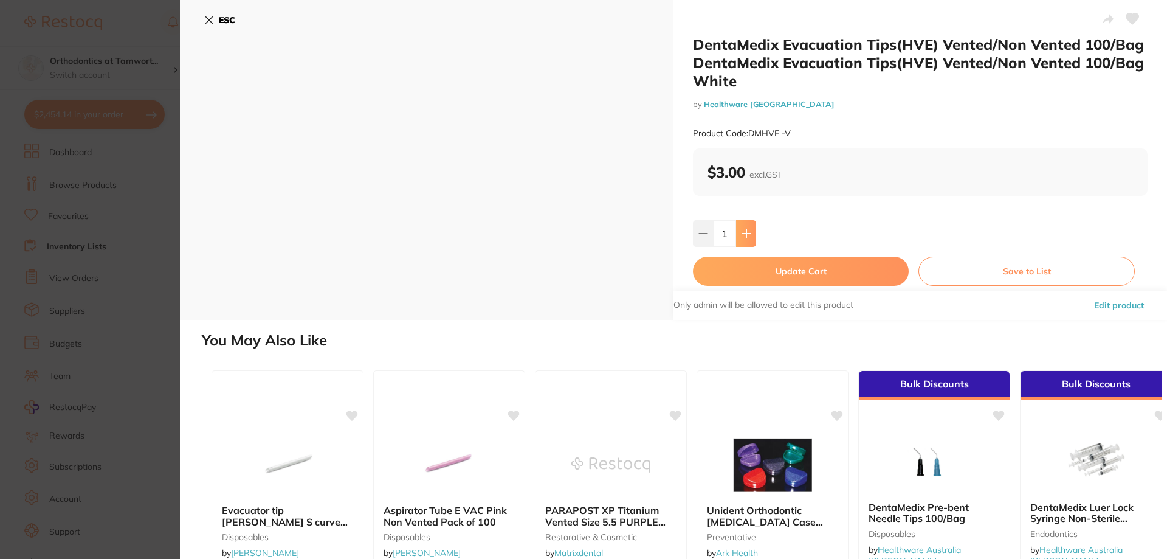
click at [746, 237] on icon at bounding box center [747, 234] width 10 height 10
type input "4"
click at [755, 278] on button "Update Cart" at bounding box center [801, 270] width 216 height 29
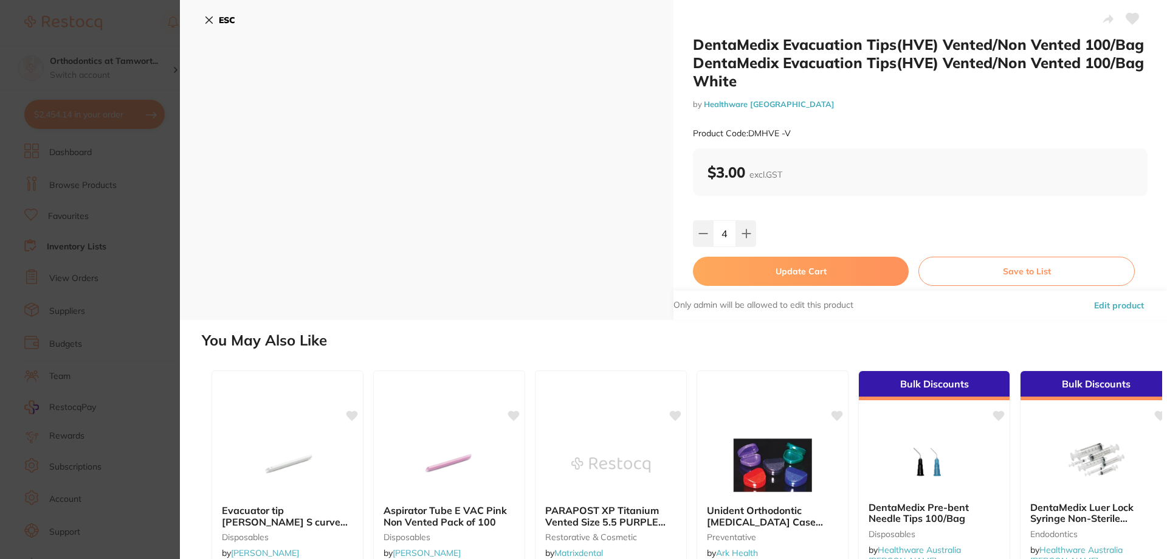
checkbox input "false"
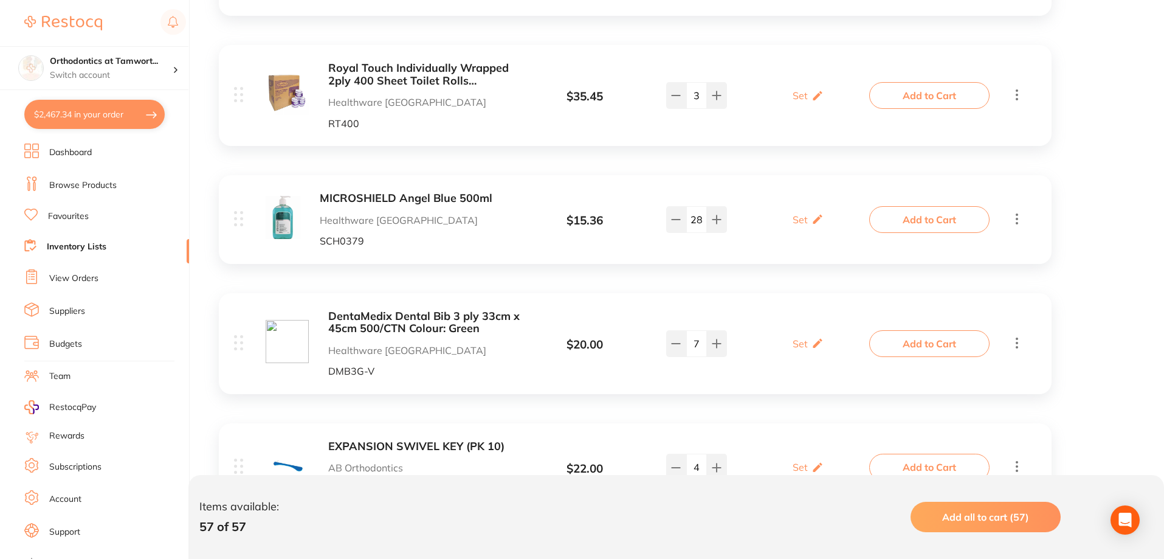
scroll to position [1216, 0]
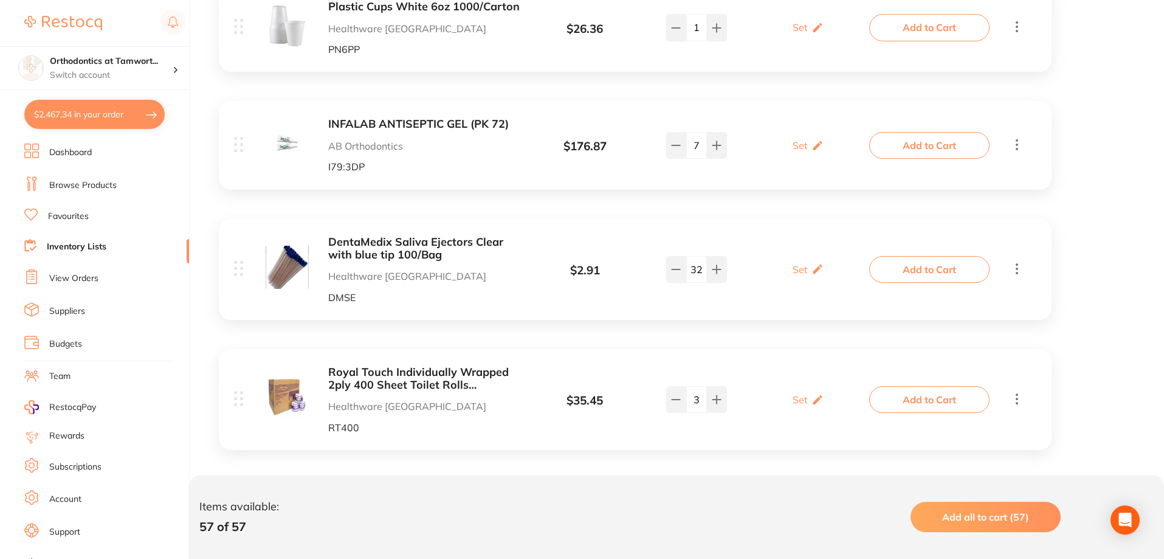
click at [86, 176] on li "Browse Products" at bounding box center [106, 185] width 165 height 18
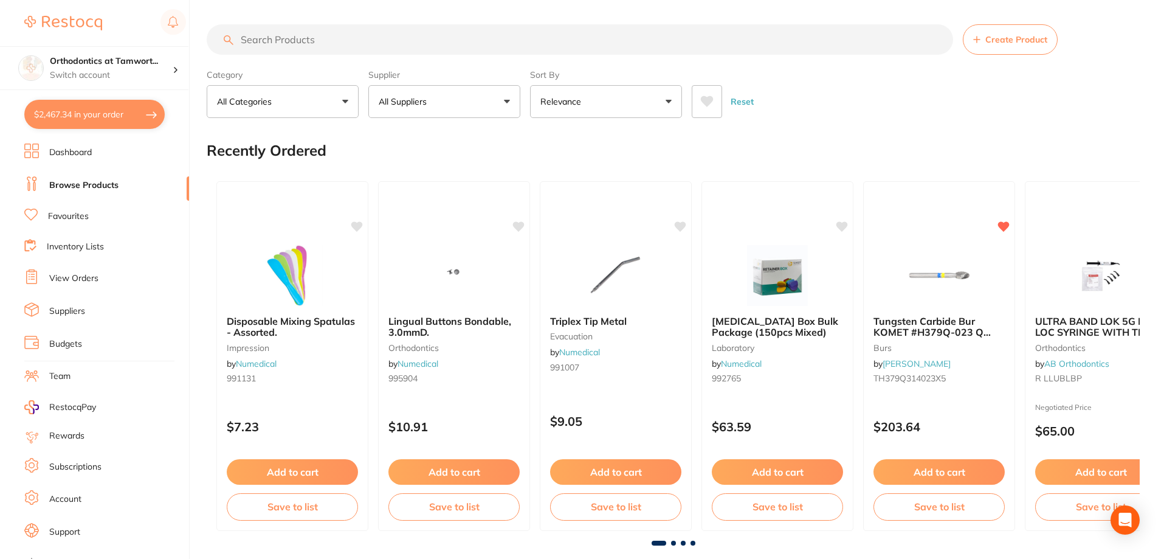
click at [352, 44] on input "search" at bounding box center [580, 39] width 746 height 30
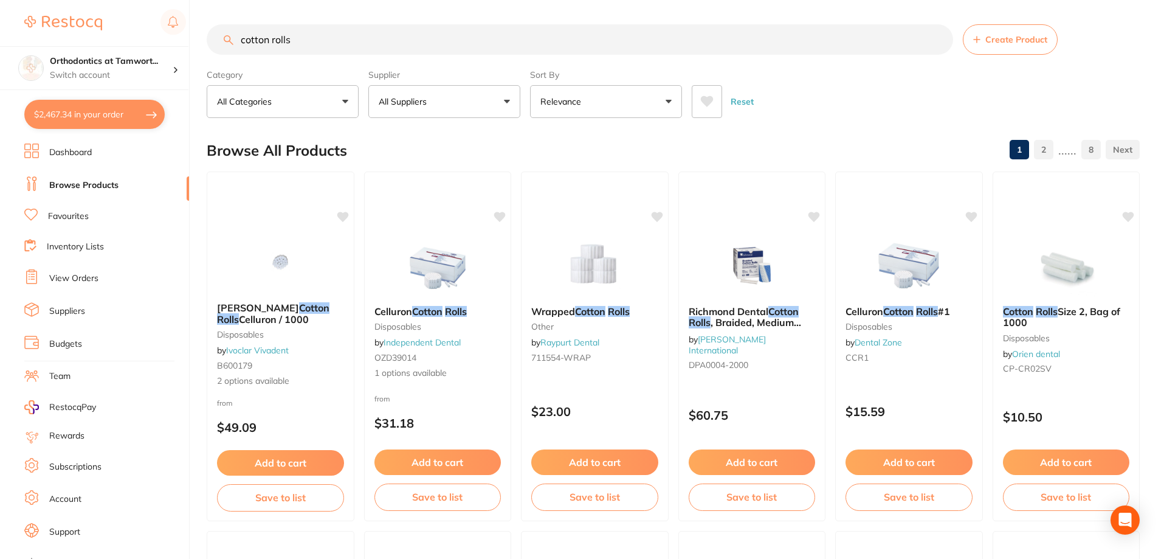
type input "cotton rolls"
click at [450, 107] on button "All Suppliers" at bounding box center [444, 101] width 152 height 33
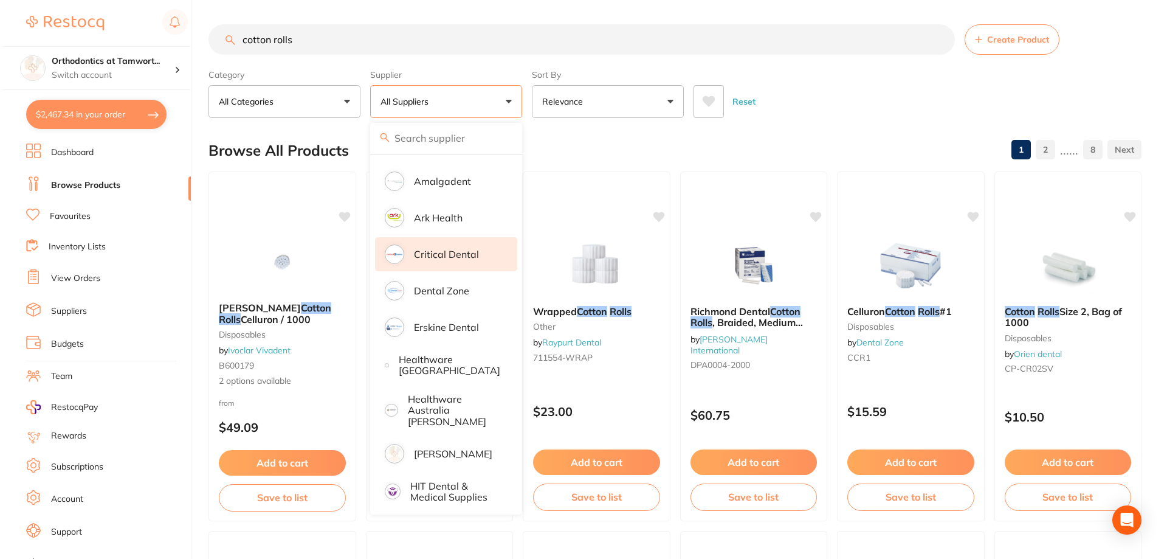
scroll to position [182, 0]
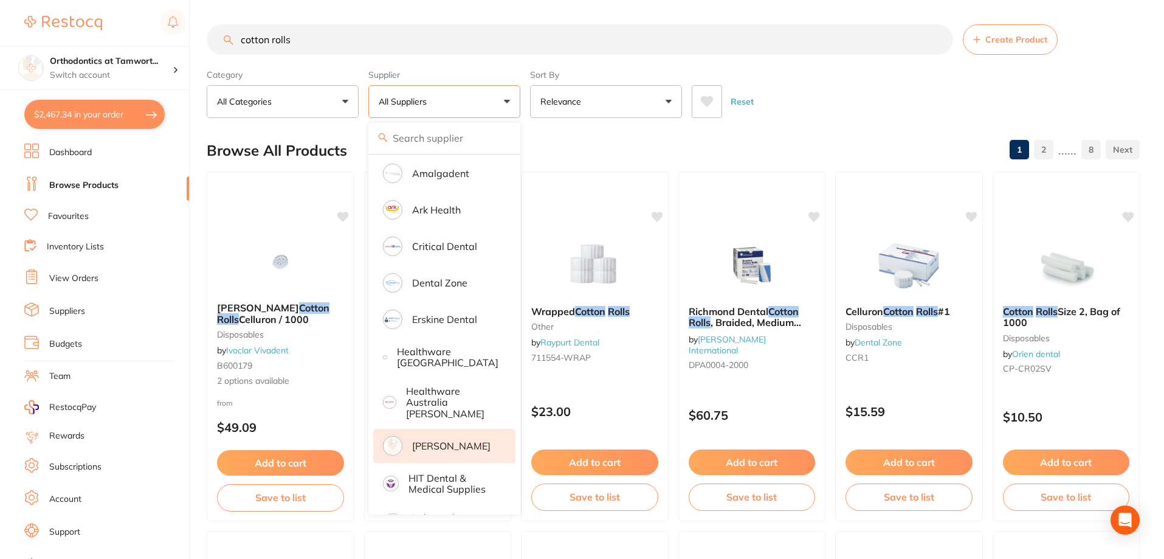
click at [458, 444] on p "[PERSON_NAME]" at bounding box center [451, 445] width 78 height 11
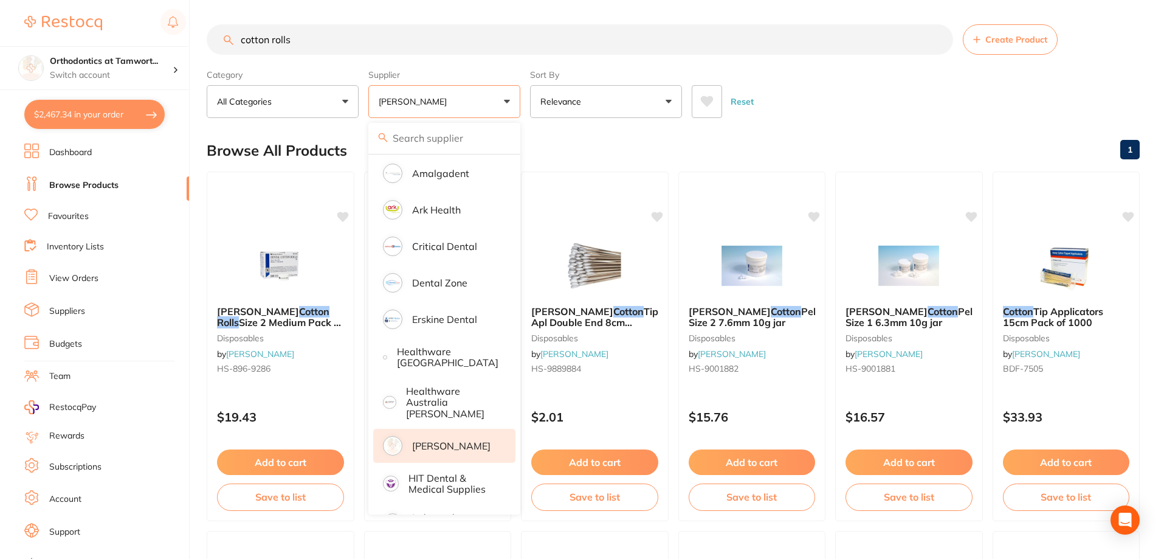
click at [651, 143] on div "Browse All Products 1" at bounding box center [673, 150] width 933 height 41
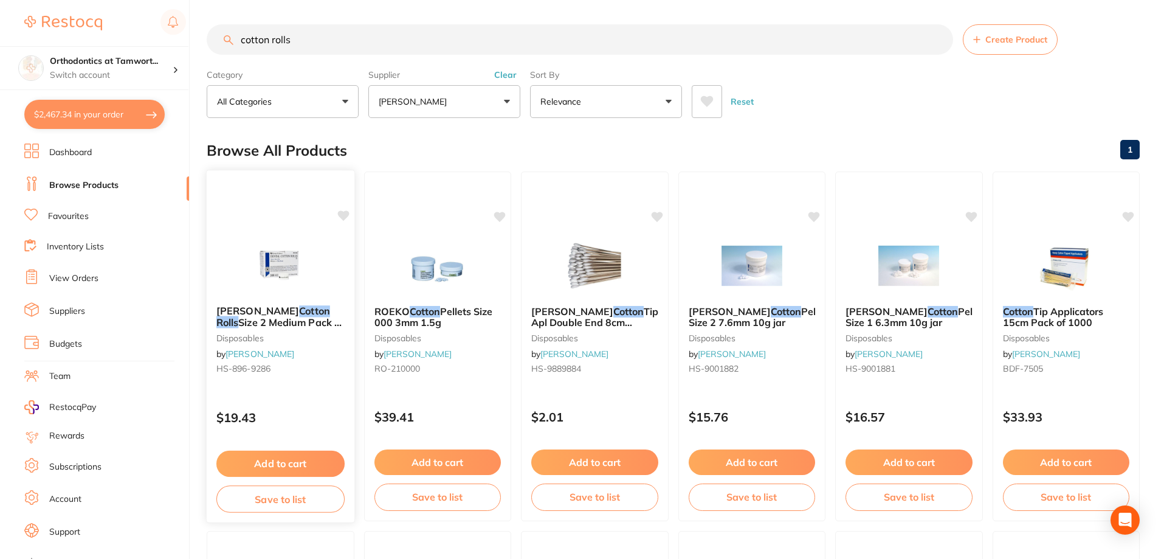
click at [287, 332] on small "disposables" at bounding box center [280, 337] width 128 height 10
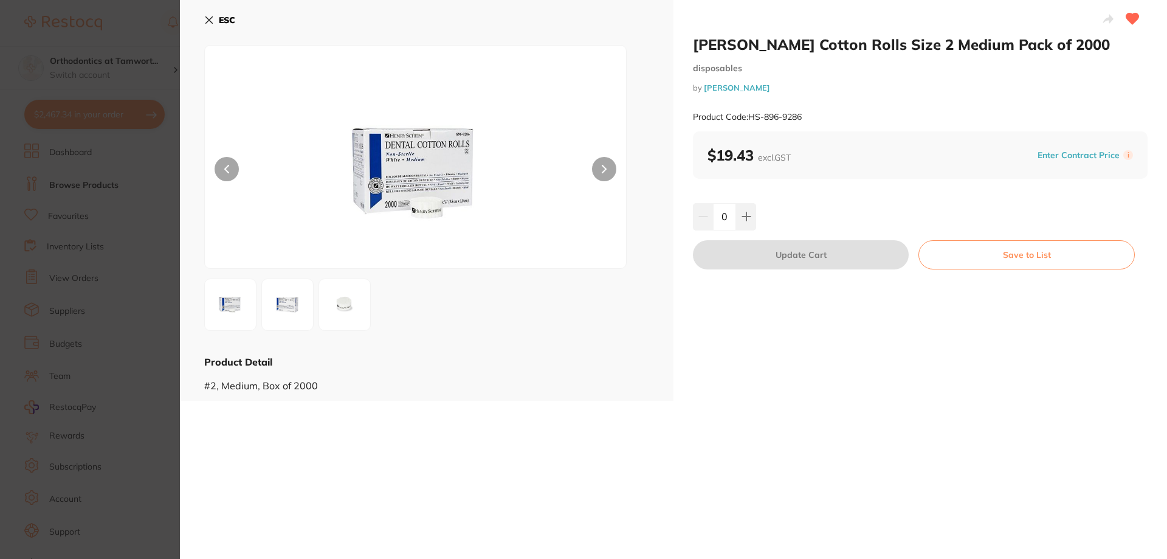
click at [991, 261] on button "Save to List" at bounding box center [1026, 254] width 216 height 29
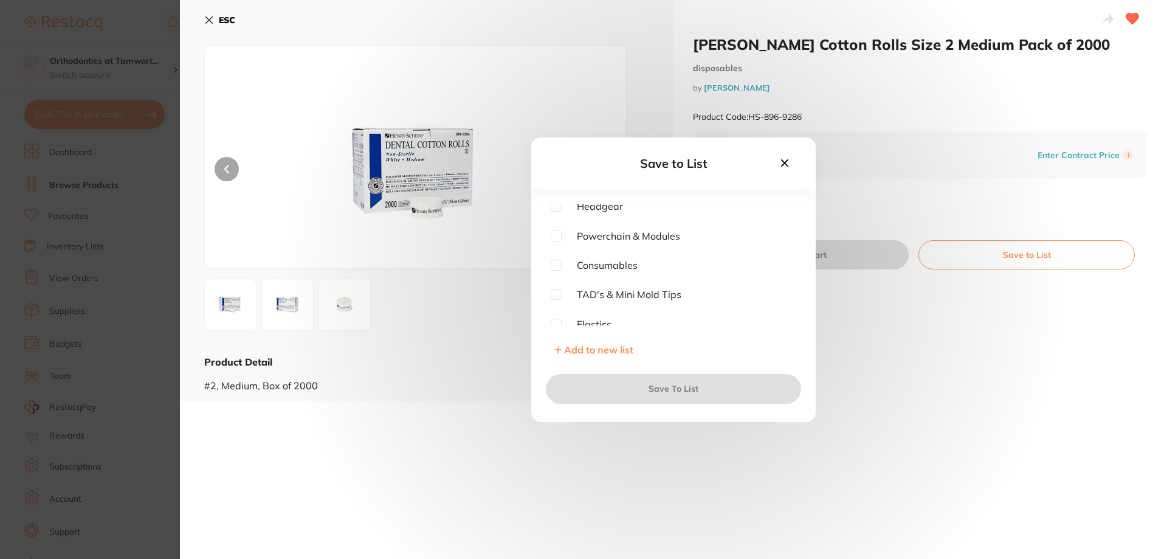
scroll to position [61, 0]
click at [550, 262] on div "Equipment Refridgeratables Headgear Powerchain & Modules Consumables TAD's & Mi…" at bounding box center [673, 282] width 284 height 157
click at [562, 269] on span "Consumables" at bounding box center [600, 265] width 76 height 11
click at [556, 268] on input "checkbox" at bounding box center [556, 265] width 11 height 11
checkbox input "true"
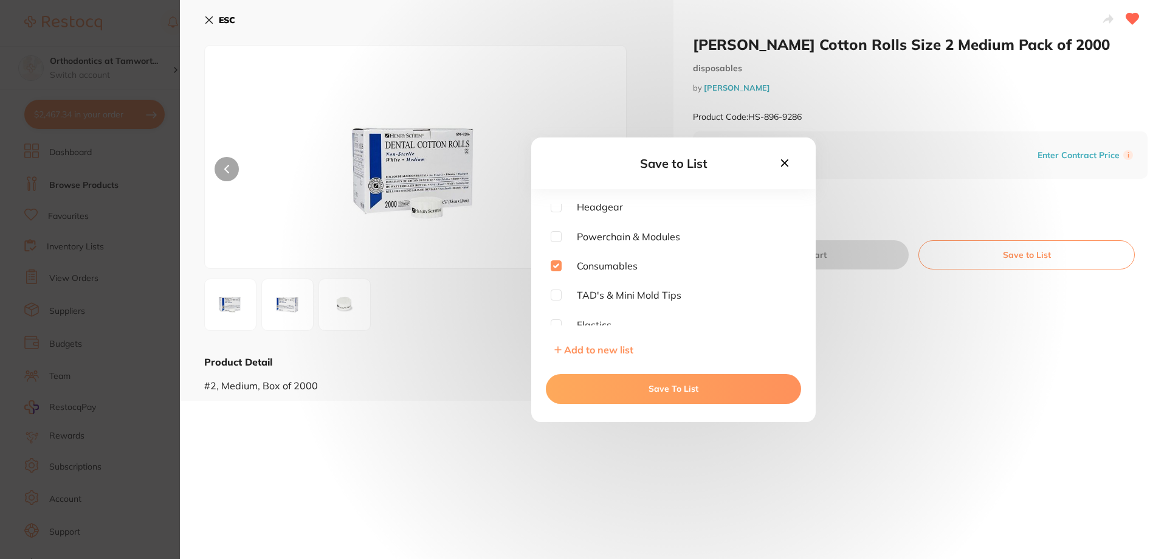
click at [611, 394] on button "Save To List" at bounding box center [673, 388] width 255 height 29
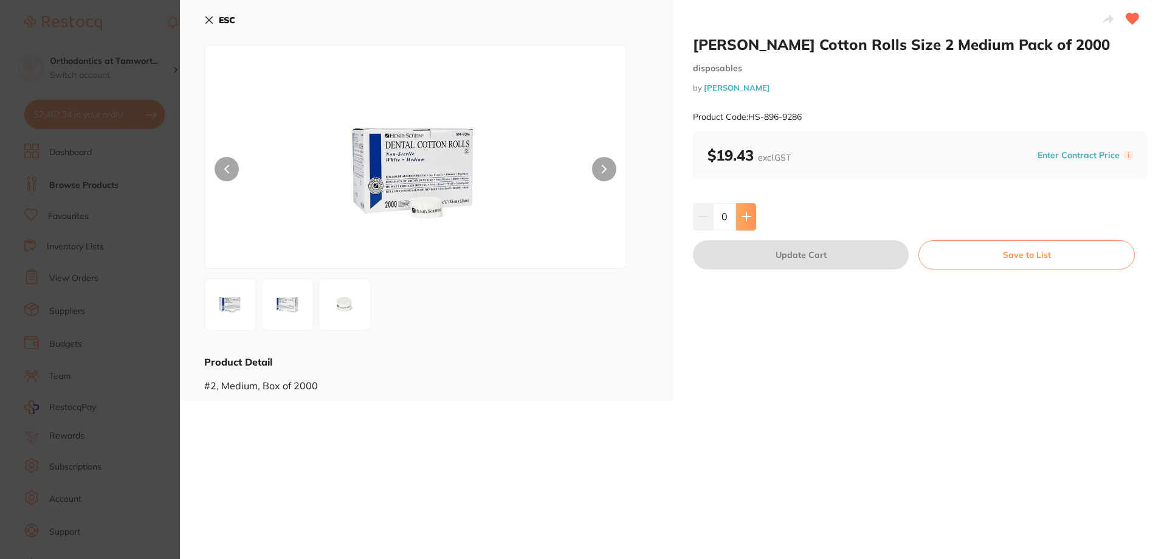
click at [742, 222] on button at bounding box center [746, 216] width 20 height 27
type input "1"
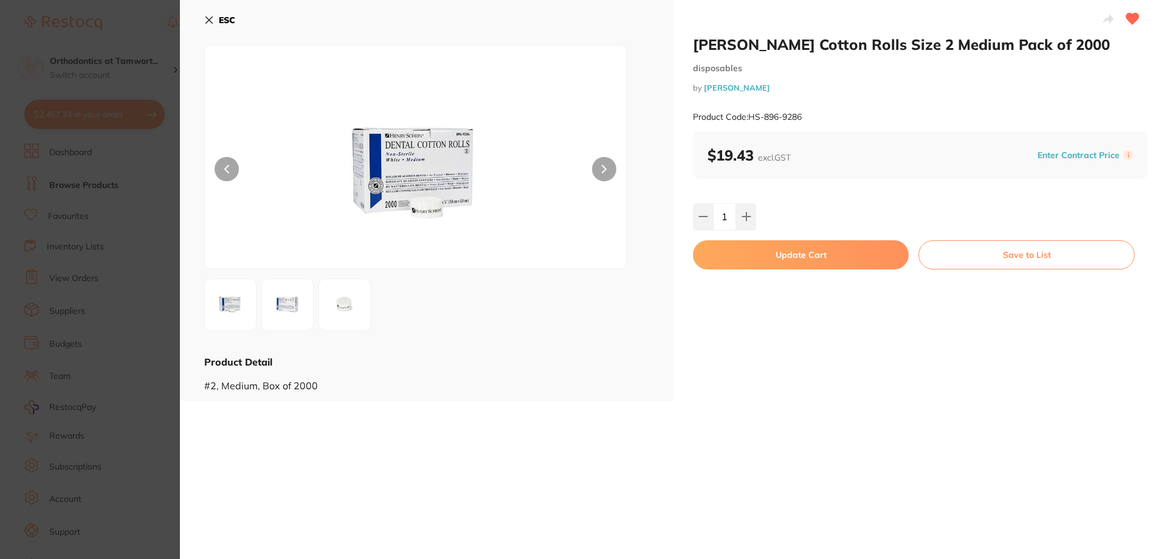
click at [740, 264] on button "Update Cart" at bounding box center [801, 254] width 216 height 29
checkbox input "false"
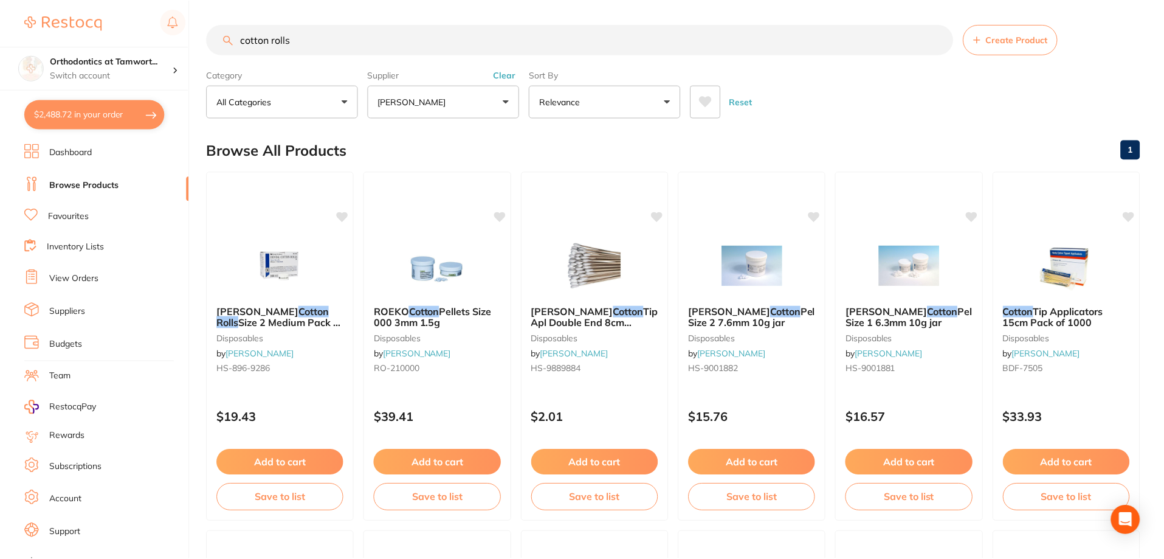
scroll to position [2, 0]
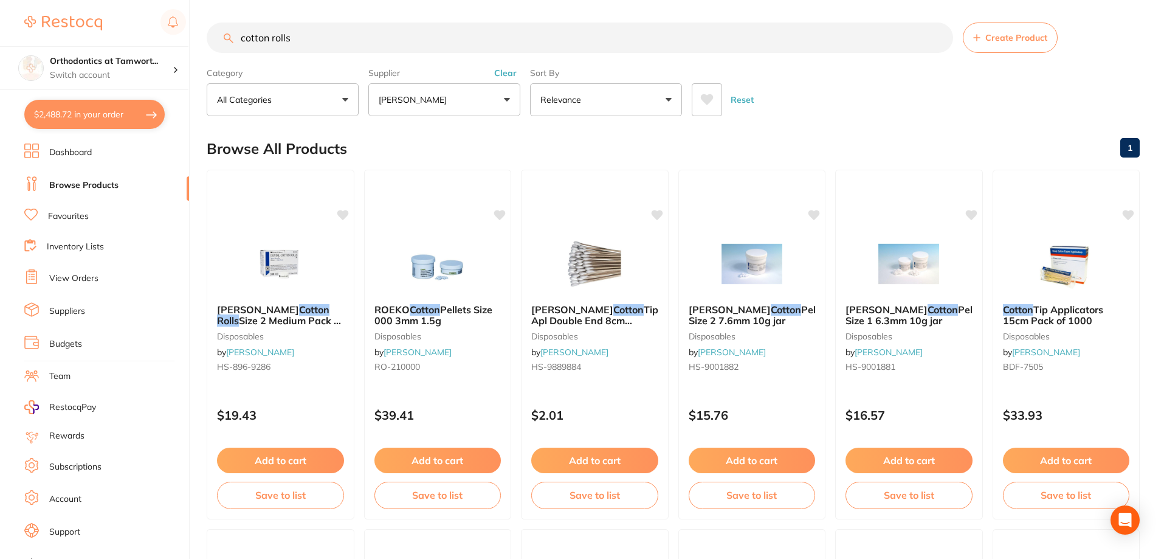
click at [78, 244] on link "Inventory Lists" at bounding box center [75, 247] width 57 height 12
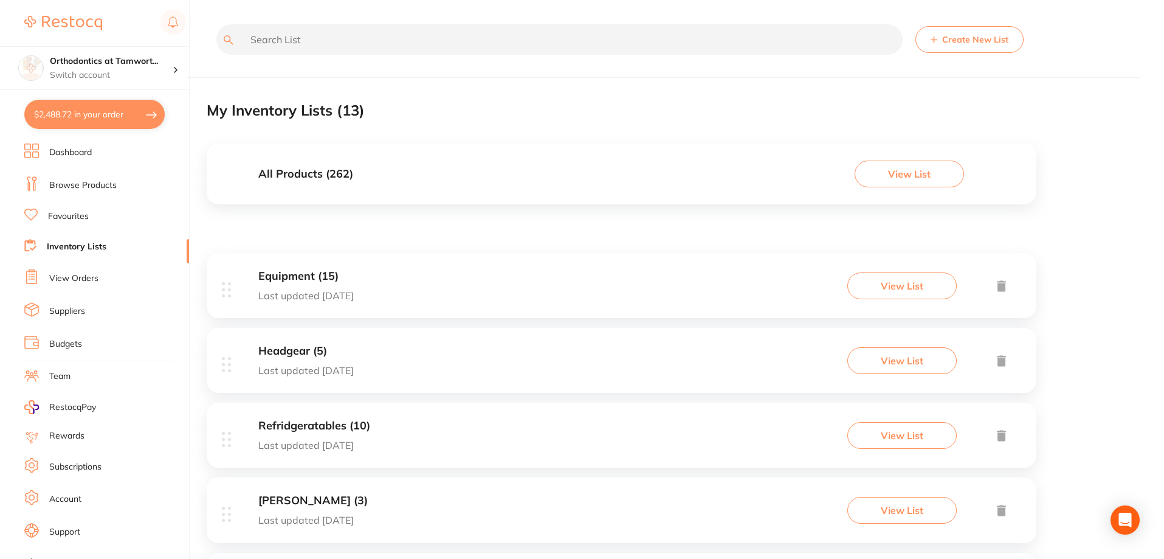
click at [74, 181] on link "Browse Products" at bounding box center [82, 185] width 67 height 12
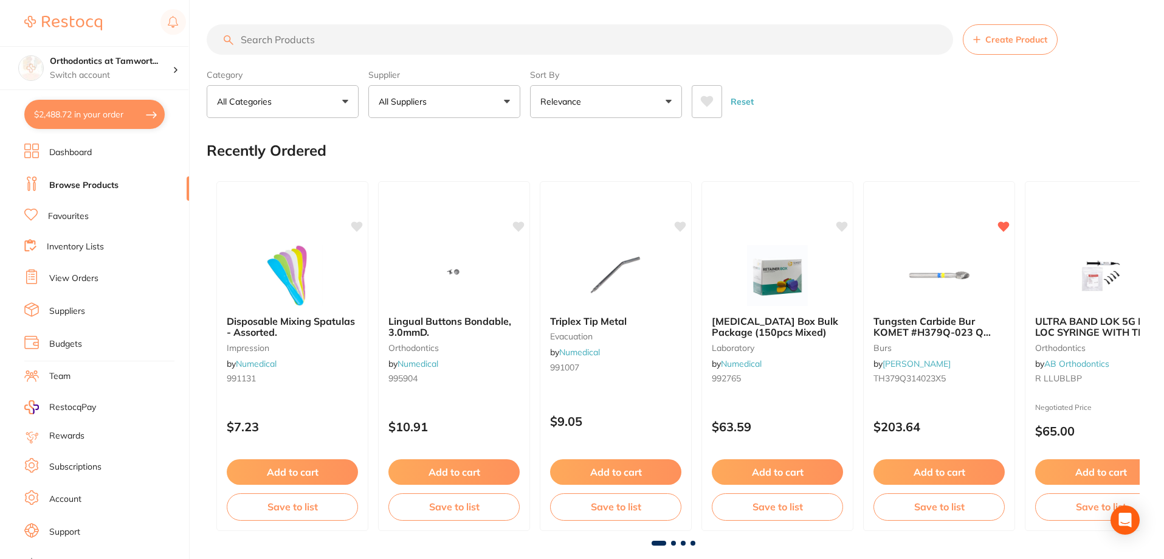
click at [325, 40] on input "search" at bounding box center [580, 39] width 746 height 30
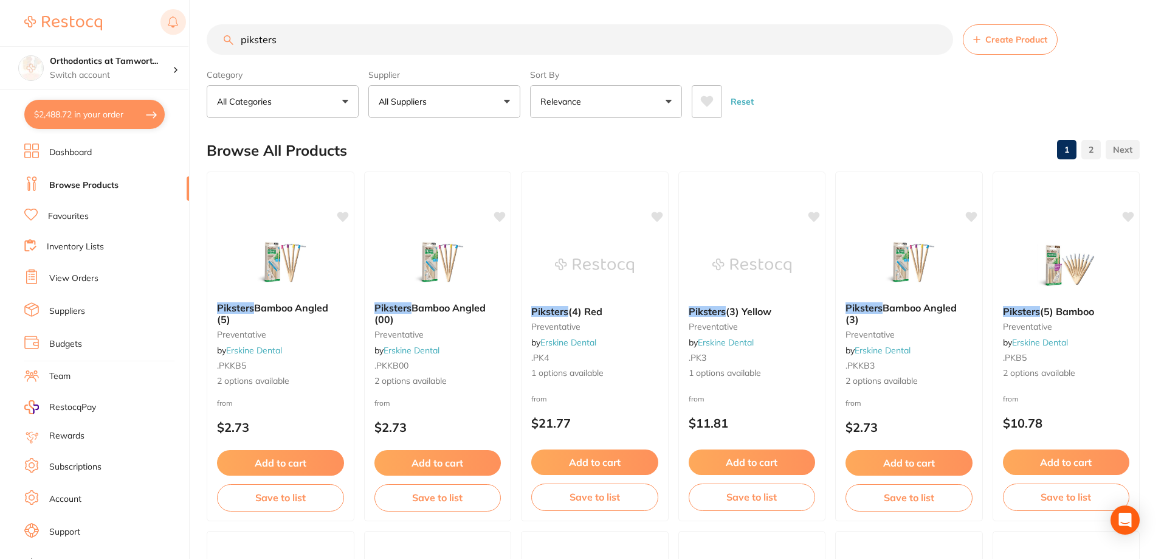
drag, startPoint x: 302, startPoint y: 46, endPoint x: 170, endPoint y: 31, distance: 132.7
click at [170, 31] on div "$2,488.72 Orthodontics at Tamwort... Switch account Orthodontics at Tamworth $2…" at bounding box center [582, 279] width 1164 height 559
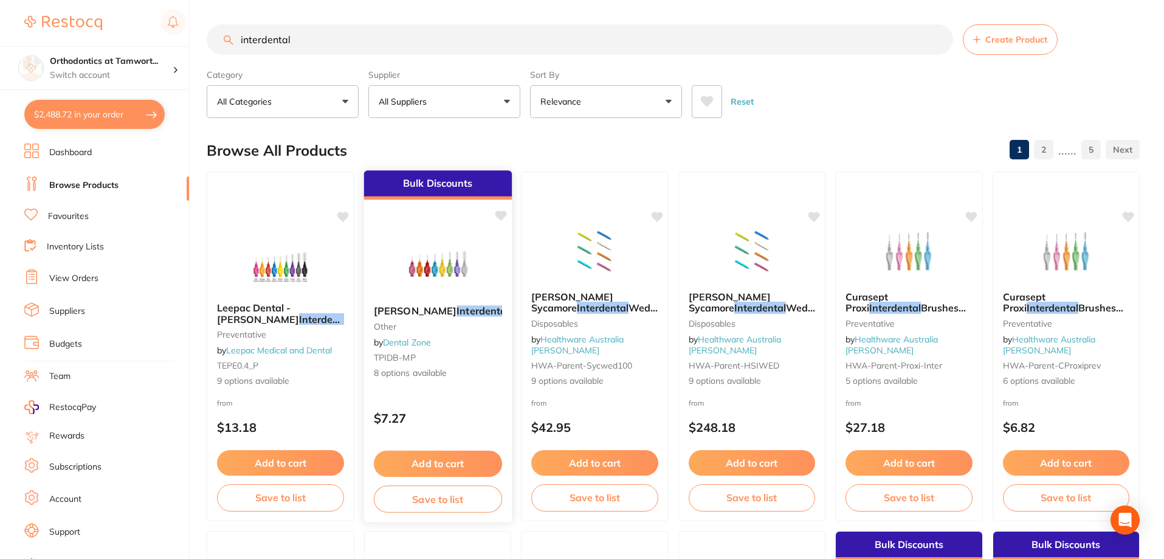
type input "interdental"
click at [448, 299] on div "TePe Interdental Brush other by Dental Zone TPIDB-MP 8 options available" at bounding box center [437, 342] width 148 height 94
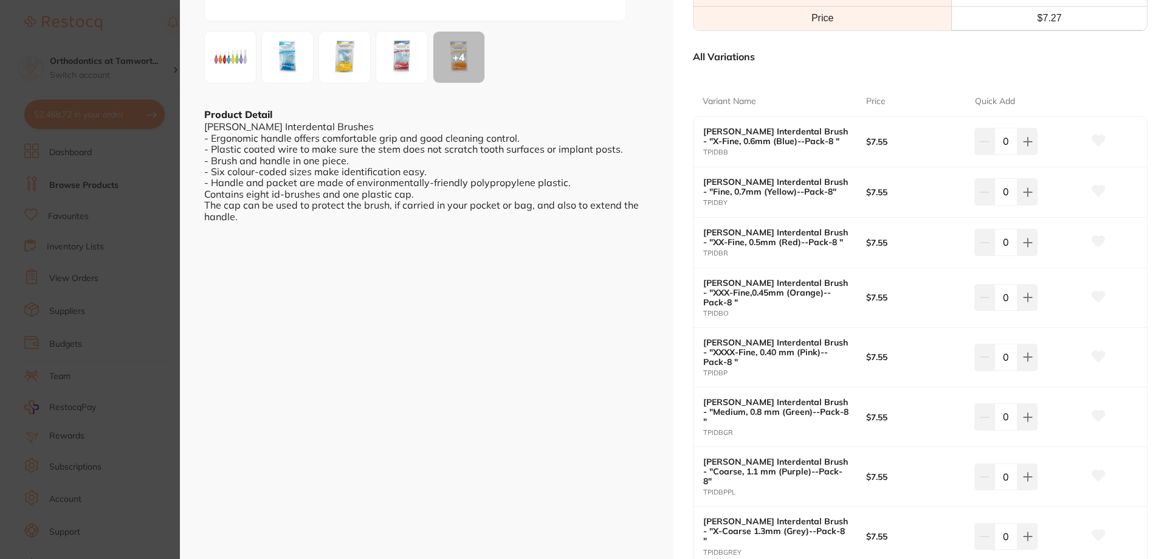
scroll to position [243, 0]
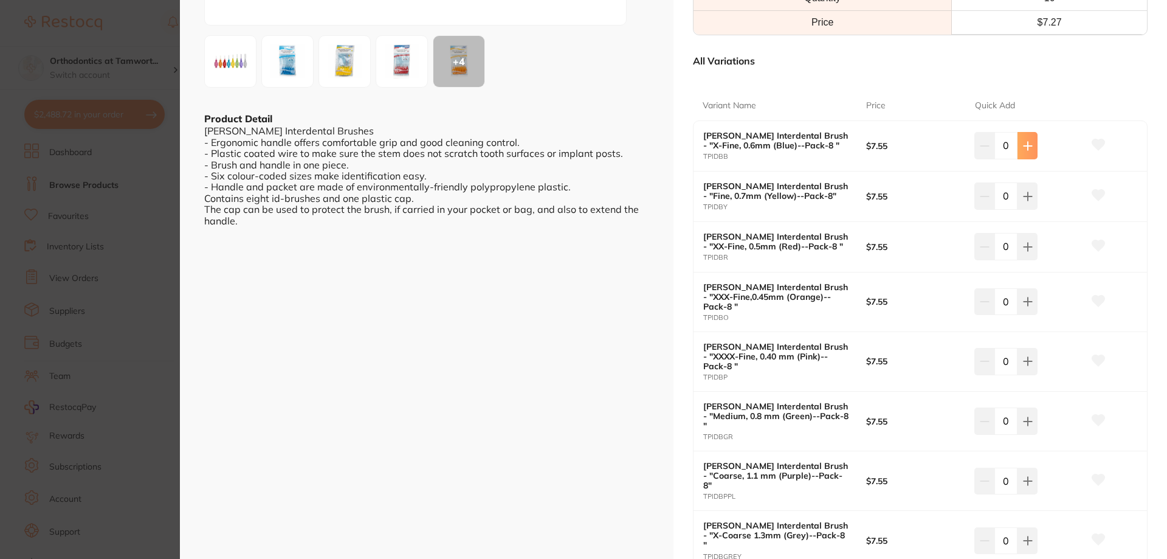
click at [1031, 153] on button at bounding box center [1027, 145] width 20 height 27
type input "2"
click at [1030, 306] on button at bounding box center [1027, 301] width 20 height 27
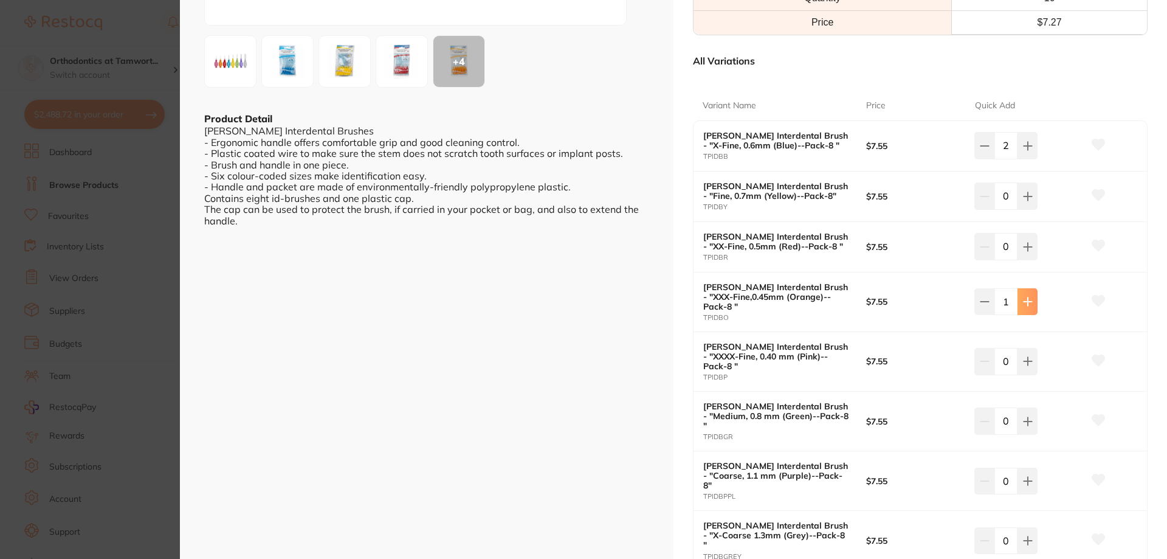
type input "2"
click at [1033, 407] on button at bounding box center [1027, 420] width 20 height 27
click at [1031, 407] on button at bounding box center [1027, 420] width 20 height 27
type input "2"
click at [1025, 477] on icon at bounding box center [1028, 481] width 8 height 8
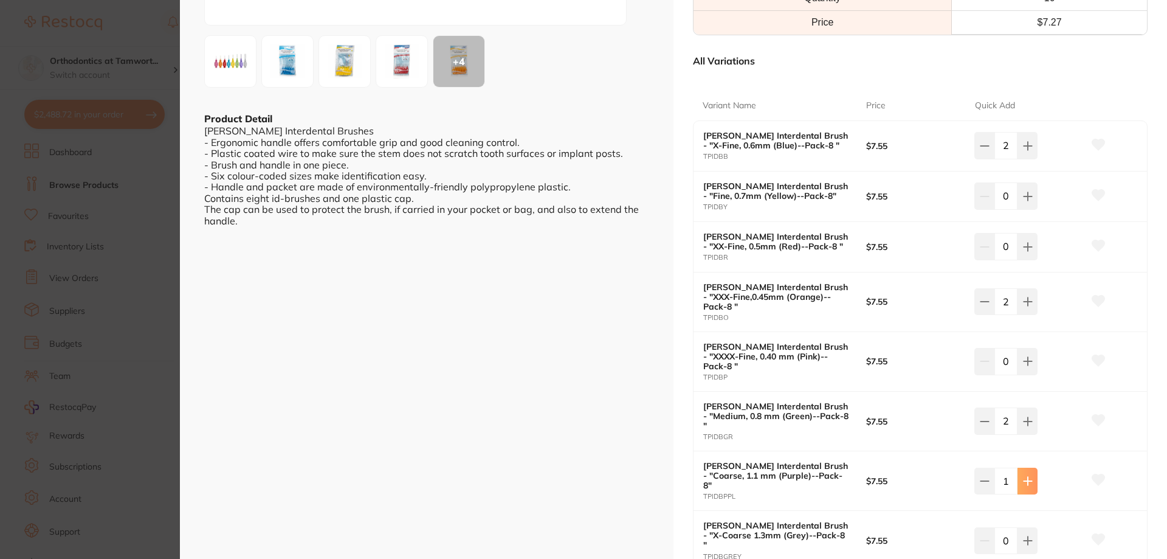
click at [1025, 477] on icon at bounding box center [1028, 481] width 8 height 8
type input "2"
click at [1026, 535] on icon at bounding box center [1028, 540] width 10 height 10
type input "2"
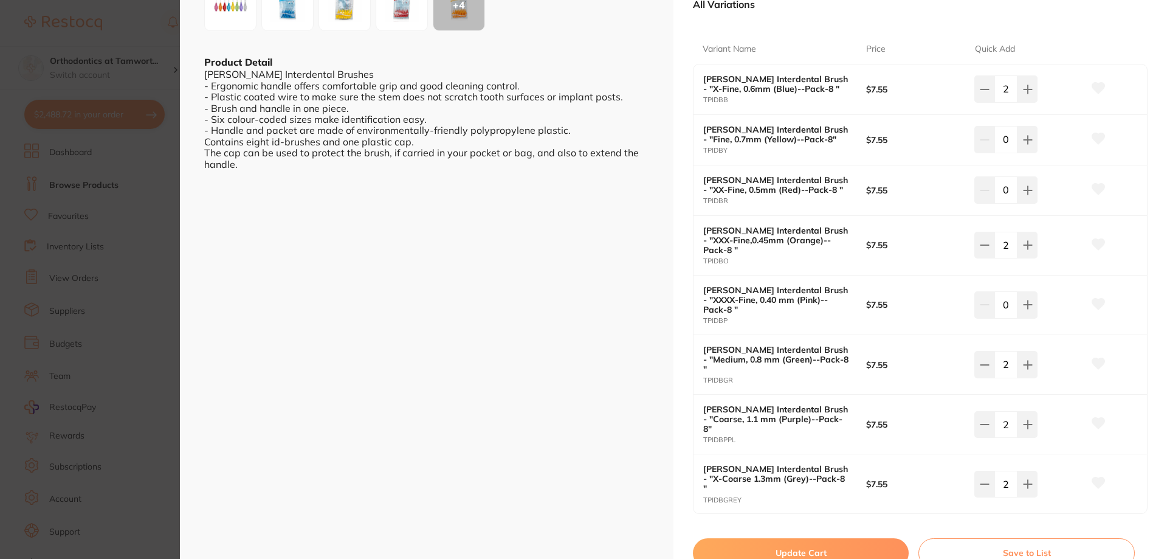
scroll to position [365, 0]
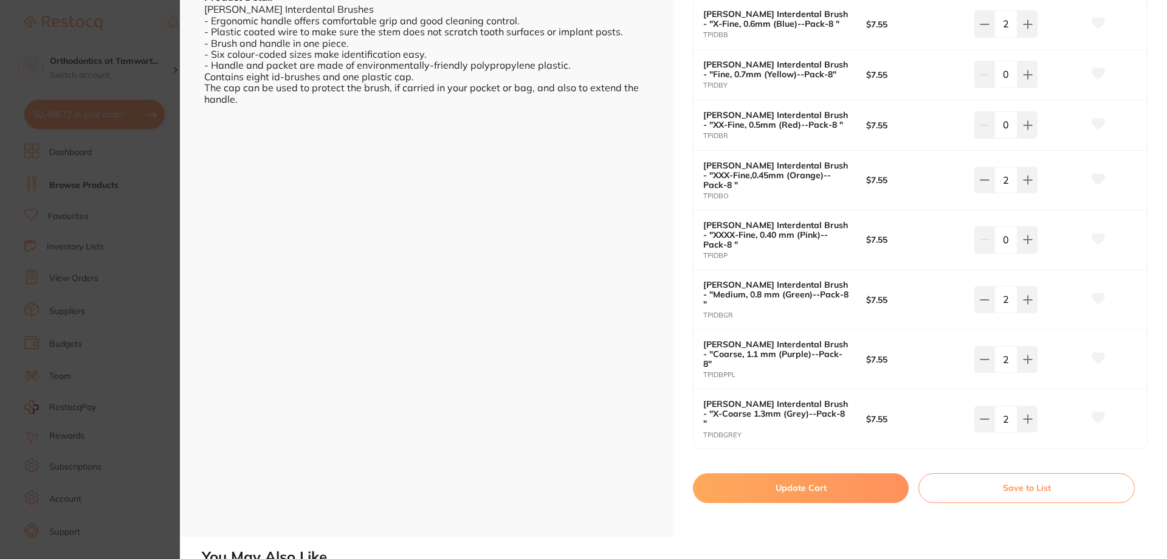
click at [858, 473] on button "Update Cart" at bounding box center [801, 487] width 216 height 29
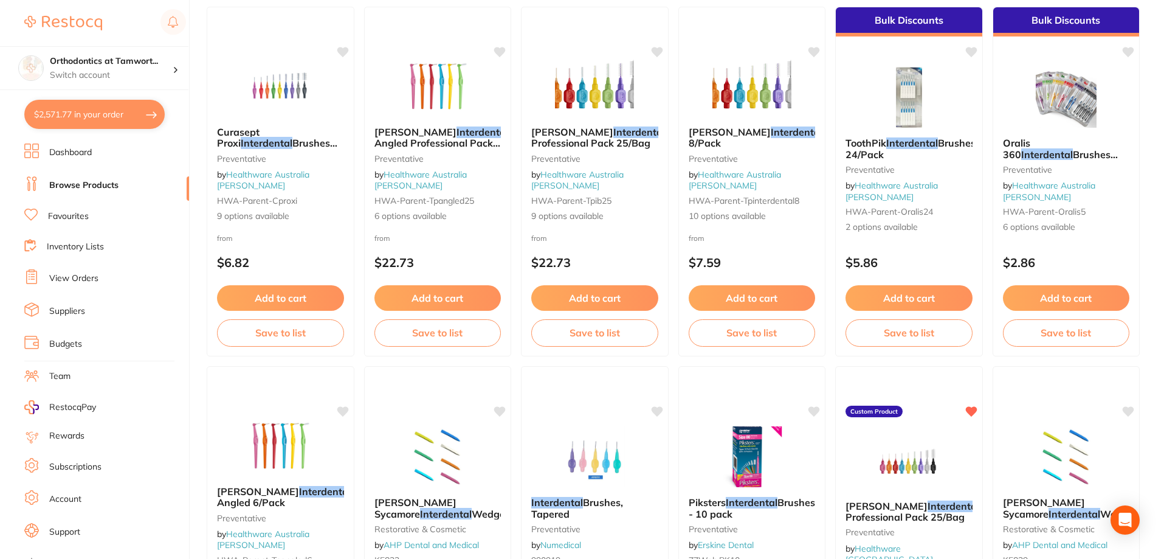
scroll to position [427, 0]
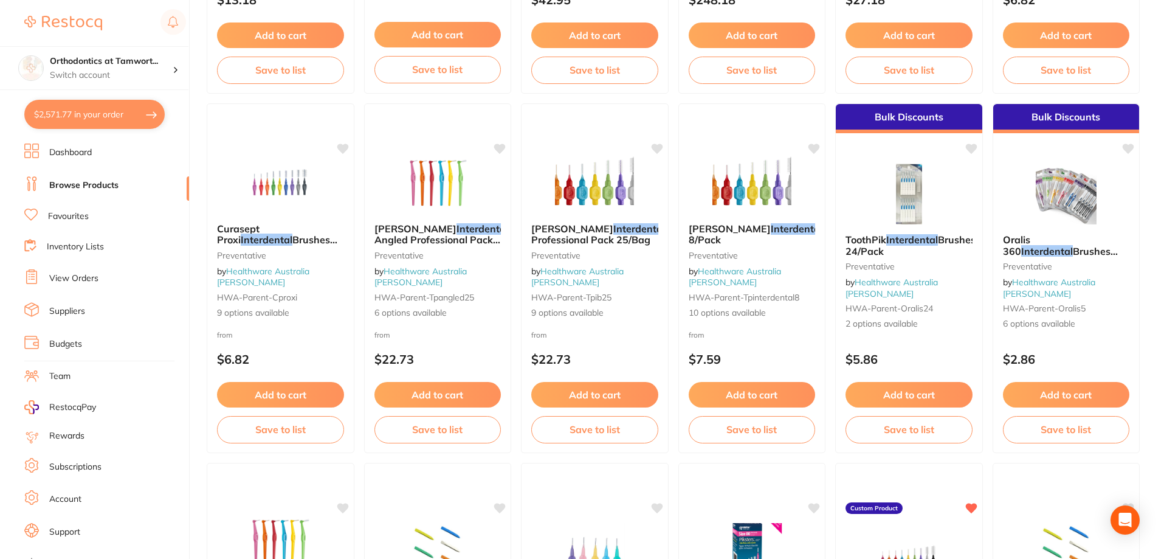
click at [69, 245] on link "Inventory Lists" at bounding box center [75, 247] width 57 height 12
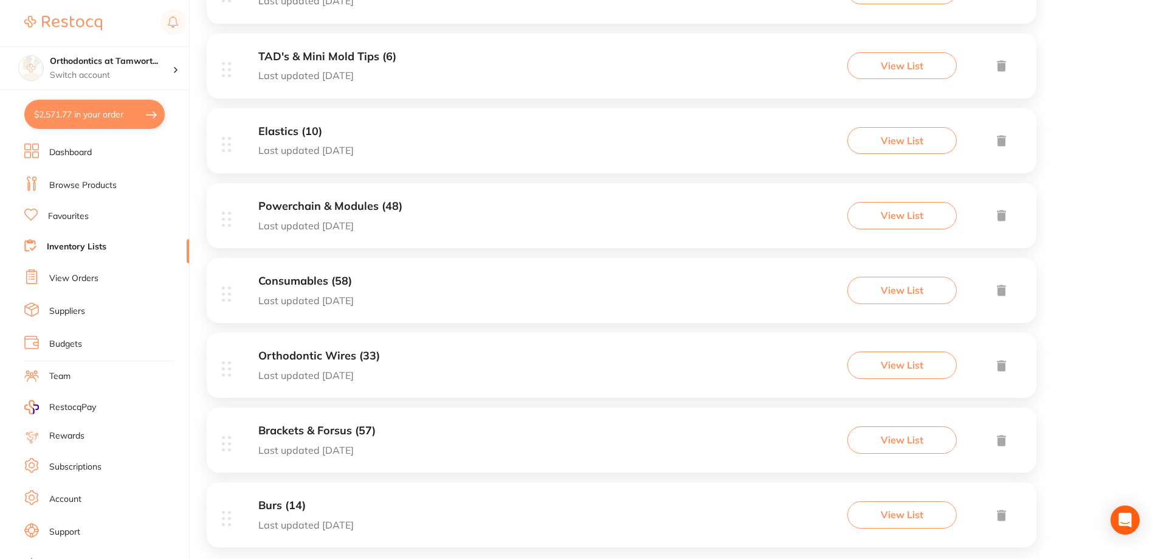
scroll to position [691, 0]
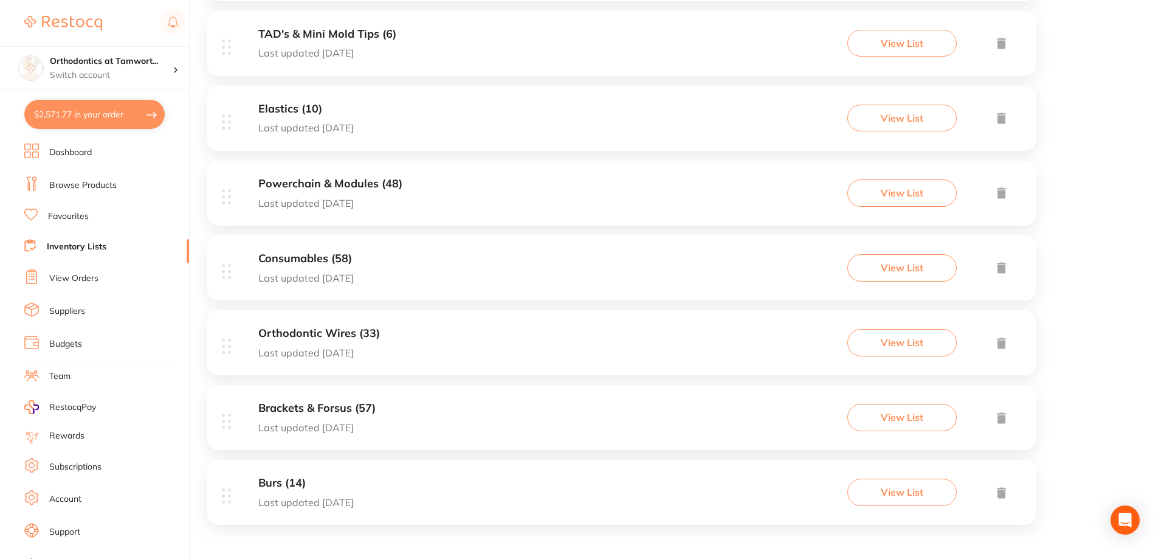
click at [307, 336] on h3 "Orthodontic Wires (33)" at bounding box center [319, 333] width 122 height 13
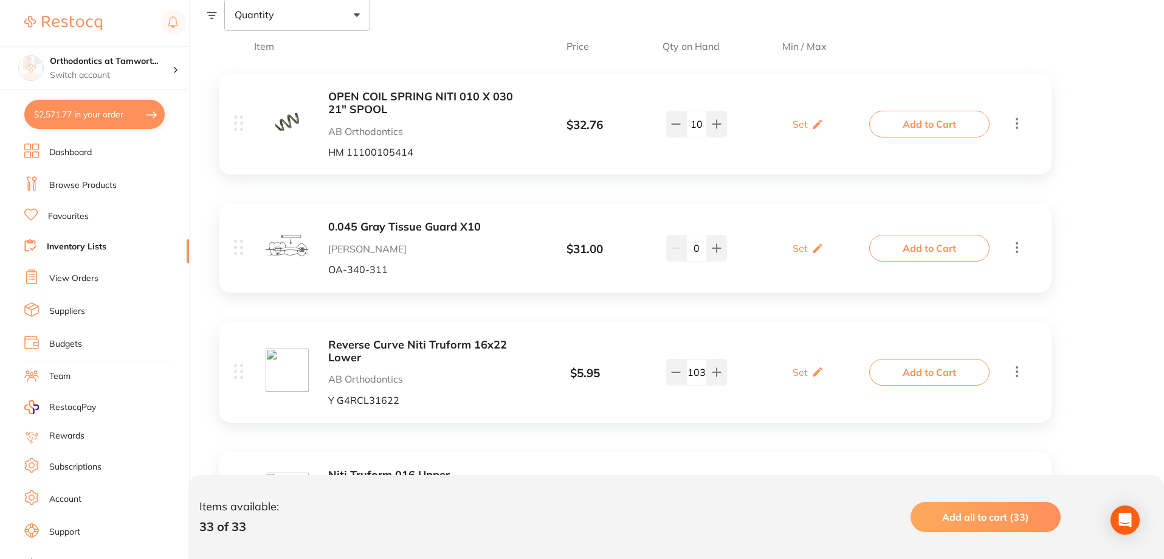
scroll to position [243, 0]
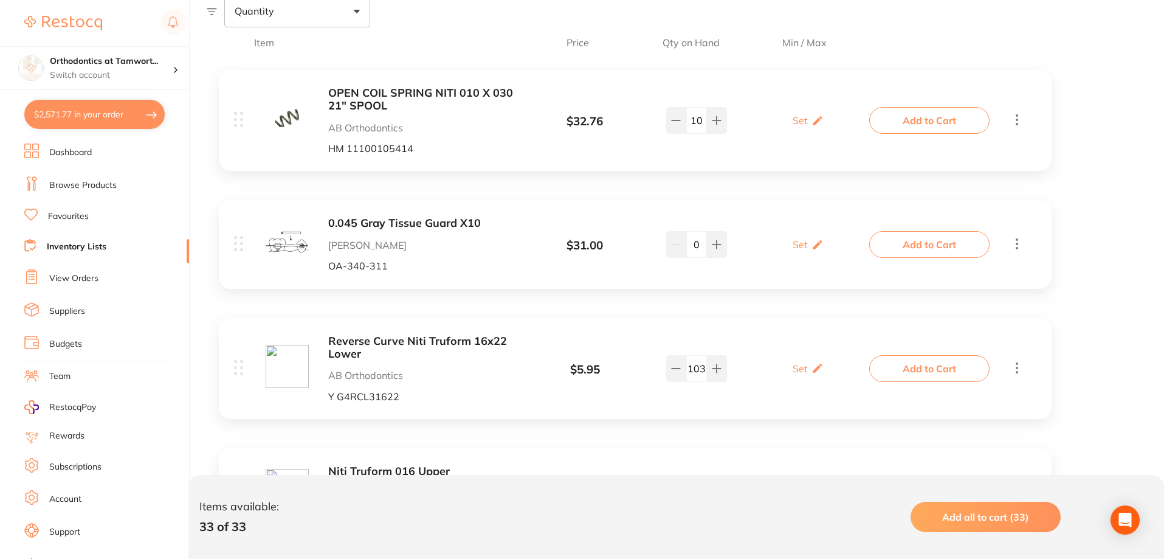
click at [402, 94] on b "OPEN COIL SPRING NITI 010 X 030 21" SPOOL" at bounding box center [424, 99] width 193 height 25
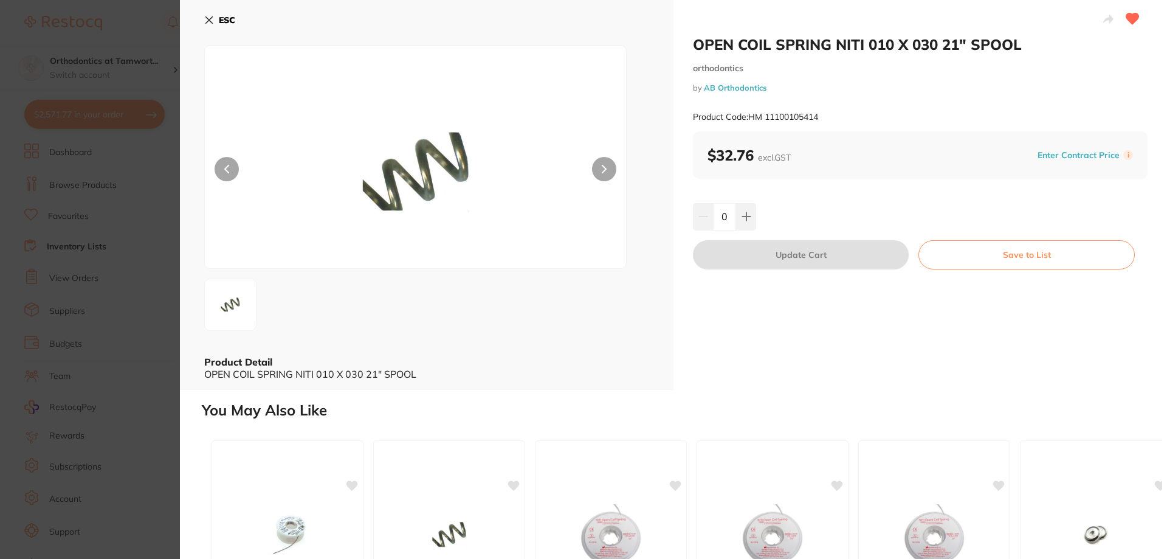
click at [755, 216] on div "0" at bounding box center [920, 216] width 455 height 27
click at [753, 222] on button at bounding box center [746, 216] width 20 height 27
type input "1"
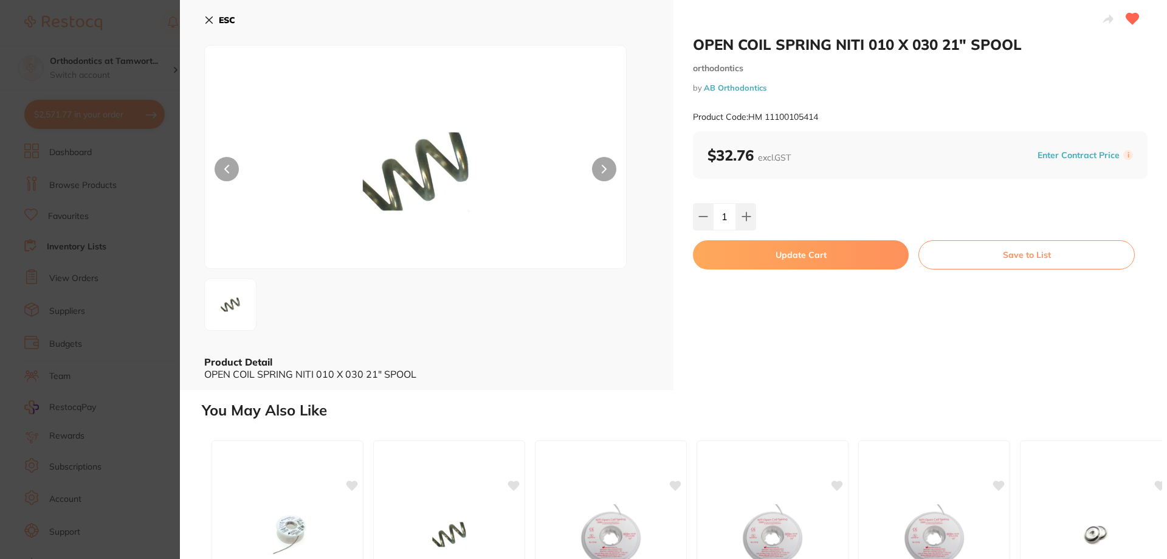
click at [781, 260] on button "Update Cart" at bounding box center [801, 254] width 216 height 29
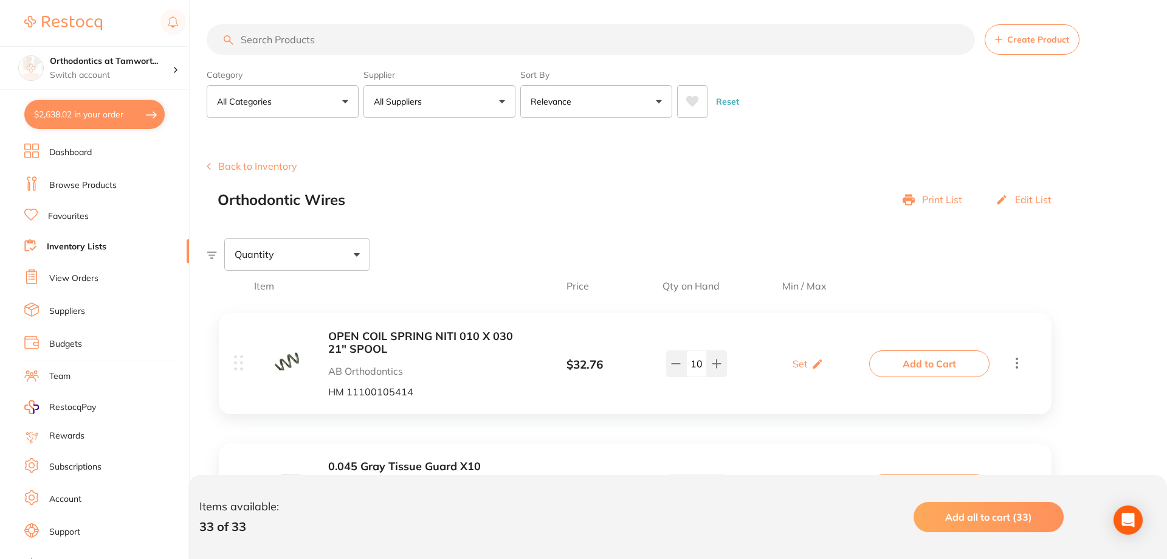
checkbox input "false"
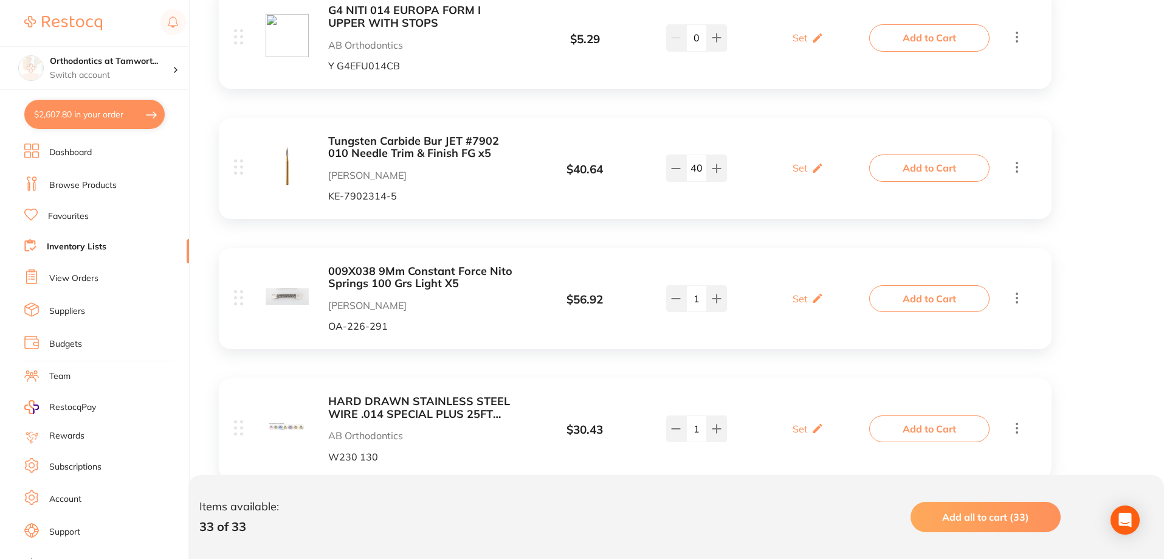
scroll to position [1398, 0]
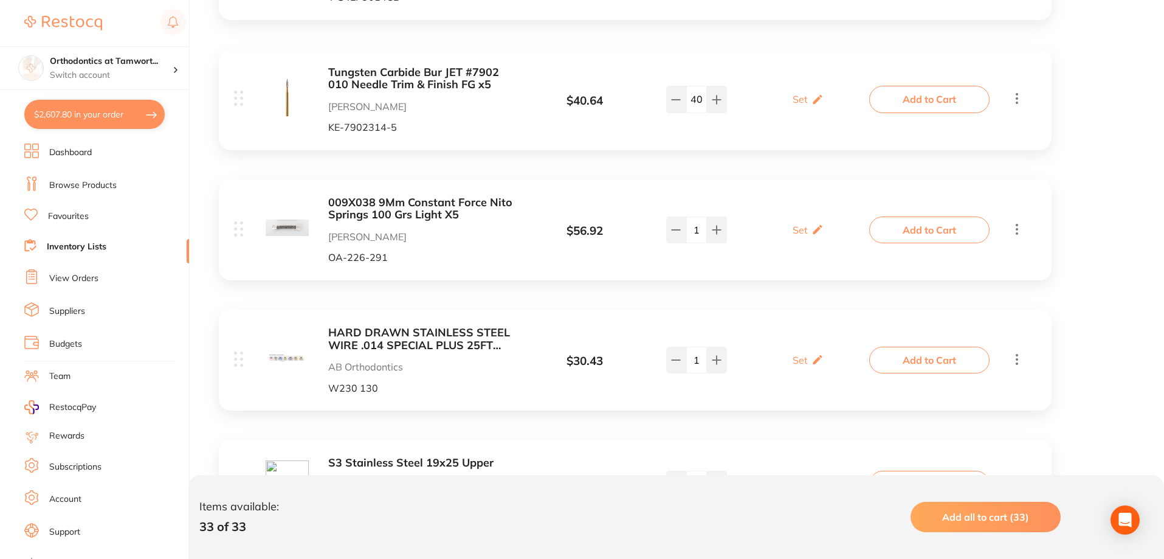
click at [428, 204] on b "009X038 9Mm Constant Force Nito Springs 100 Grs Light X5" at bounding box center [424, 208] width 193 height 25
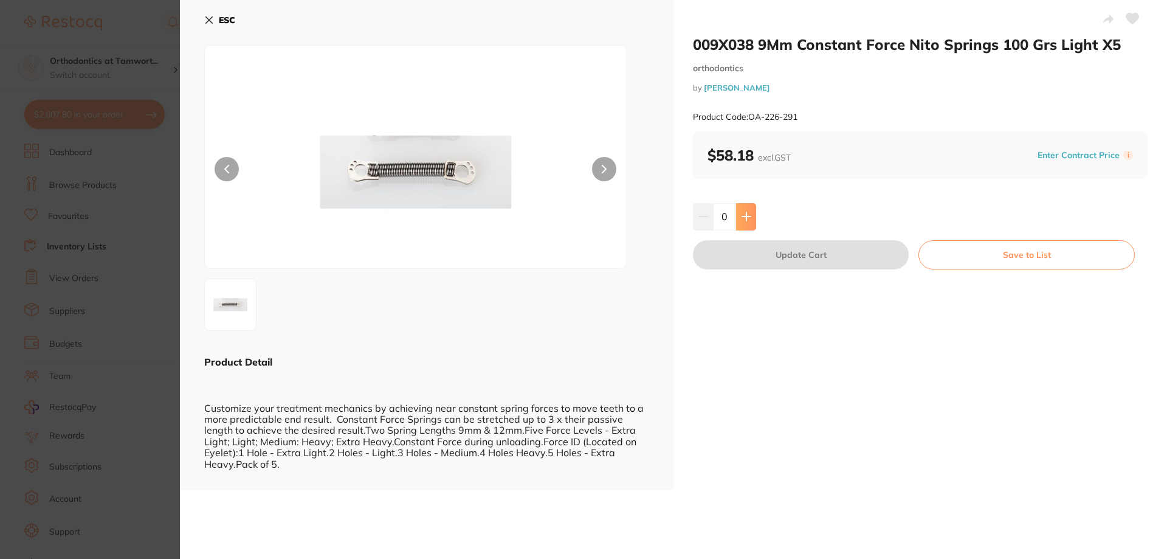
click at [751, 224] on button at bounding box center [746, 216] width 20 height 27
type input "1"
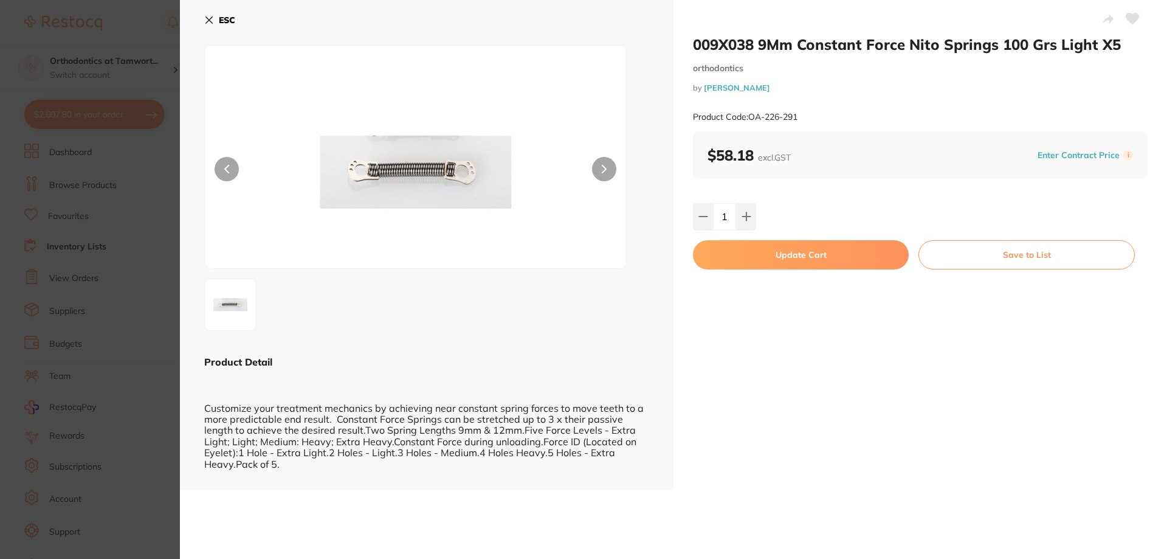
click at [761, 258] on button "Update Cart" at bounding box center [801, 254] width 216 height 29
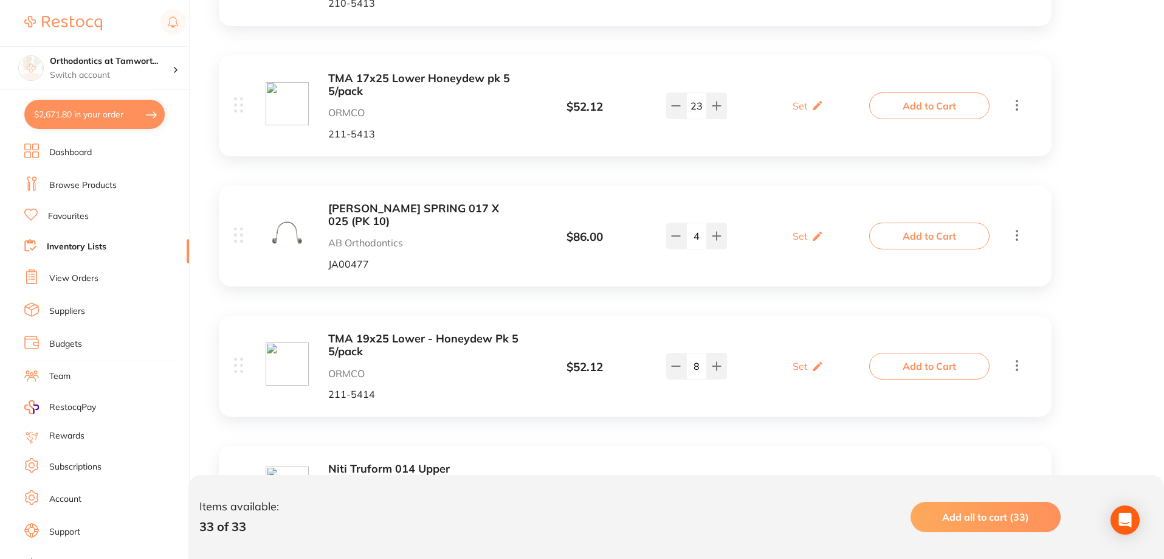
scroll to position [3039, 0]
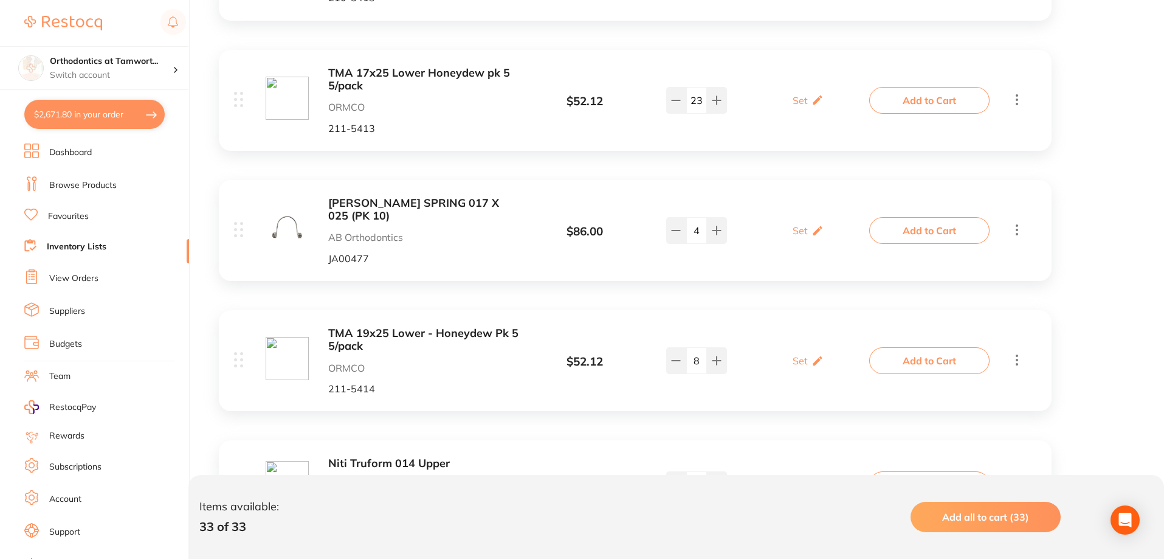
click at [368, 210] on b "WARREN TORQUING SPRING 017 X 025 (PK 10)" at bounding box center [424, 209] width 193 height 25
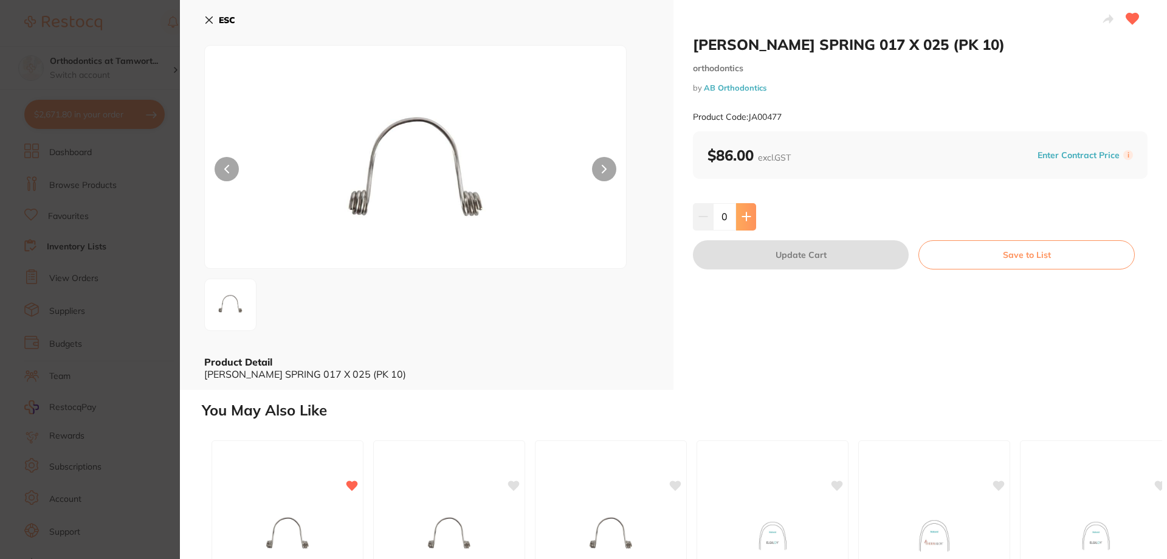
click at [749, 215] on button at bounding box center [746, 216] width 20 height 27
type input "1"
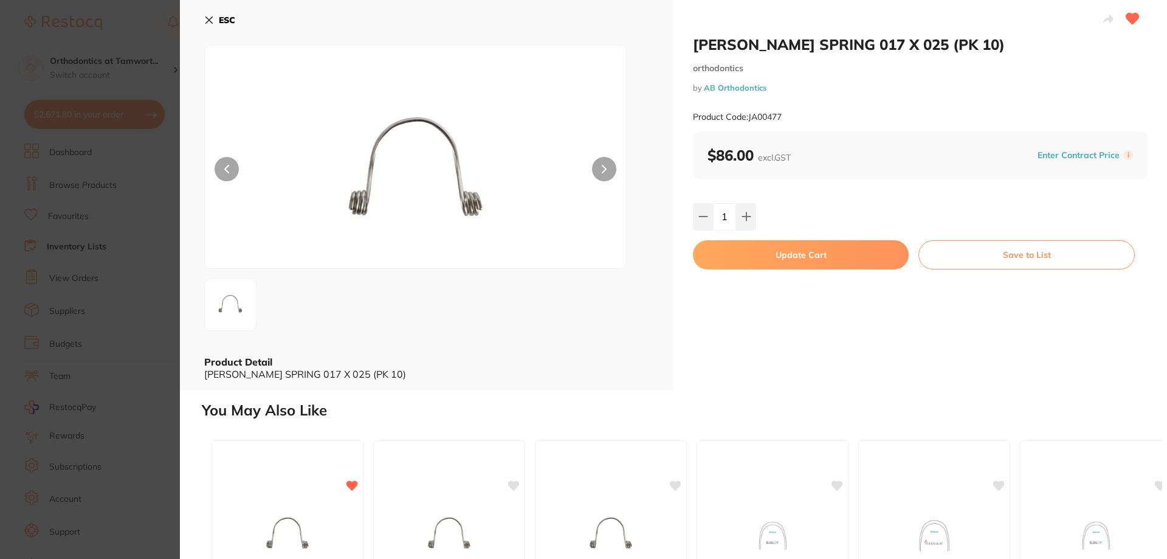
click at [756, 256] on button "Update Cart" at bounding box center [801, 254] width 216 height 29
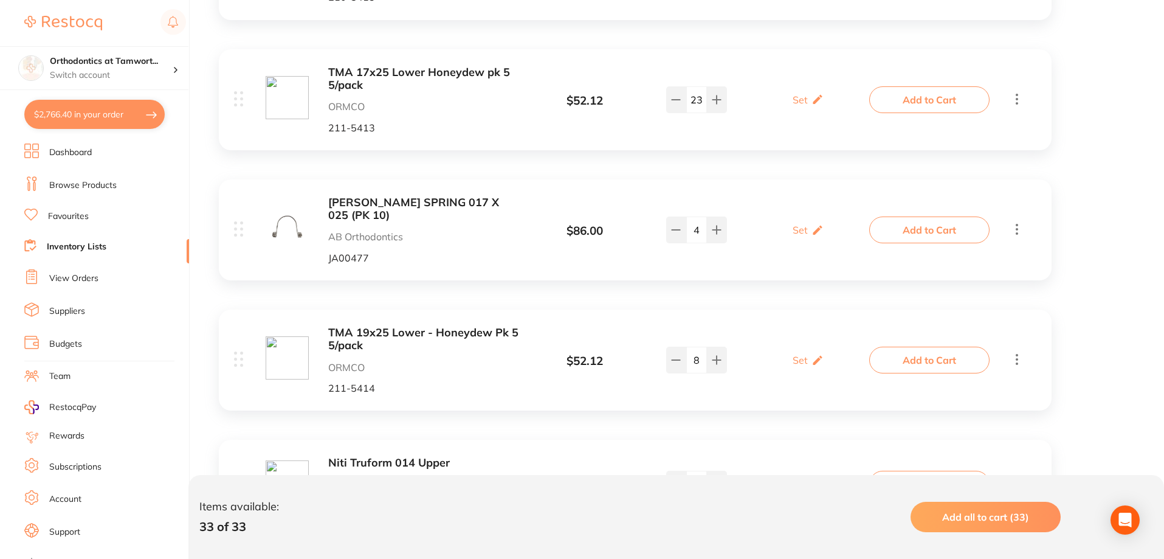
scroll to position [2979, 0]
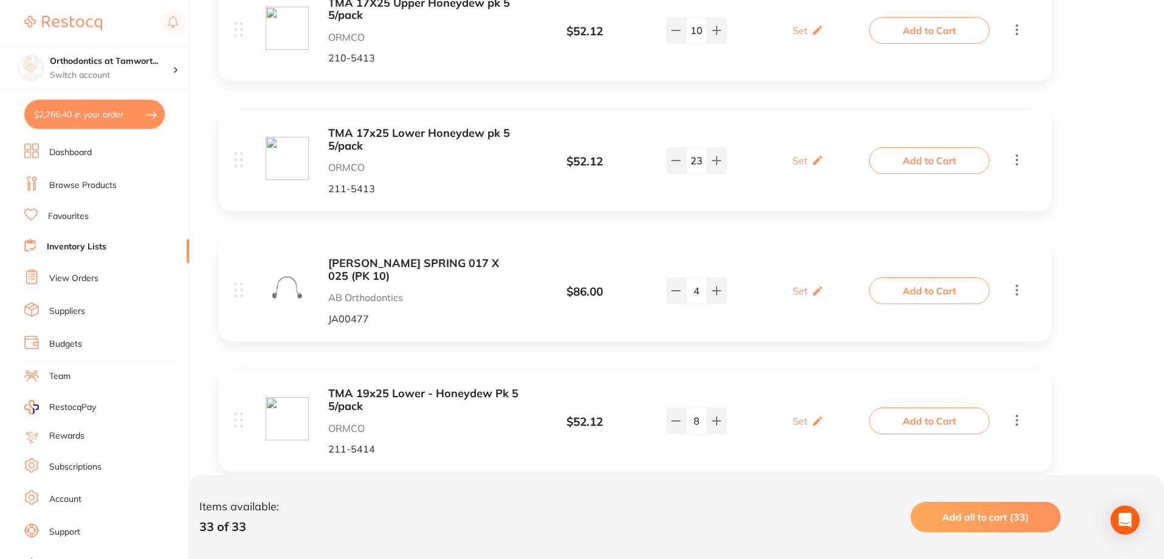
click at [85, 183] on link "Browse Products" at bounding box center [82, 185] width 67 height 12
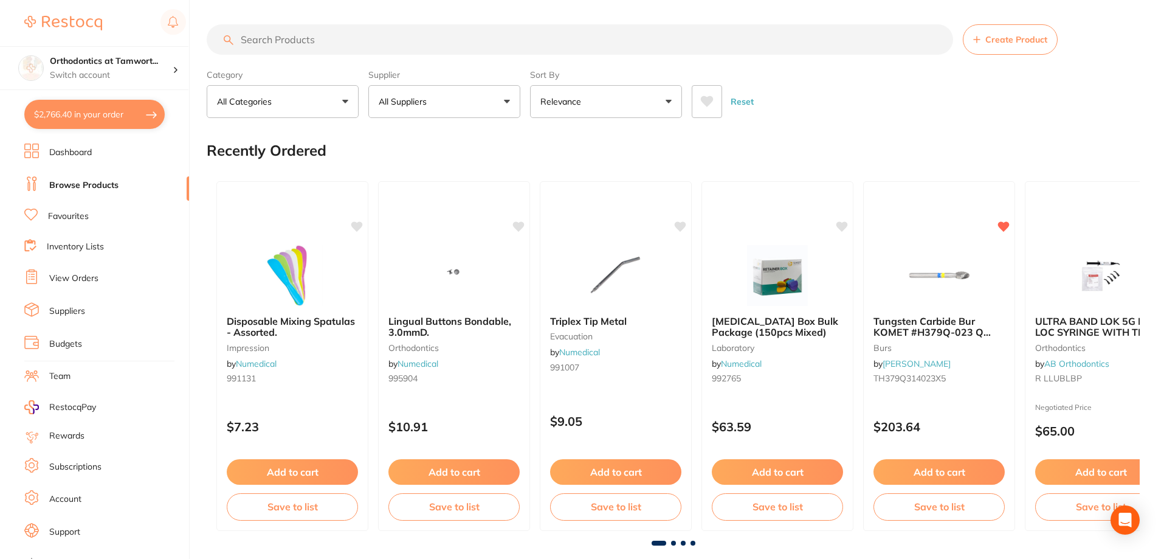
click at [347, 43] on input "search" at bounding box center [580, 39] width 746 height 30
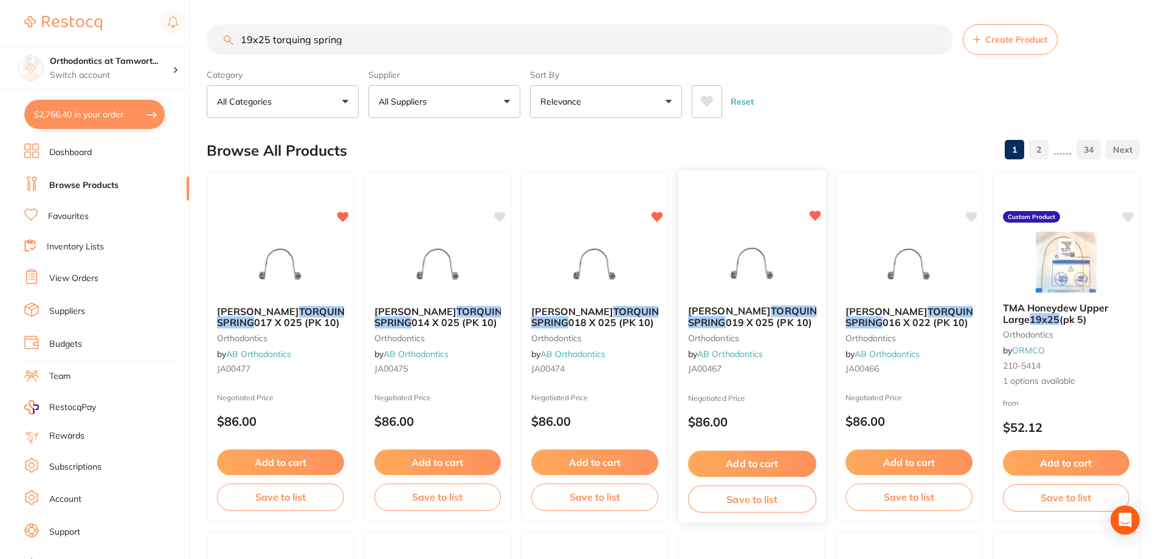
type input "19x25 torquing spring"
click at [763, 495] on button "Save to list" at bounding box center [751, 498] width 128 height 27
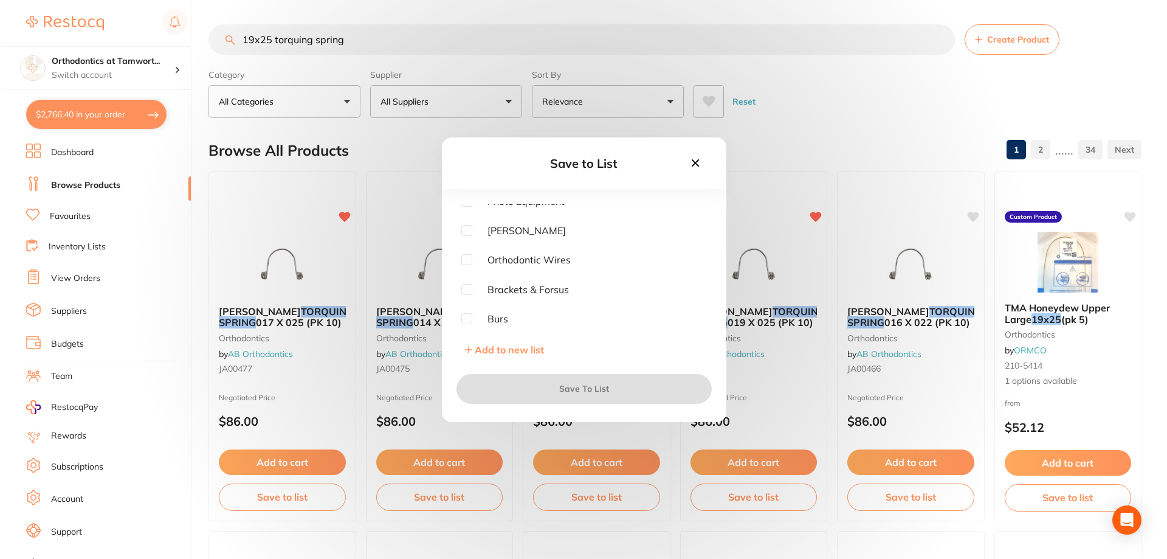
scroll to position [244, 0]
click at [464, 258] on input "checkbox" at bounding box center [465, 258] width 11 height 11
checkbox input "true"
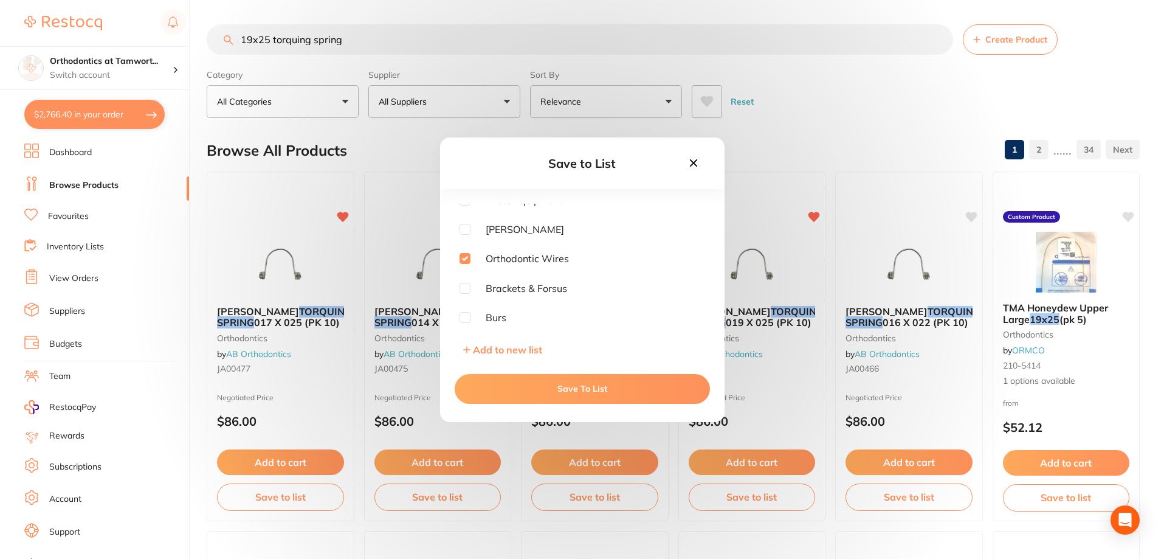
click at [568, 385] on button "Save To List" at bounding box center [582, 388] width 255 height 29
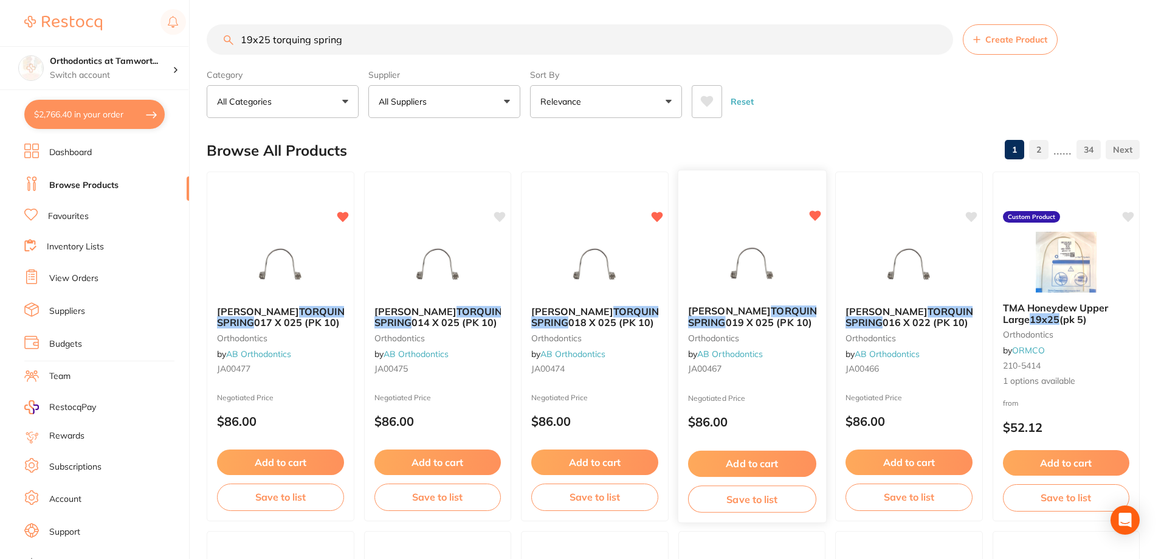
click at [768, 429] on p "$86.00" at bounding box center [751, 422] width 128 height 14
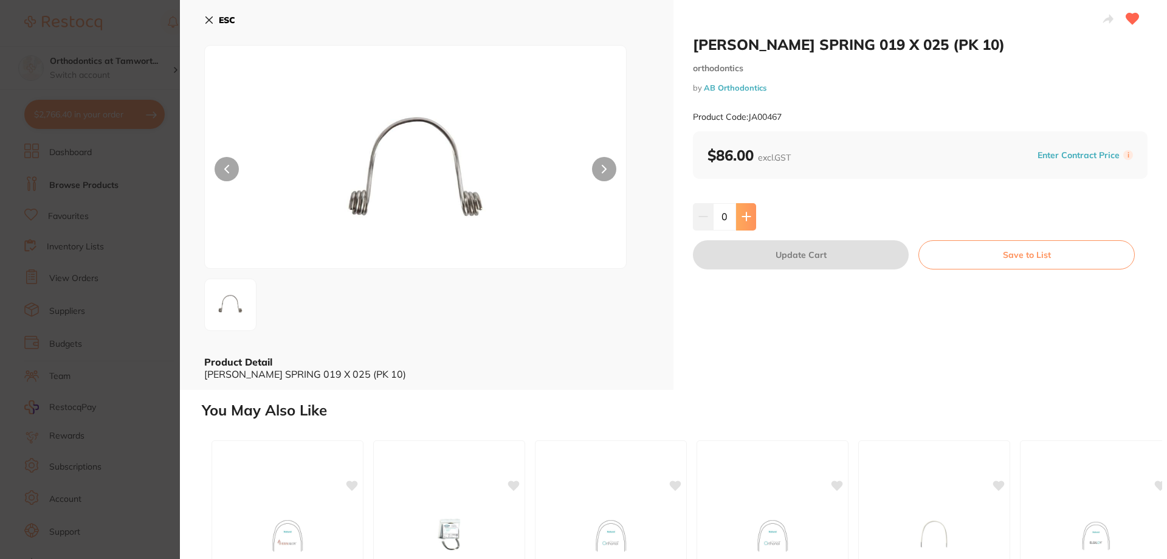
click at [742, 219] on icon at bounding box center [747, 217] width 10 height 10
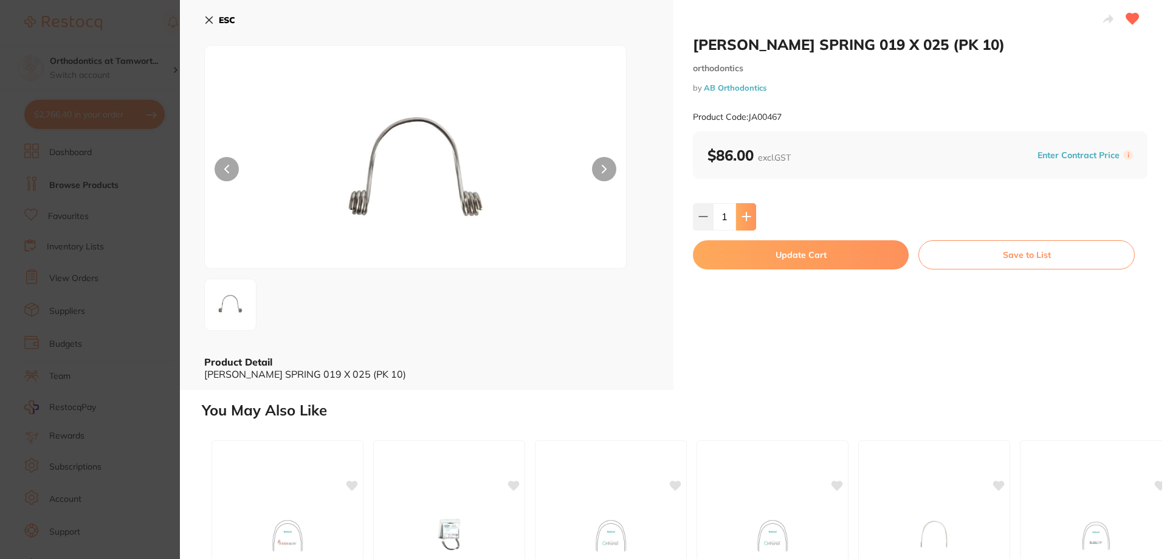
type input "1"
click at [750, 261] on button "Update Cart" at bounding box center [801, 254] width 216 height 29
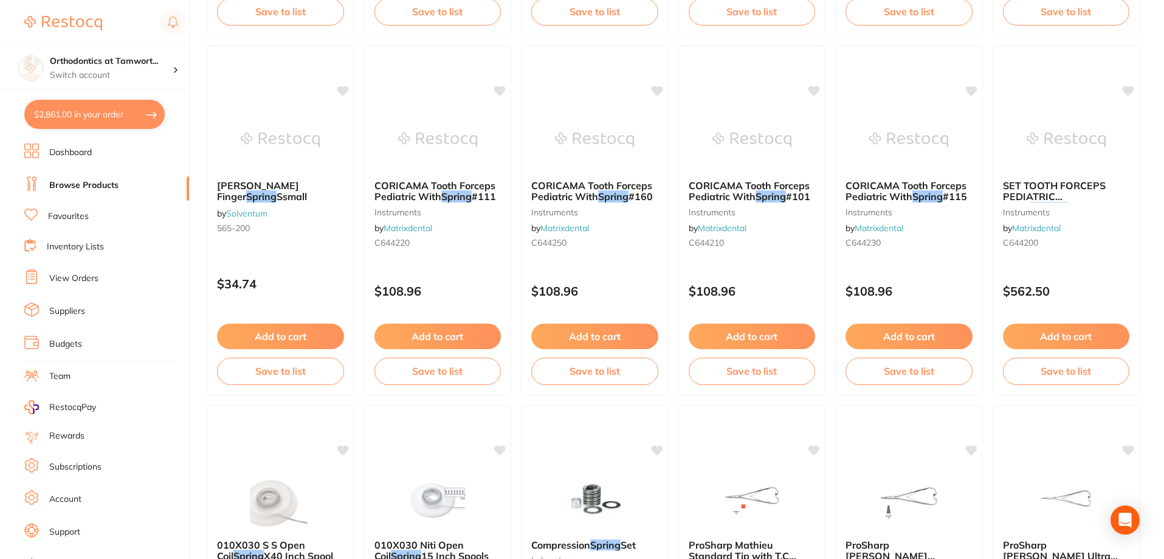
scroll to position [1684, 0]
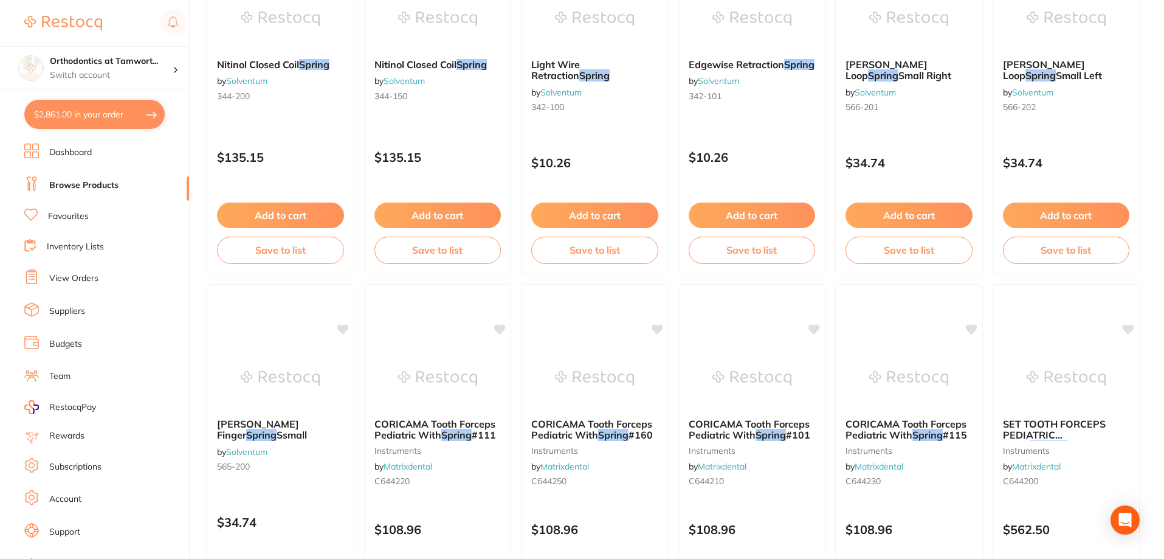
click at [77, 181] on link "Browse Products" at bounding box center [83, 185] width 69 height 12
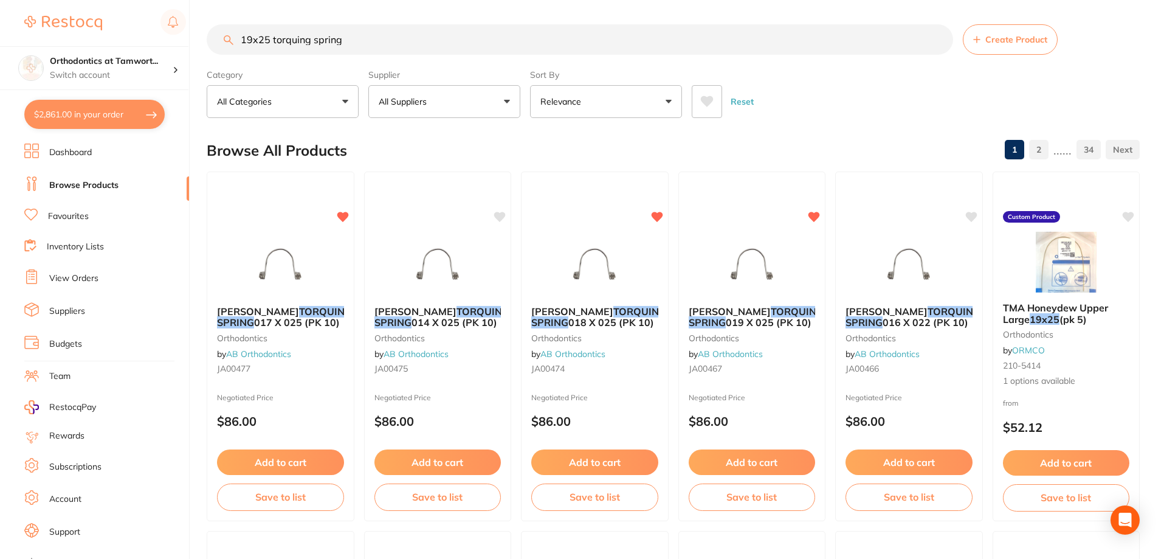
drag, startPoint x: 375, startPoint y: 46, endPoint x: 202, endPoint y: 3, distance: 178.5
click at [202, 3] on div "$2,861.00 Orthodontics at Tamwort... Switch account Orthodontics at Tamworth $2…" at bounding box center [582, 279] width 1164 height 559
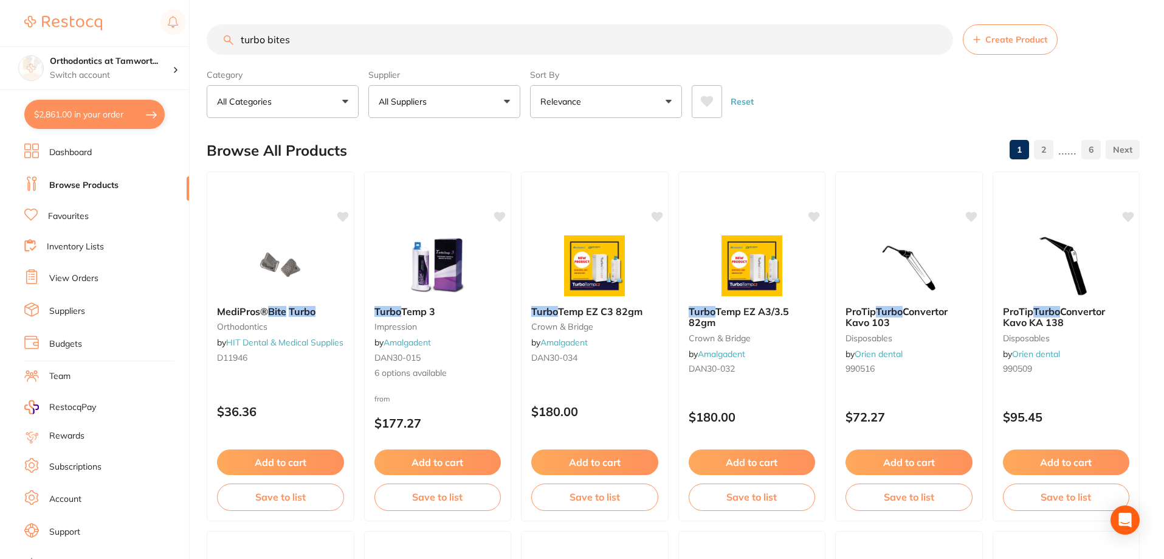
drag, startPoint x: 318, startPoint y: 43, endPoint x: 192, endPoint y: 12, distance: 129.6
click at [192, 12] on div "$2,861.00 Orthodontics at Tamwort... Switch account Orthodontics at Tamworth $2…" at bounding box center [582, 279] width 1164 height 559
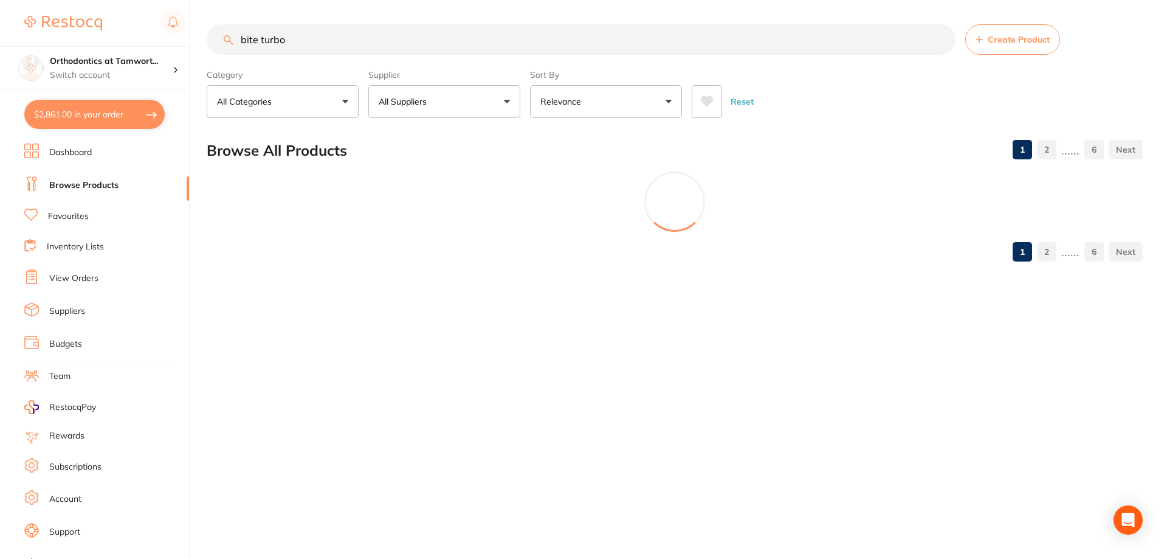
type input "bite turbo"
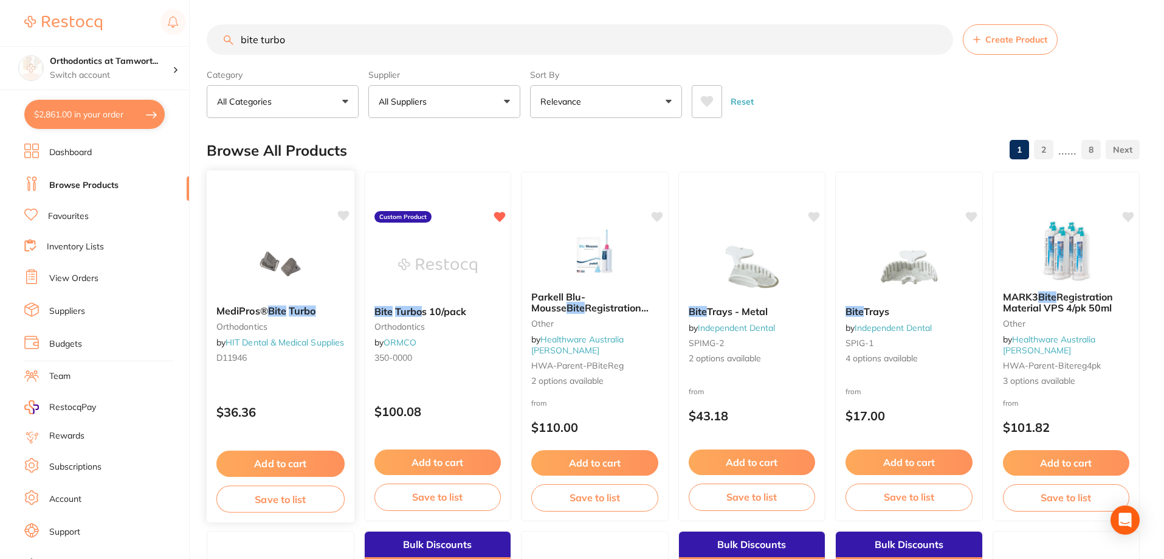
click at [292, 284] on img at bounding box center [281, 264] width 80 height 61
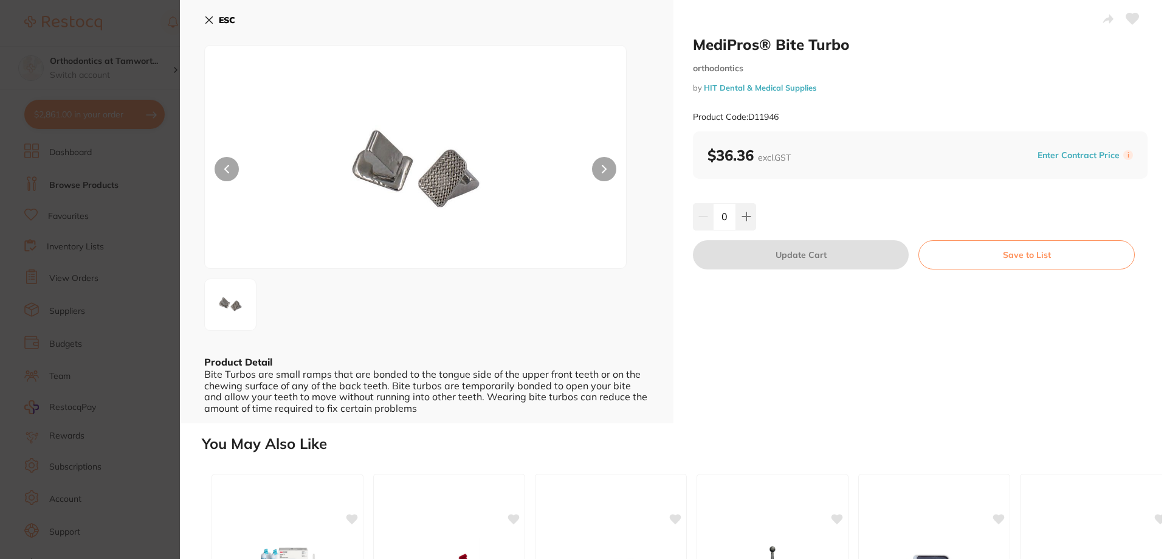
click at [142, 282] on section "MediPros® Bite Turbo orthodontics by HIT Dental & Medical Supplies Product Code…" at bounding box center [583, 279] width 1167 height 559
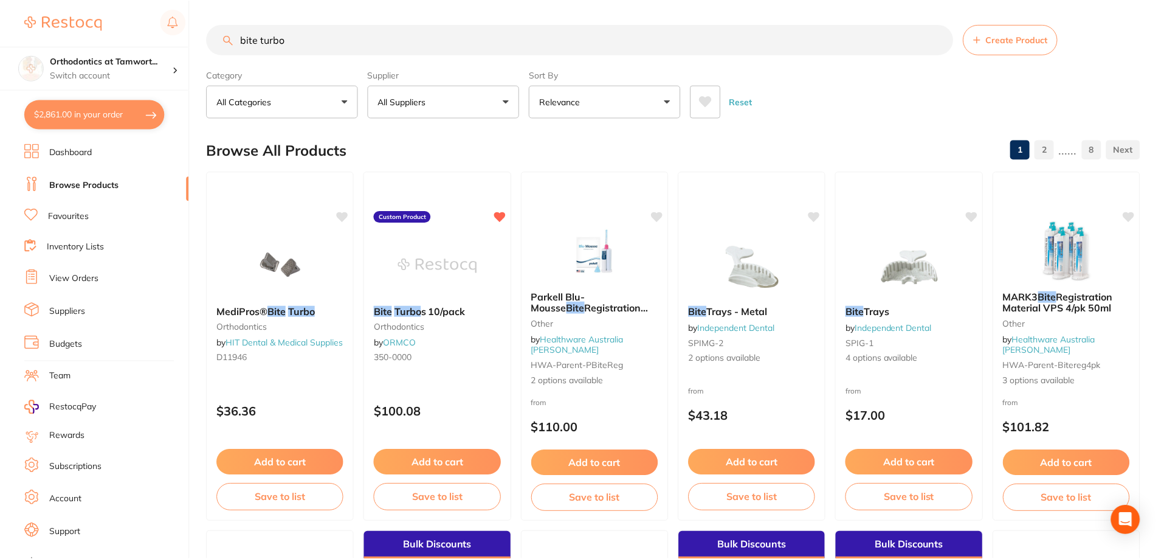
scroll to position [2, 0]
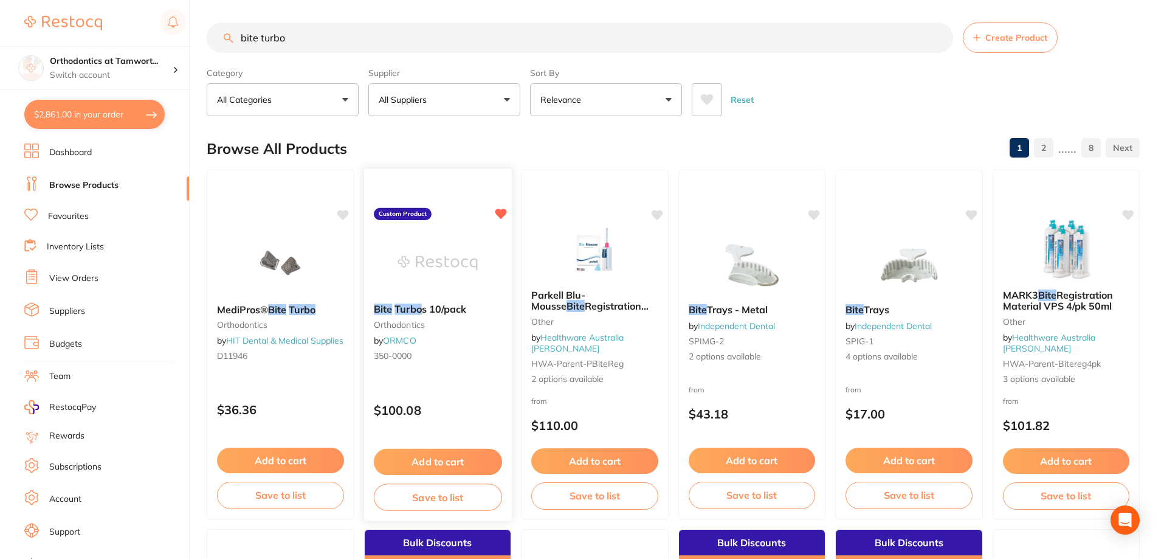
click at [441, 335] on div "Bite Turbo s 10/pack orthodontics by ORMCO 350-0000" at bounding box center [437, 334] width 148 height 81
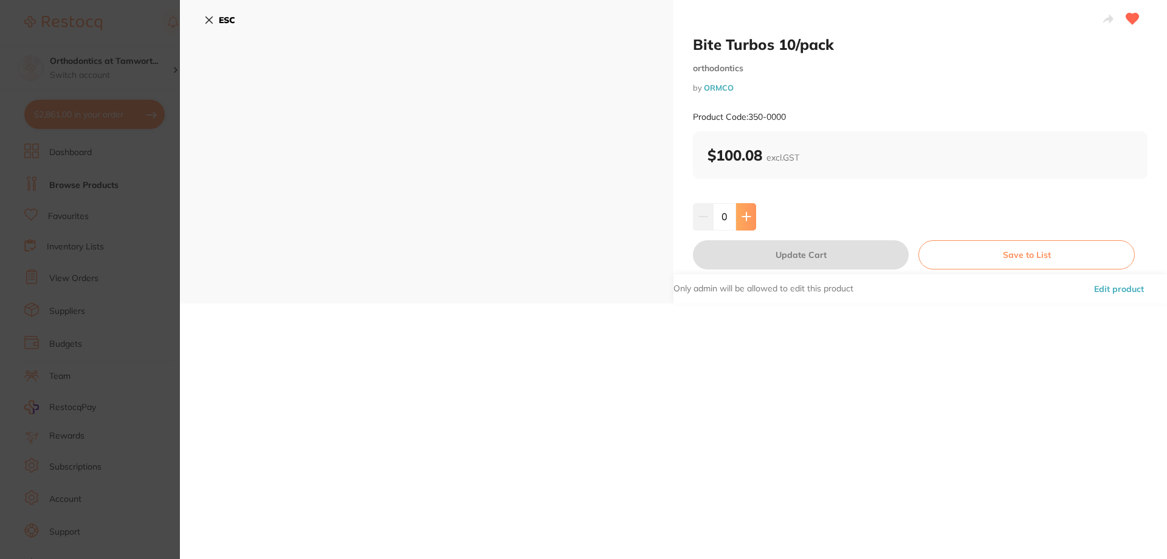
click at [742, 220] on icon at bounding box center [747, 217] width 10 height 10
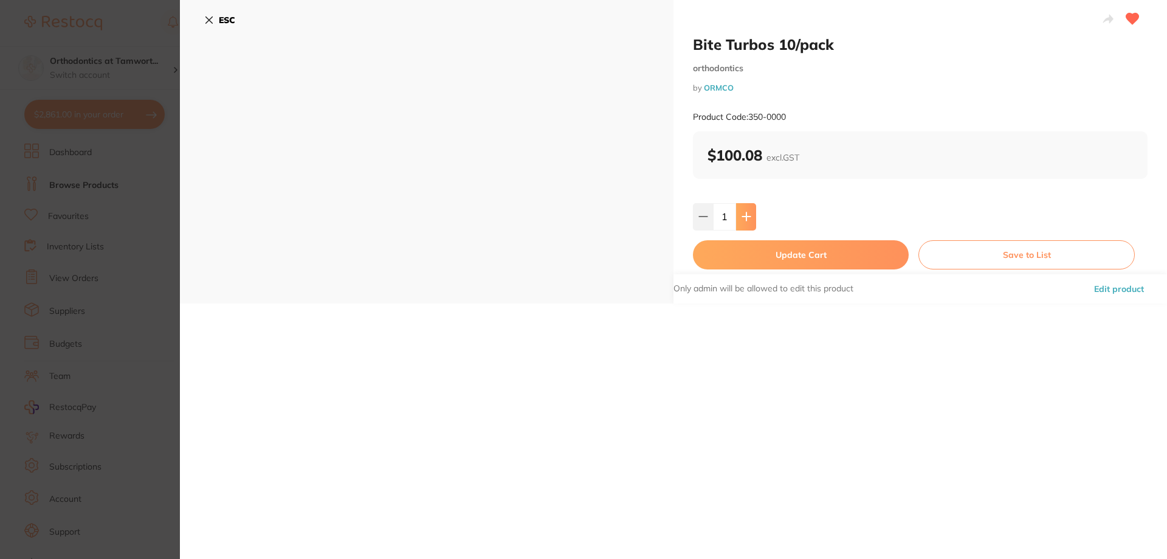
click at [742, 212] on icon at bounding box center [747, 217] width 10 height 10
type input "2"
click at [788, 263] on button "Update Cart" at bounding box center [801, 254] width 216 height 29
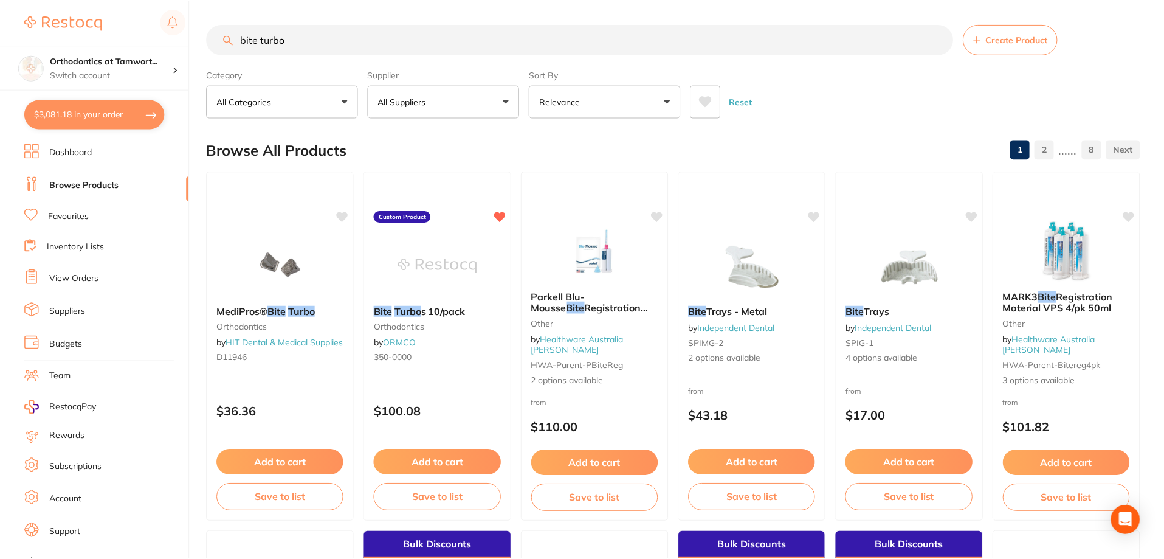
scroll to position [2, 0]
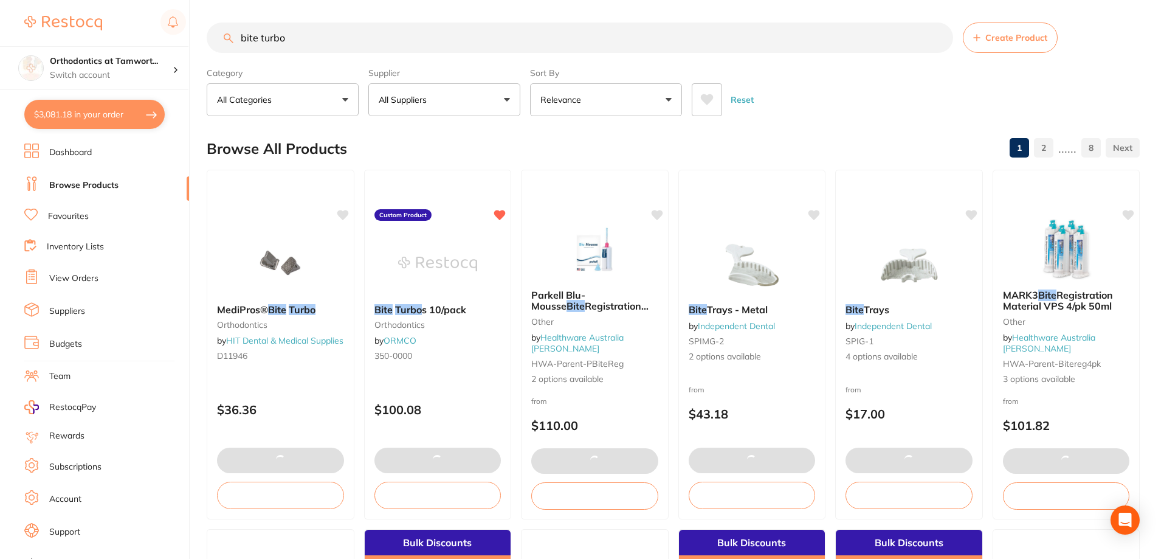
drag, startPoint x: 315, startPoint y: 39, endPoint x: 222, endPoint y: 20, distance: 95.5
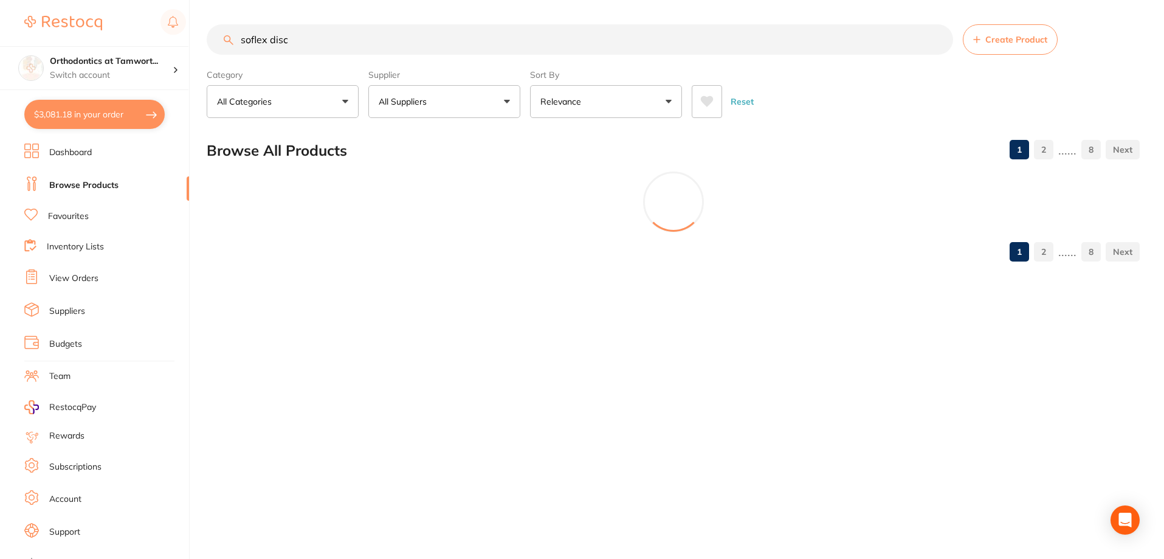
scroll to position [0, 0]
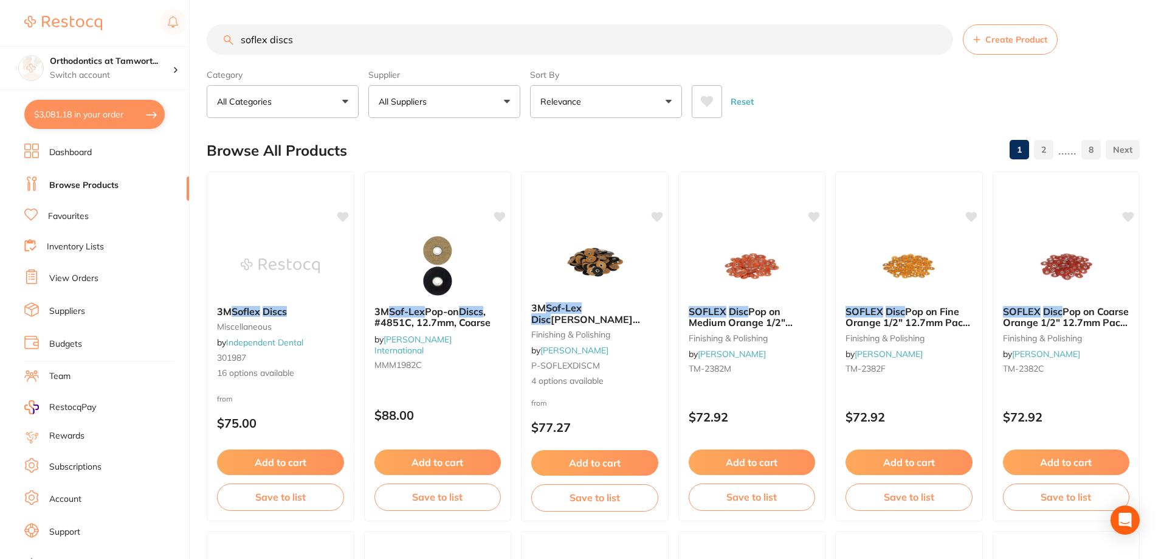
type input "soflex discs"
click at [69, 242] on link "Inventory Lists" at bounding box center [75, 247] width 57 height 12
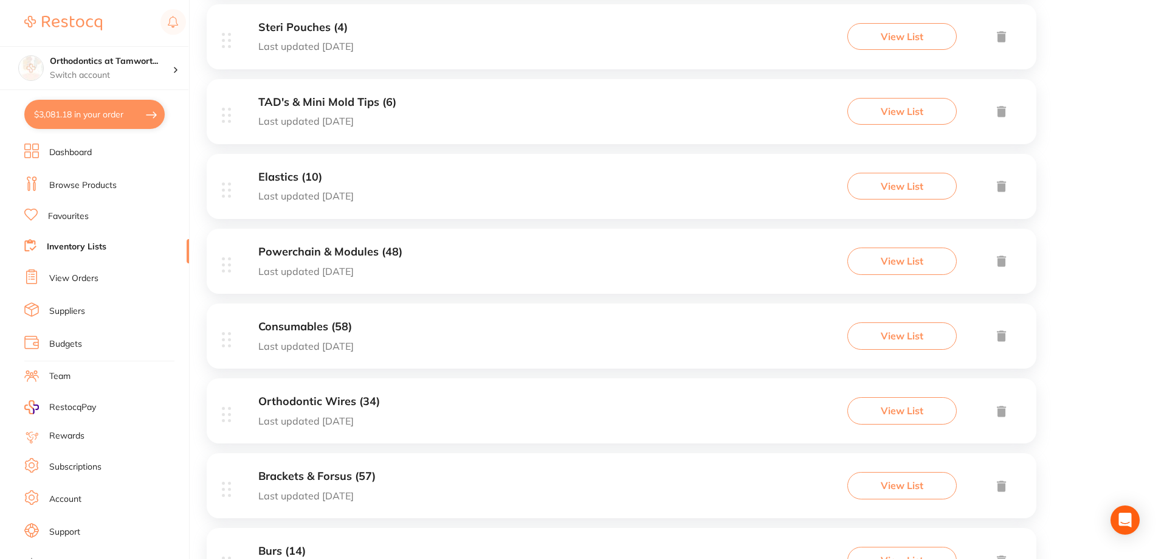
scroll to position [669, 0]
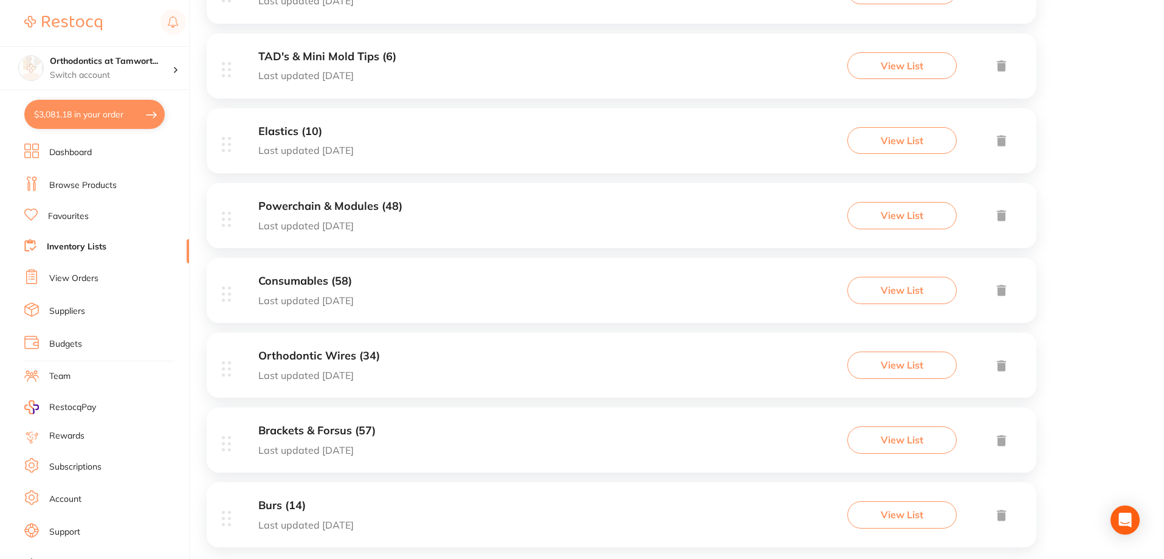
click at [331, 435] on h3 "Brackets & Forsus (57)" at bounding box center [316, 430] width 117 height 13
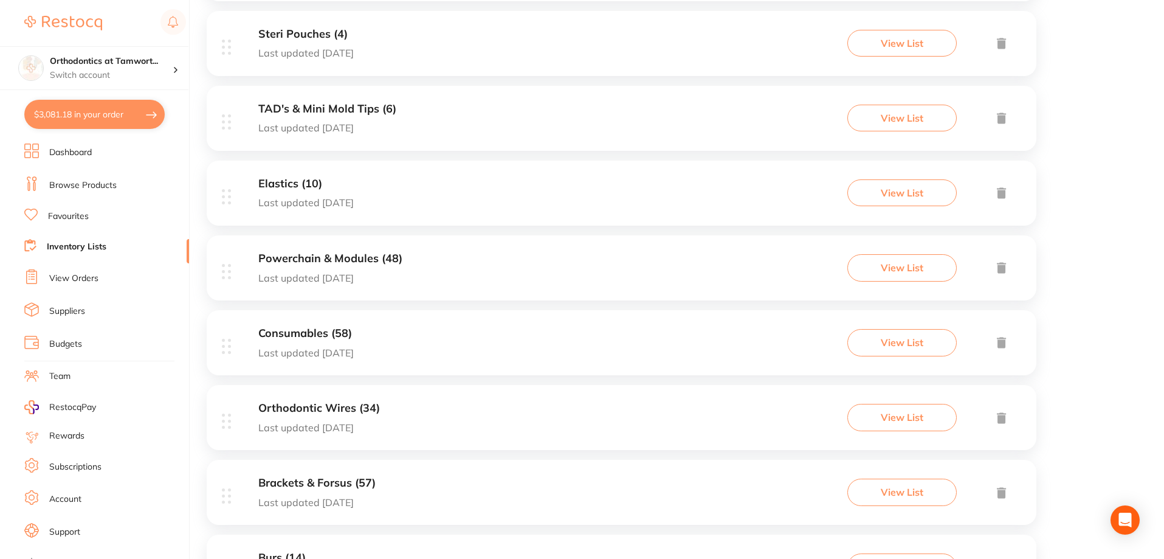
scroll to position [691, 0]
click at [300, 484] on h3 "Burs (14)" at bounding box center [305, 483] width 95 height 13
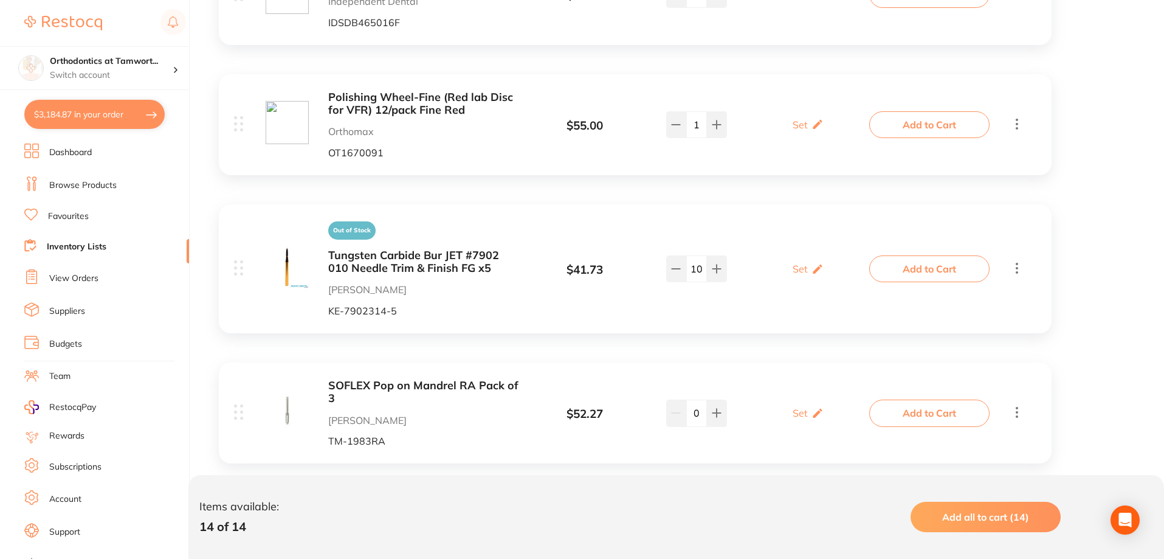
scroll to position [1682, 0]
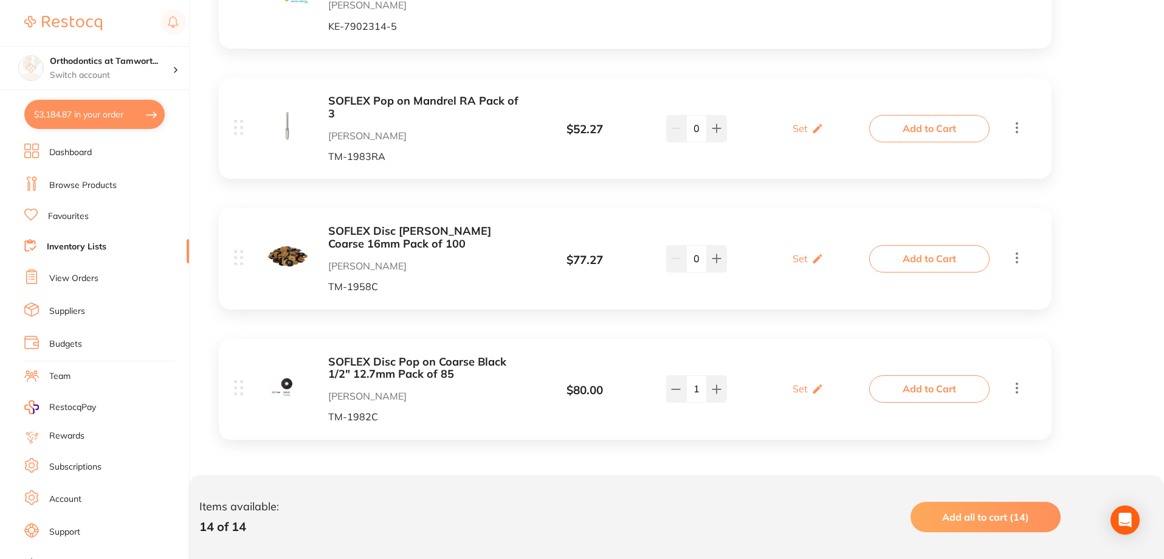
click at [371, 239] on b "SOFLEX Disc [PERSON_NAME] Coarse 16mm Pack of 100" at bounding box center [424, 237] width 193 height 25
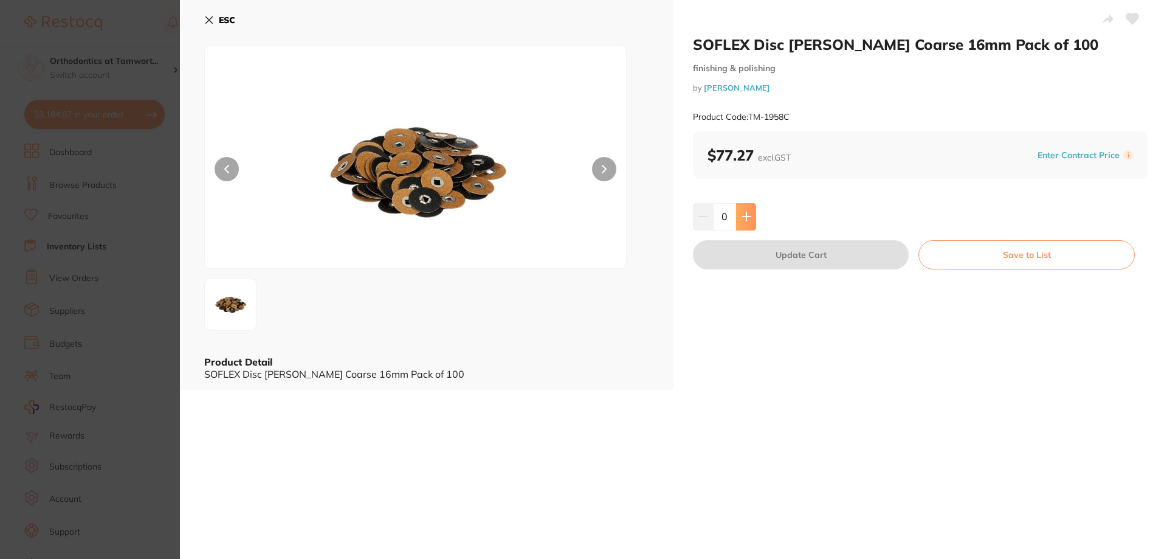
click at [754, 221] on button at bounding box center [746, 216] width 20 height 27
type input "1"
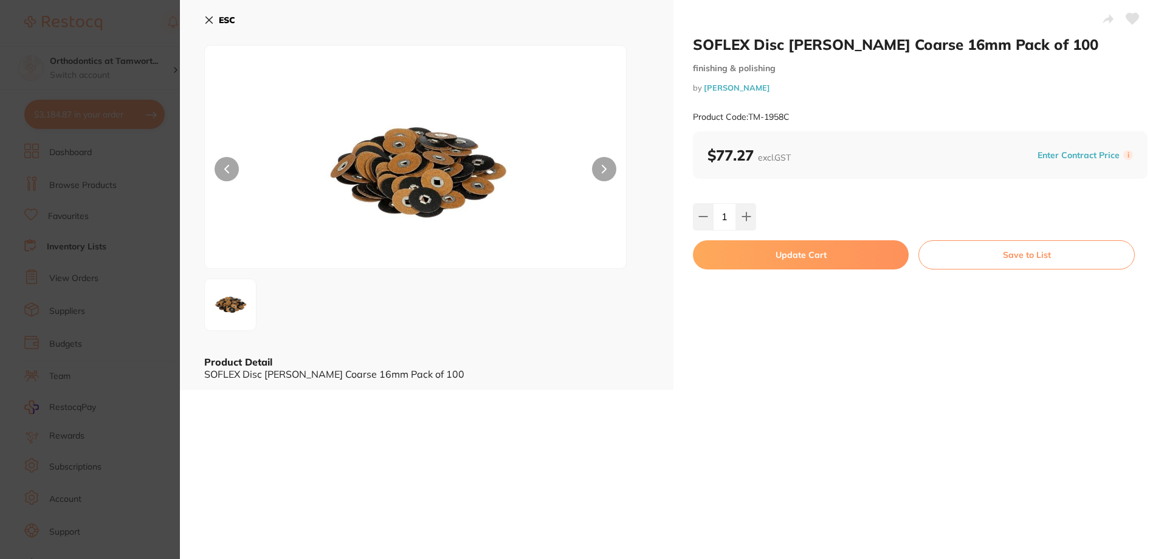
click at [749, 263] on button "Update Cart" at bounding box center [801, 254] width 216 height 29
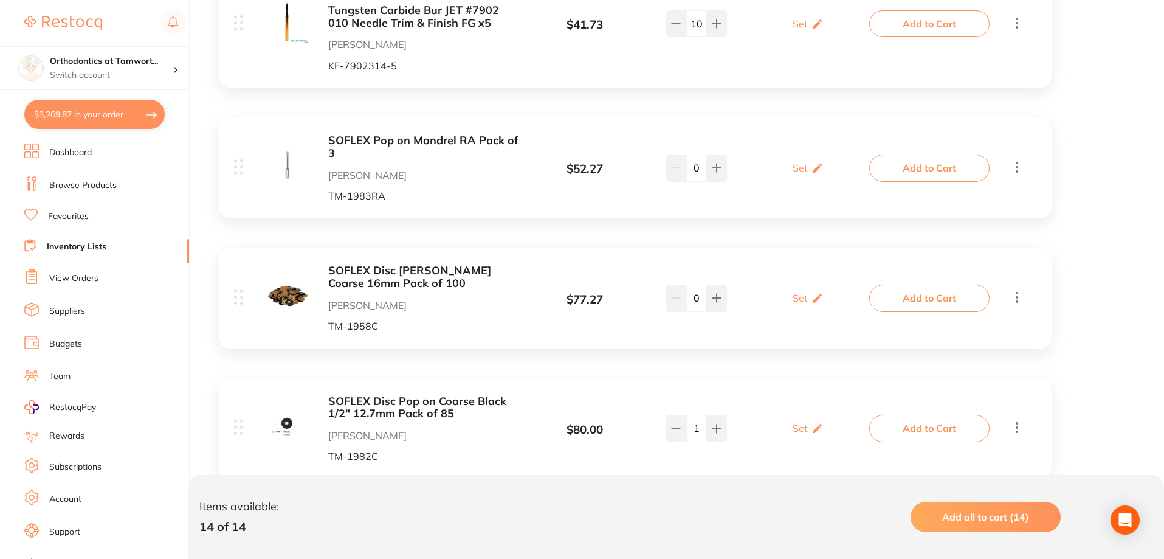
scroll to position [1622, 0]
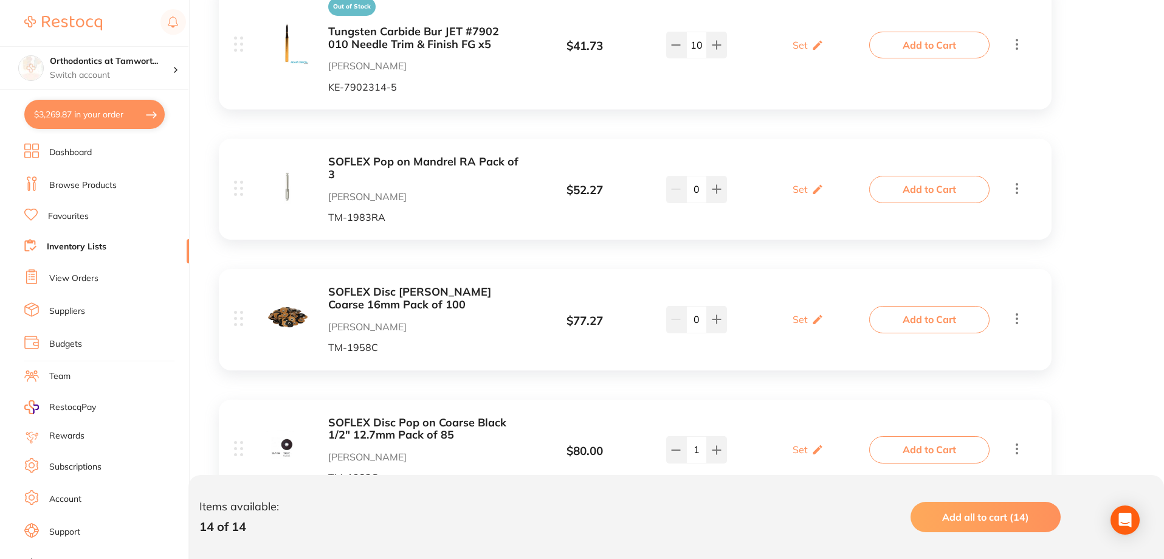
click at [83, 189] on link "Browse Products" at bounding box center [82, 185] width 67 height 12
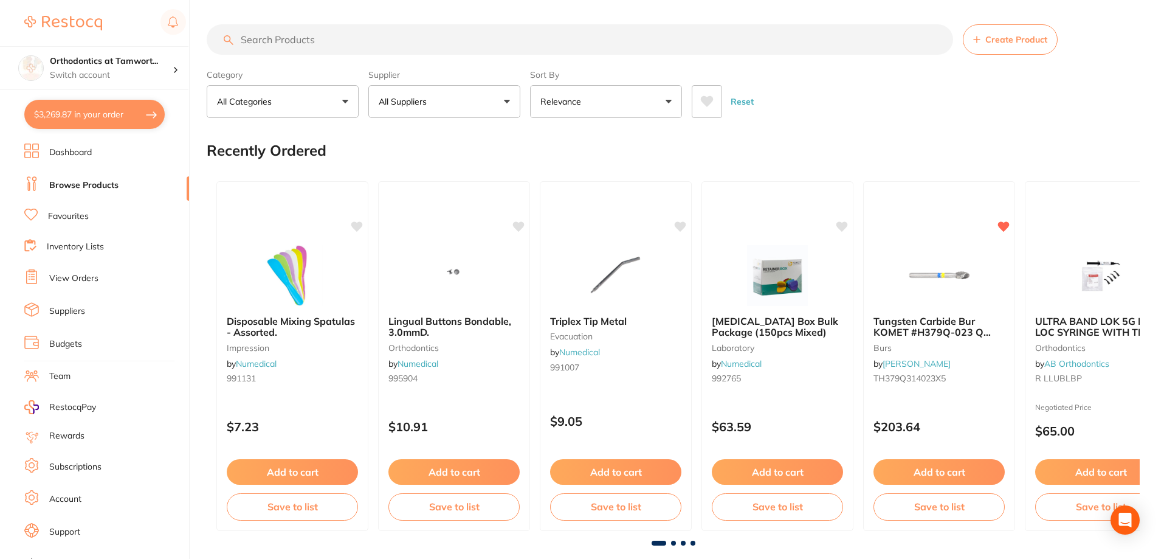
click at [333, 41] on input "search" at bounding box center [580, 39] width 746 height 30
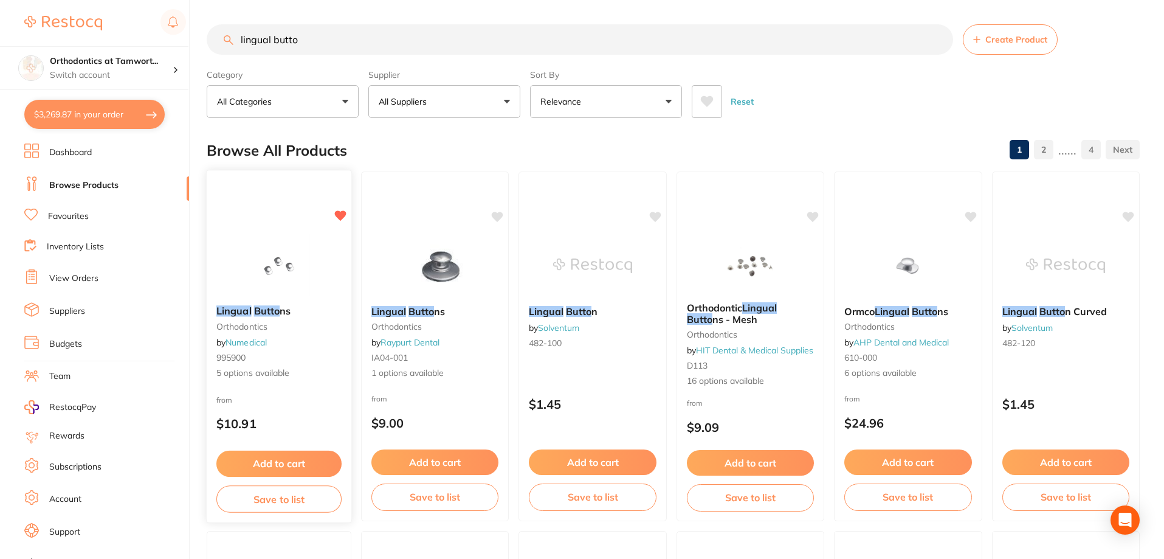
type input "lingual butto"
click at [316, 263] on img at bounding box center [279, 264] width 80 height 61
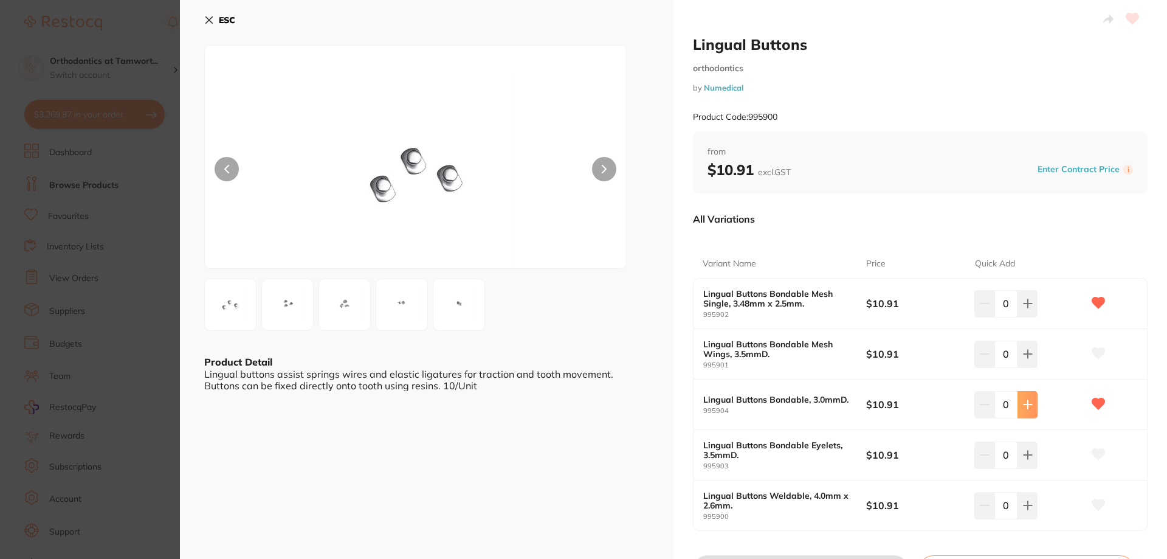
click at [1026, 408] on icon at bounding box center [1028, 404] width 10 height 10
type input "3"
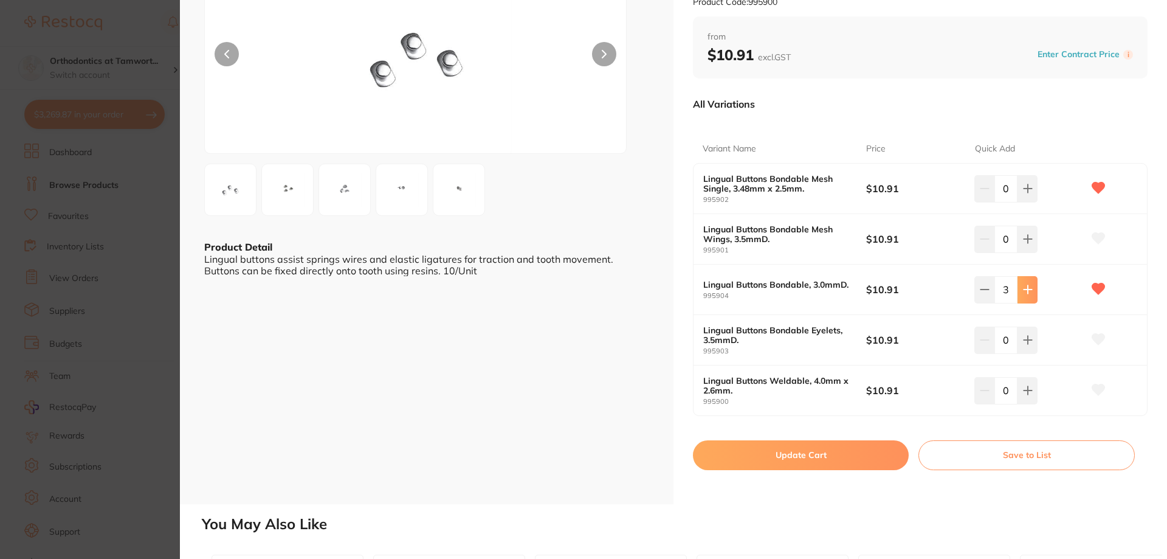
scroll to position [122, 0]
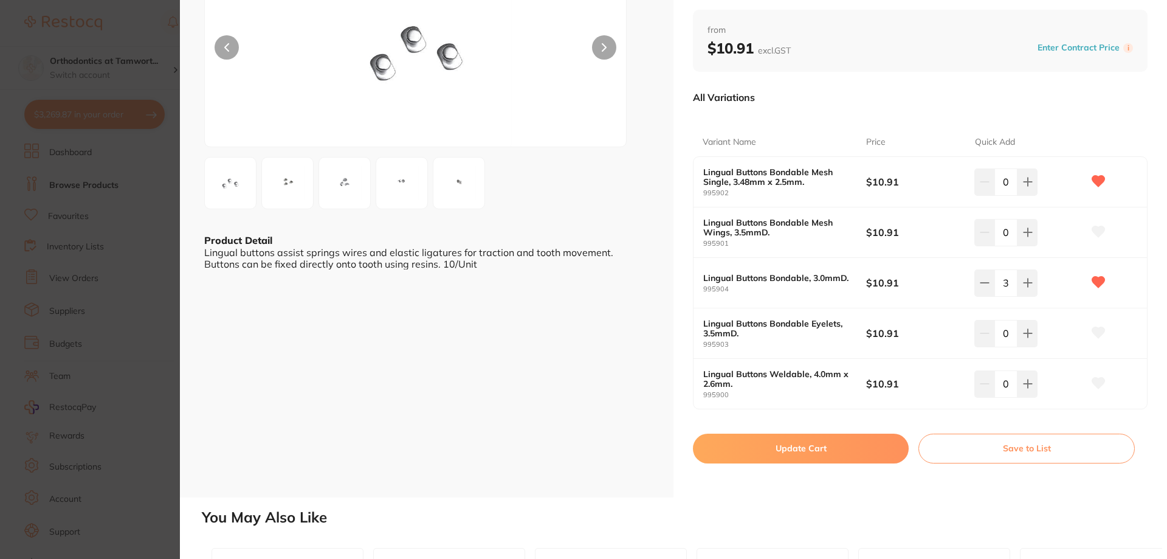
click at [852, 452] on button "Update Cart" at bounding box center [801, 447] width 216 height 29
checkbox input "false"
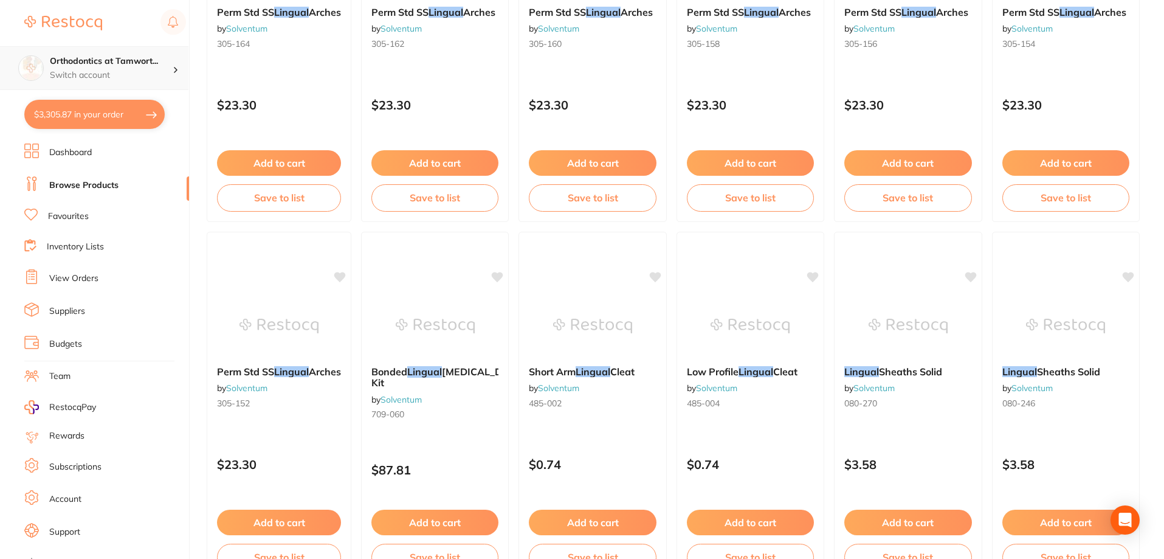
scroll to position [1318, 0]
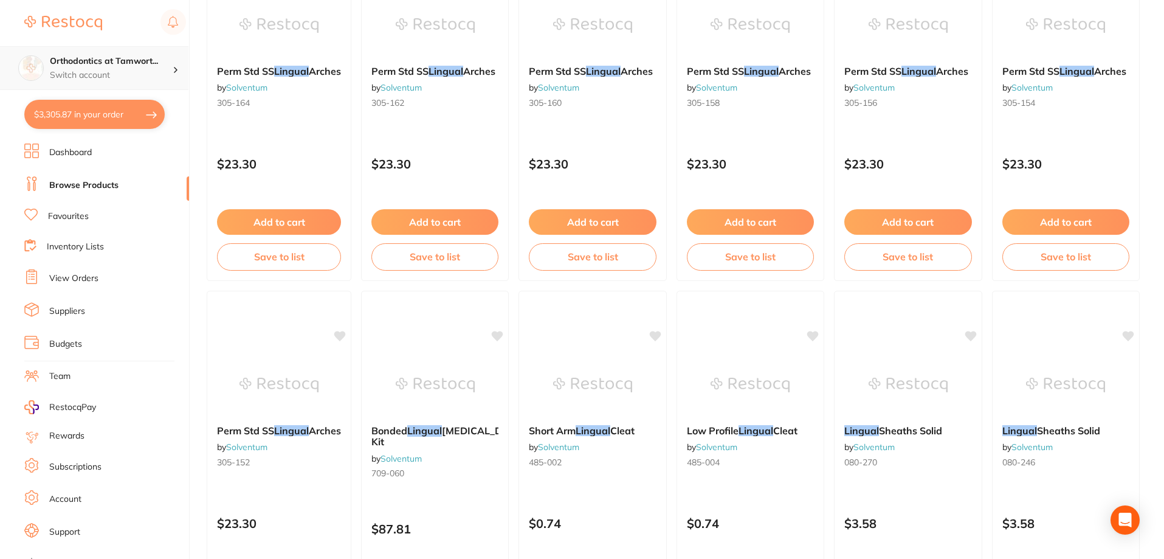
click at [97, 56] on h4 "Orthodontics at Tamwort..." at bounding box center [111, 61] width 123 height 12
click at [77, 149] on link "Dashboard" at bounding box center [70, 152] width 43 height 12
